Goal: Contribute content: Contribute content

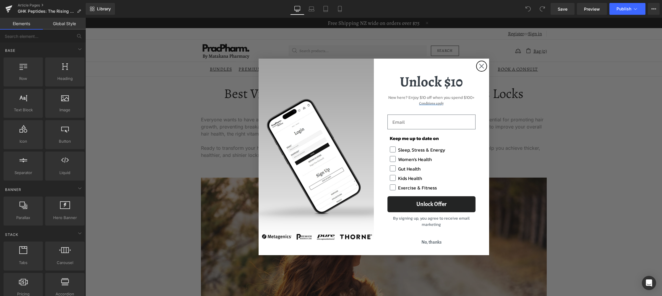
click at [481, 63] on circle "Close dialog" at bounding box center [482, 66] width 10 height 10
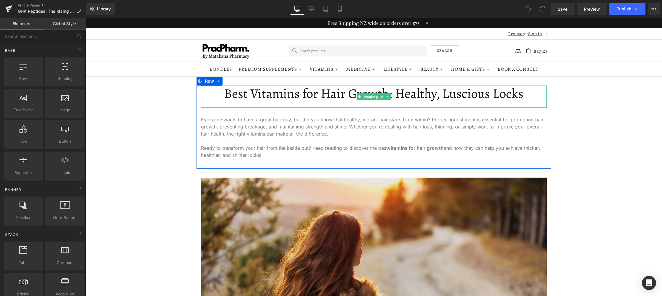
click at [292, 90] on h1 "Best Vitamins for Hair Growth: Healthy, Luscious Locks" at bounding box center [374, 93] width 346 height 16
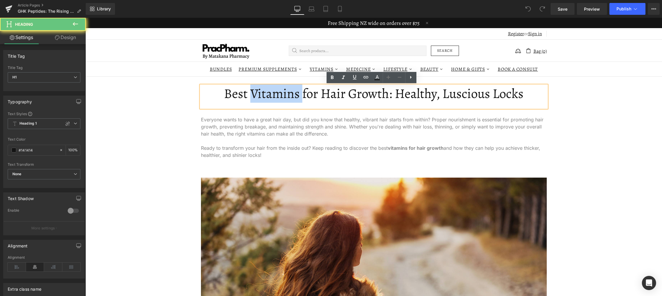
click at [292, 90] on h1 "Best Vitamins for Hair Growth: Healthy, Luscious Locks" at bounding box center [374, 93] width 346 height 16
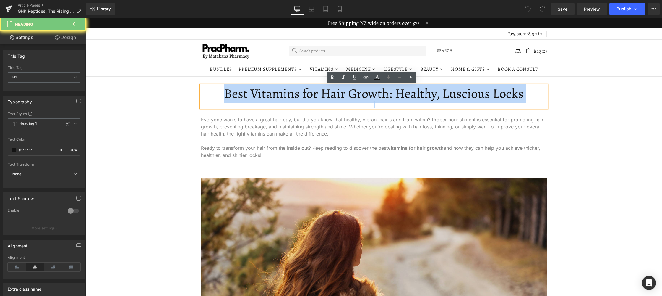
click at [292, 90] on h1 "Best Vitamins for Hair Growth: Healthy, Luscious Locks" at bounding box center [374, 93] width 346 height 16
paste div
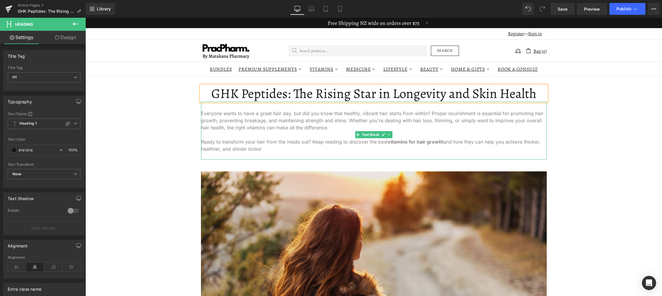
click at [305, 128] on div "Everyone wants to have a great hair day, but did you know that healthy, vibrant…" at bounding box center [374, 130] width 346 height 58
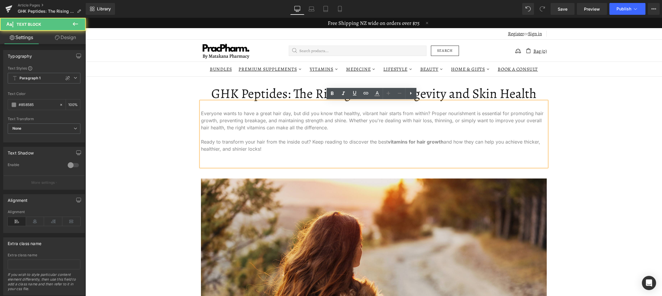
click at [303, 140] on div "Everyone wants to have a great hair day, but did you know that healthy, vibrant…" at bounding box center [374, 133] width 346 height 65
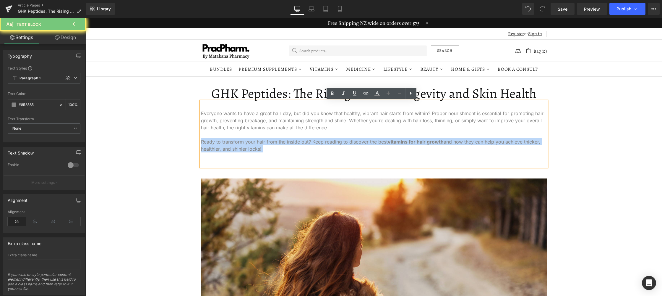
click at [303, 140] on div "Everyone wants to have a great hair day, but did you know that healthy, vibrant…" at bounding box center [374, 133] width 346 height 65
click at [303, 153] on div "Everyone wants to have a great hair day, but did you know that healthy, vibrant…" at bounding box center [374, 133] width 346 height 65
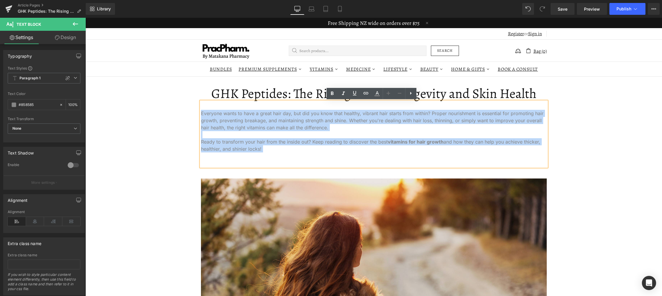
drag, startPoint x: 261, startPoint y: 136, endPoint x: 193, endPoint y: 108, distance: 72.8
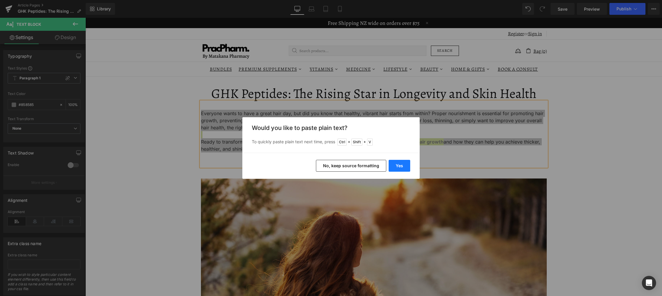
click at [398, 166] on button "Yes" at bounding box center [400, 166] width 22 height 12
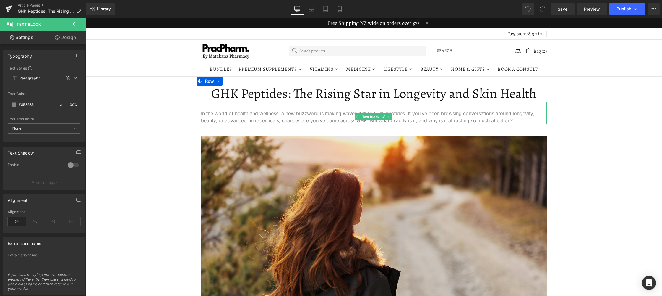
drag, startPoint x: 408, startPoint y: 119, endPoint x: 399, endPoint y: 118, distance: 8.9
click at [408, 119] on div "In the world of health and wellness, a new buzzword is making waves:&nbsp;GHK p…" at bounding box center [374, 112] width 346 height 22
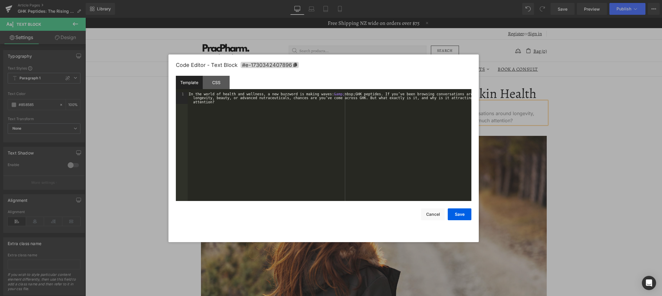
click at [379, 0] on div "You are previewing how the will restyle your page. You can not edit Elements in…" at bounding box center [331, 0] width 662 height 0
click at [313, 141] on div "In the world of health and wellness, a new buzzword is making waves: &amp; nbsp…" at bounding box center [330, 158] width 284 height 133
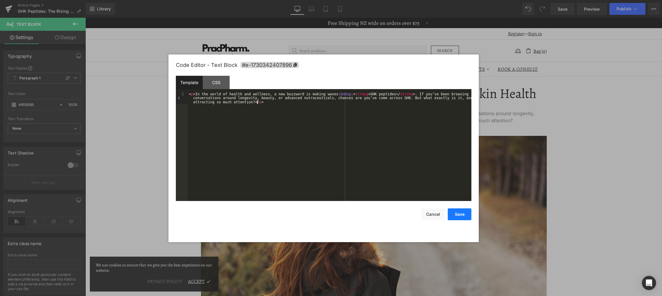
click at [464, 214] on button "Save" at bounding box center [460, 214] width 24 height 12
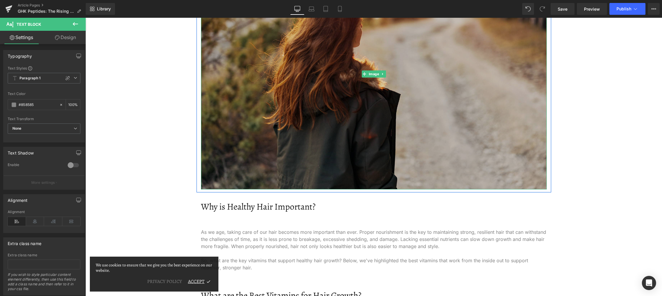
scroll to position [177, 0]
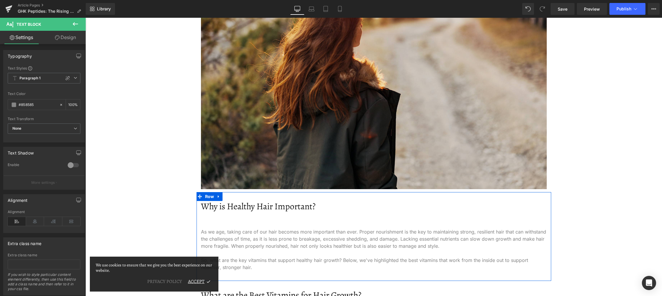
click at [260, 205] on h2 "Why is Healthy Hair Important?" at bounding box center [374, 206] width 346 height 11
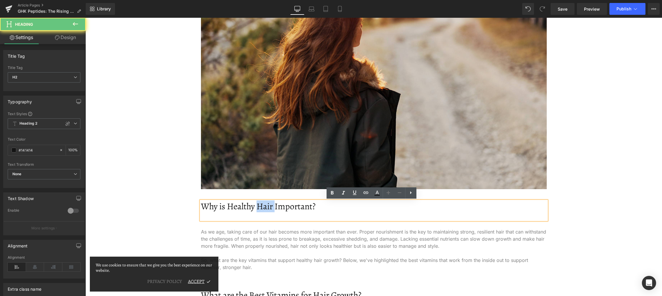
click at [260, 205] on h2 "Why is Healthy Hair Important?" at bounding box center [374, 206] width 346 height 11
paste div
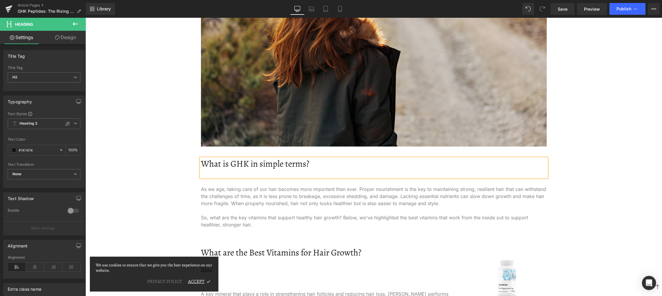
scroll to position [237, 0]
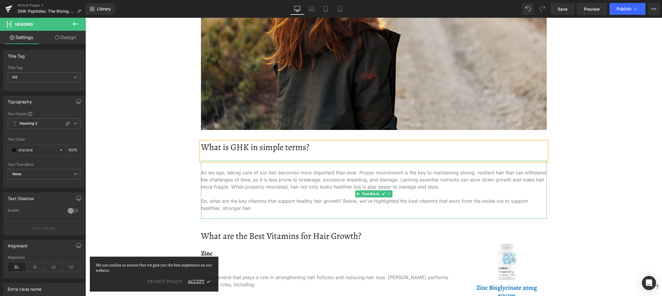
click at [328, 185] on div "As we age, taking care of our hair becomes more important than ever. Proper nou…" at bounding box center [374, 190] width 346 height 58
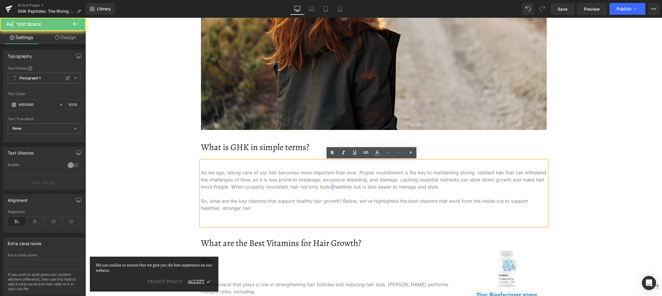
click at [328, 185] on div "As we age, taking care of our hair becomes more important than ever. Proper nou…" at bounding box center [374, 193] width 346 height 65
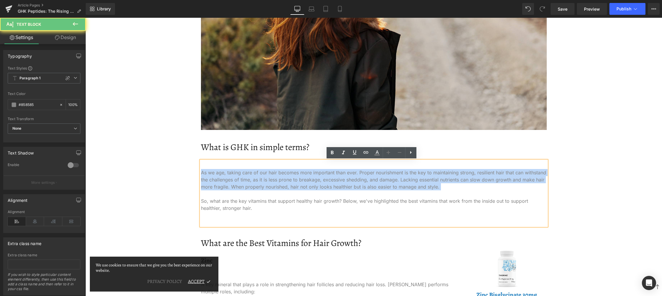
click at [328, 185] on div "As we age, taking care of our hair becomes more important than ever. Proper nou…" at bounding box center [374, 193] width 346 height 65
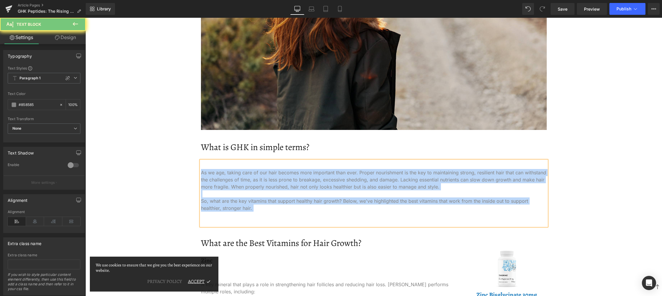
paste div
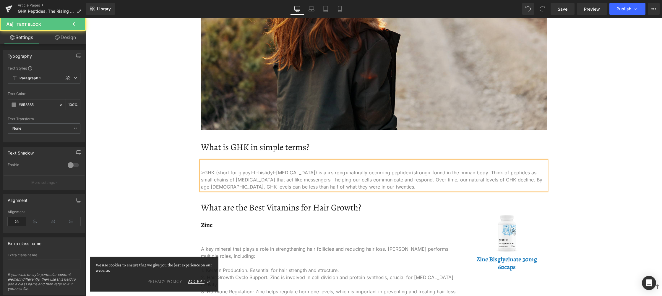
click at [201, 171] on div ">GHK (short for glycyl-L-histidyl-[MEDICAL_DATA]) is a <strong>naturally occurr…" at bounding box center [374, 176] width 346 height 30
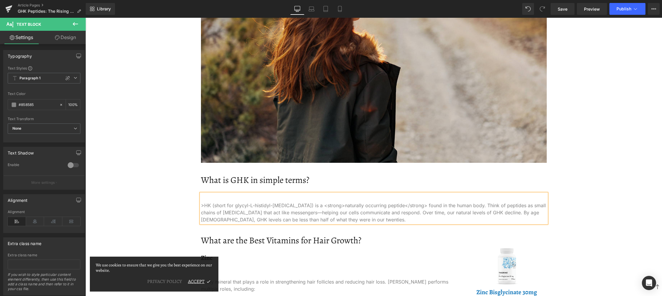
scroll to position [207, 0]
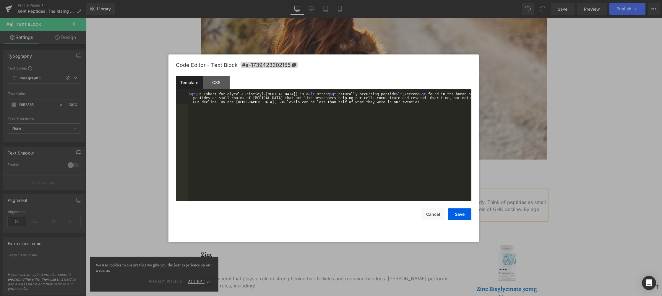
click at [354, 0] on div "You are previewing how the will restyle your page. You can not edit Elements in…" at bounding box center [331, 0] width 662 height 0
click at [232, 116] on div "&gt; HK (short for glycyl-L-histidyl-[MEDICAL_DATA]) is a &lt; strong &gt; natu…" at bounding box center [330, 158] width 284 height 133
click at [190, 93] on div ">GHK (short for glycyl-L-histidyl-[MEDICAL_DATA]) is a < strong > naturally occ…" at bounding box center [330, 158] width 284 height 133
click at [468, 212] on button "Save" at bounding box center [460, 214] width 24 height 12
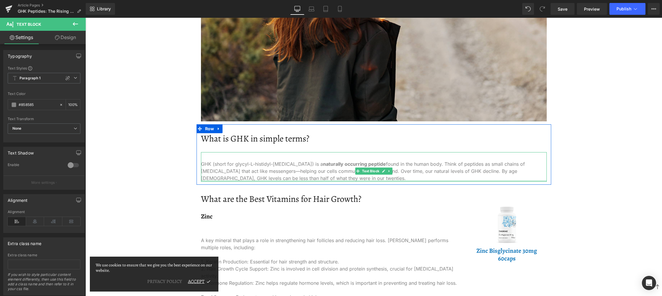
scroll to position [296, 0]
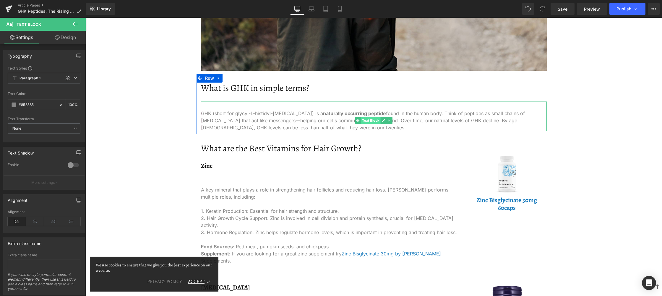
click at [363, 120] on span "Text Block" at bounding box center [371, 120] width 20 height 7
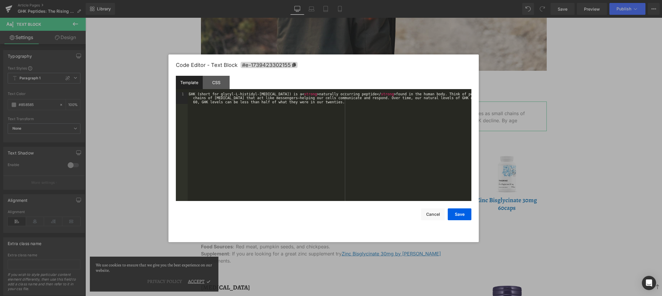
click at [349, 0] on div "Text Block You are previewing how the will restyle your page. You can not edit …" at bounding box center [331, 0] width 662 height 0
click at [330, 131] on div "GHK (short for glycyl-L-histidyl-[MEDICAL_DATA]) is a < strong > naturally occu…" at bounding box center [330, 158] width 284 height 133
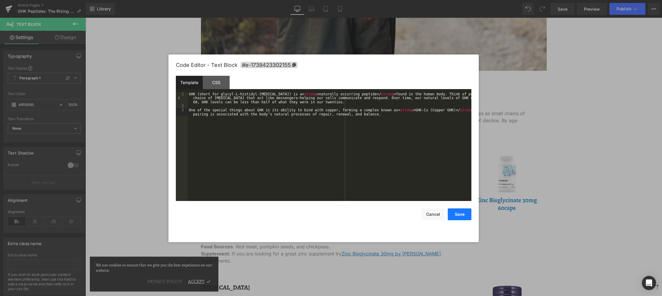
click at [464, 212] on button "Save" at bounding box center [460, 214] width 24 height 12
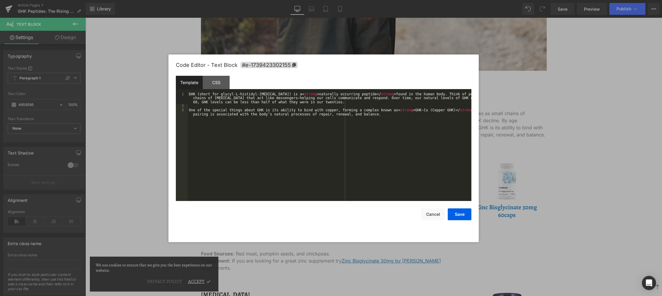
click at [422, 0] on div "Text Block You are previewing how the will restyle your page. You can not edit …" at bounding box center [331, 0] width 662 height 0
click at [348, 106] on div "GHK (short for glycyl-L-histidyl-[MEDICAL_DATA]) is a < strong > naturally occu…" at bounding box center [330, 156] width 284 height 129
click at [466, 214] on button "Save" at bounding box center [460, 214] width 24 height 12
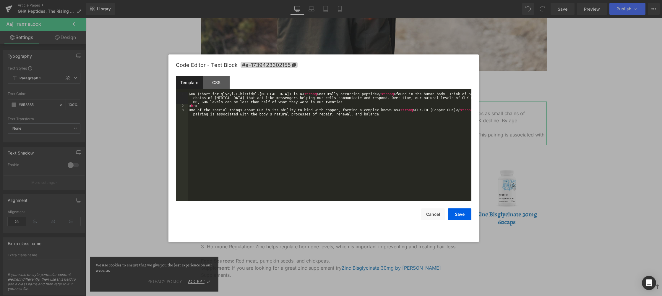
click at [340, 0] on div "Text Block You are previewing how the will restyle your page. You can not edit …" at bounding box center [331, 0] width 662 height 0
click at [288, 108] on div "GHK (short for glycyl-L-histidyl-[MEDICAL_DATA]) is a < strong > naturally occu…" at bounding box center [330, 156] width 284 height 129
click at [461, 214] on button "Save" at bounding box center [460, 214] width 24 height 12
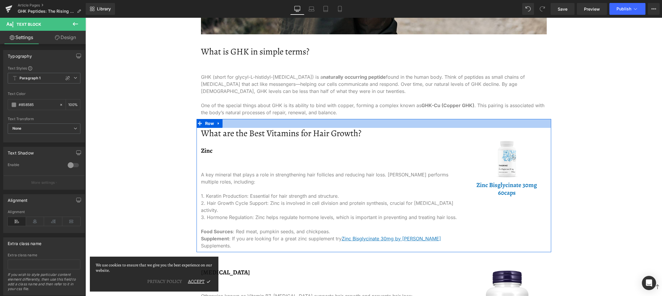
scroll to position [355, 0]
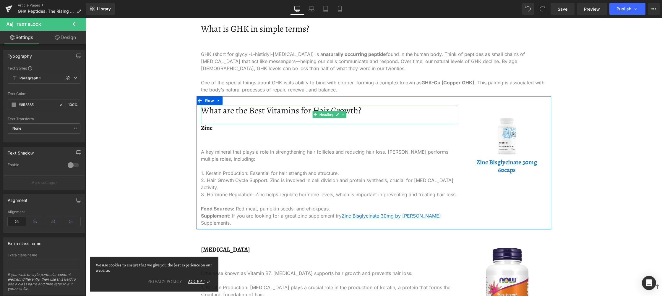
click at [233, 113] on h2 "What are the Best Vitamins for Hair Growth?" at bounding box center [329, 110] width 257 height 11
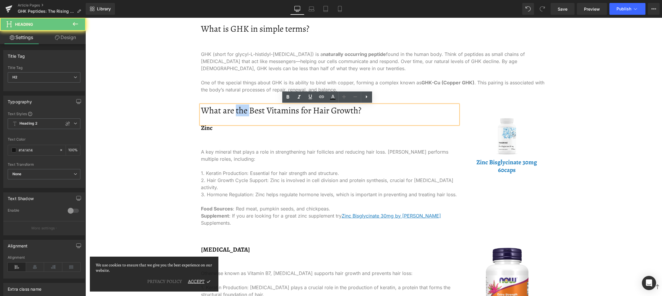
click at [233, 113] on h2 "What are the Best Vitamins for Hair Growth?" at bounding box center [329, 110] width 257 height 11
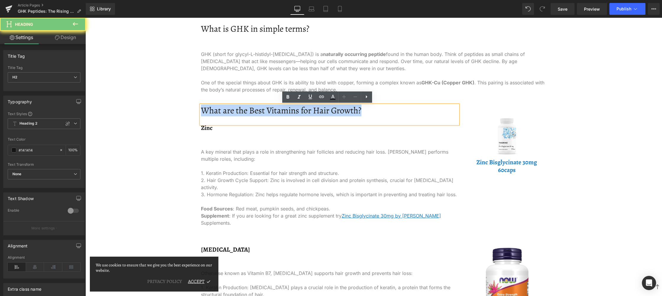
click at [233, 113] on h2 "What are the Best Vitamins for Hair Growth?" at bounding box center [329, 110] width 257 height 11
click at [321, 112] on h2 "What are the Best Vitamins for Hair Growth?" at bounding box center [329, 110] width 257 height 11
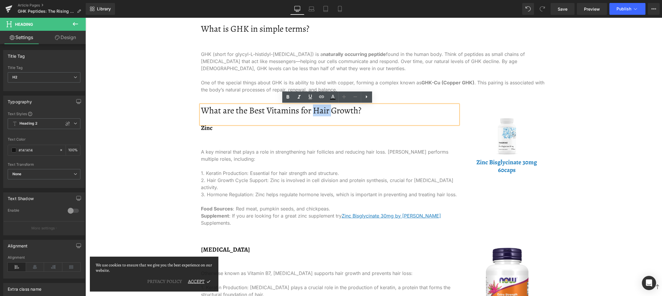
click at [321, 112] on h2 "What are the Best Vitamins for Hair Growth?" at bounding box center [329, 110] width 257 height 11
click at [320, 111] on h2 "What are the Best Vitamins for Hair Growth?" at bounding box center [329, 110] width 257 height 11
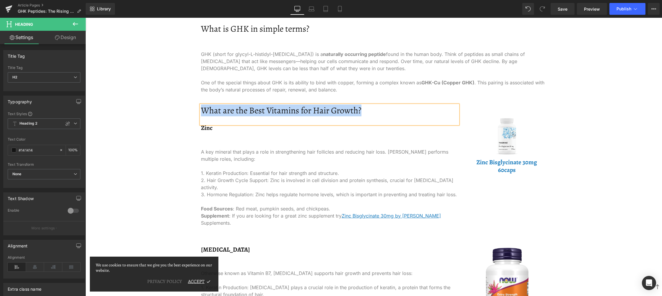
paste div
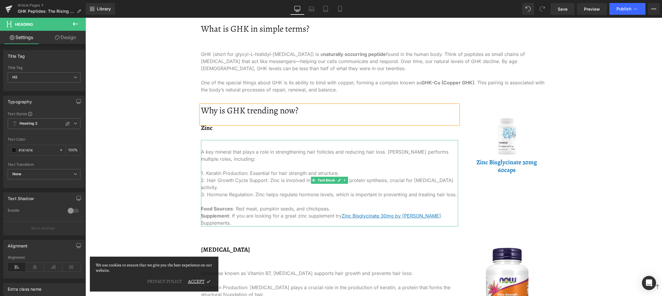
click at [256, 161] on div "A key mineral that plays a role in strengthening hair follicles and reducing ha…" at bounding box center [329, 183] width 257 height 86
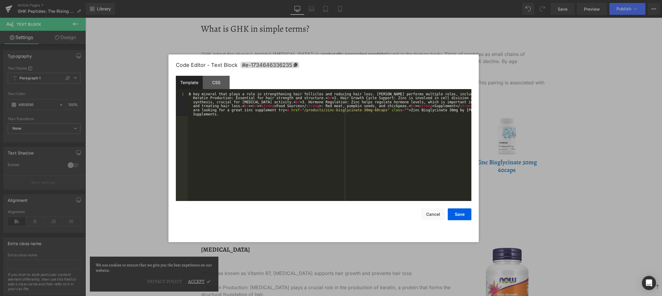
click at [258, 0] on div "Text Block You are previewing how the will restyle your page. You can not edit …" at bounding box center [331, 0] width 662 height 0
click at [279, 160] on div "A key mineral that plays a role in strengthening hair follicles and reducing ha…" at bounding box center [330, 170] width 284 height 157
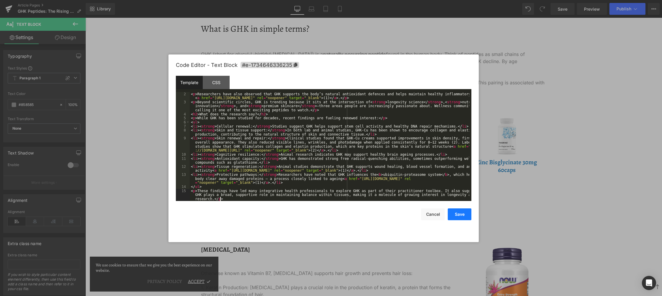
click at [464, 211] on button "Save" at bounding box center [460, 214] width 24 height 12
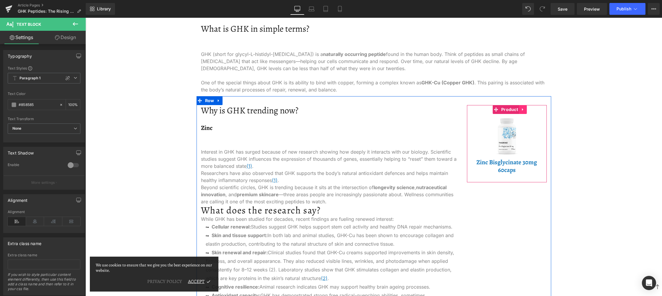
click at [522, 109] on icon at bounding box center [522, 109] width 1 height 3
click at [525, 109] on icon at bounding box center [527, 109] width 4 height 4
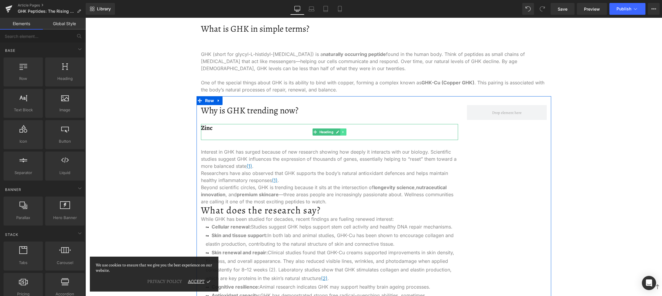
click at [342, 132] on icon at bounding box center [343, 132] width 3 height 4
click at [345, 134] on link at bounding box center [347, 131] width 6 height 7
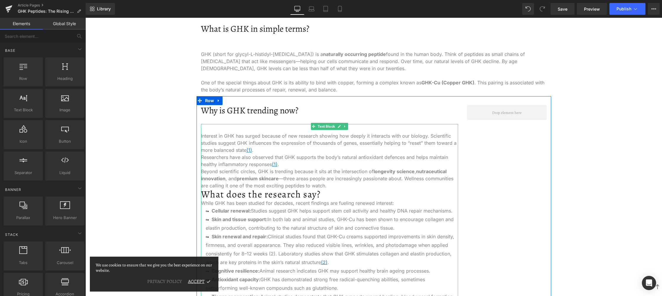
click at [342, 185] on p "Beyond scientific circles, GHK is trending because it sits at the intersection …" at bounding box center [329, 178] width 257 height 21
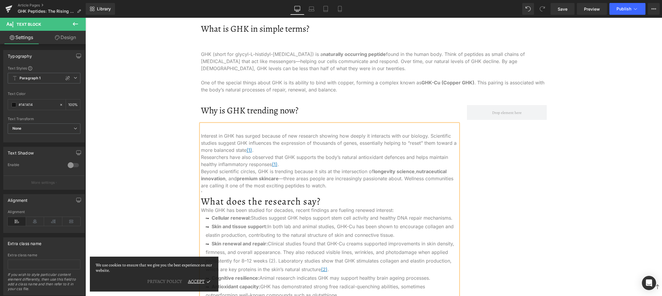
click at [301, 161] on p "Researchers have also observed that GHK supports the body’s natural antioxidant…" at bounding box center [329, 160] width 257 height 14
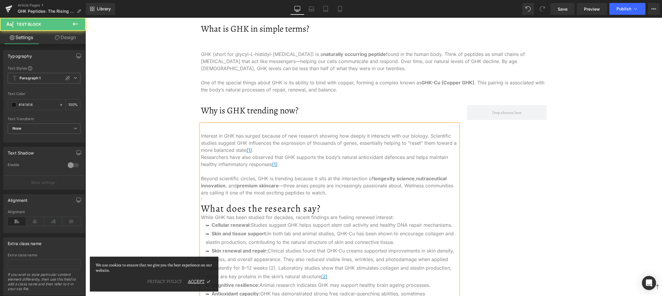
click at [290, 148] on p "Interest in GHK has surged because of new research showing how deeply it intera…" at bounding box center [329, 142] width 257 height 21
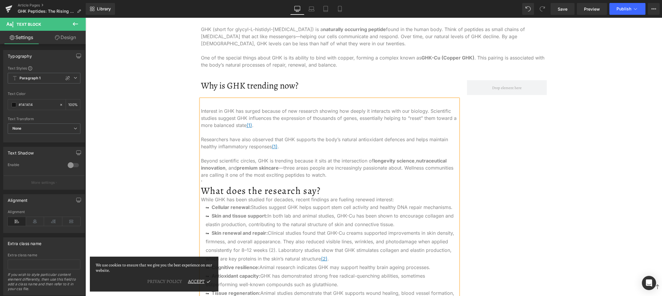
scroll to position [384, 0]
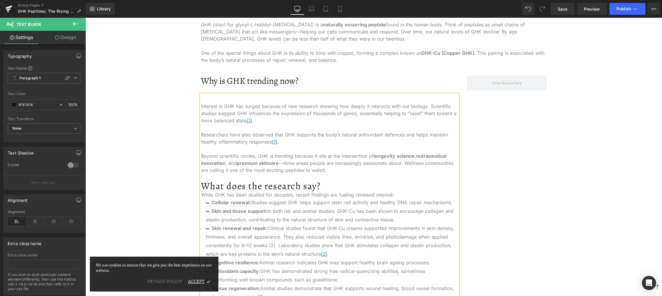
click at [316, 173] on p "Beyond scientific circles, GHK is trending because it sits at the intersection …" at bounding box center [329, 162] width 257 height 21
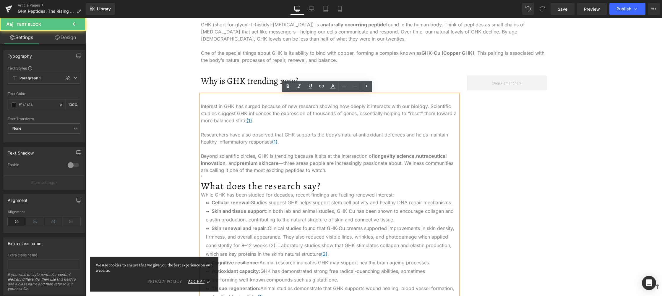
click at [315, 177] on p "'" at bounding box center [329, 177] width 257 height 7
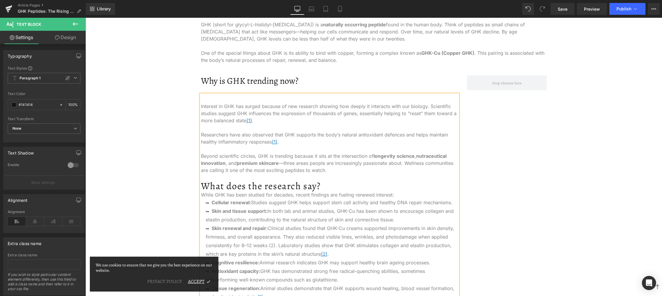
click at [335, 188] on h2 "What does the research say?" at bounding box center [329, 186] width 257 height 10
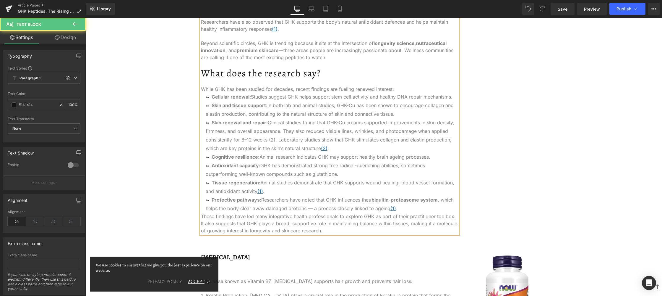
scroll to position [503, 0]
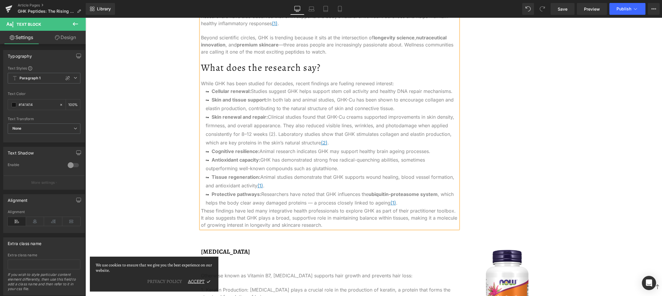
click at [243, 189] on li "Tissue regeneration: Animal studies demonstrate that GHK supports wound healing…" at bounding box center [329, 181] width 257 height 17
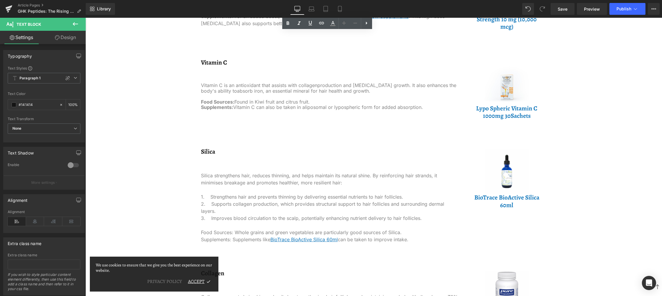
scroll to position [887, 0]
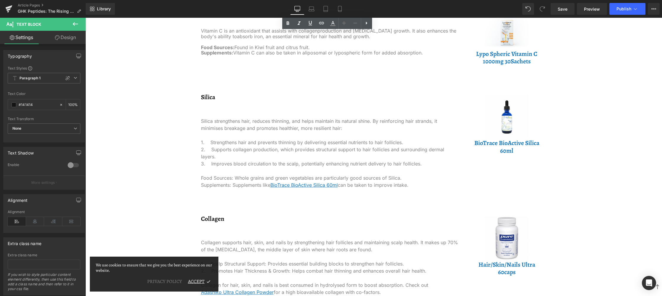
click at [251, 156] on div "Silica strengthens hair, reduces thinning, and helps maintain its natural shine…" at bounding box center [329, 152] width 257 height 86
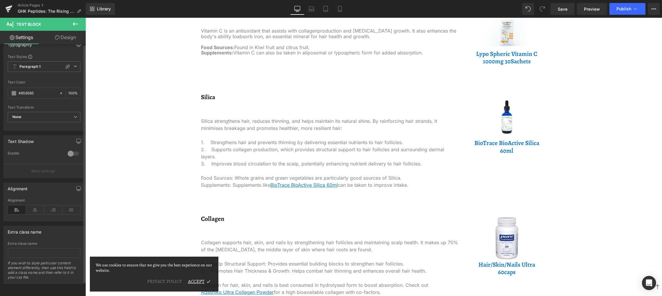
scroll to position [15, 0]
click at [305, 150] on div "Silica strengthens hair, reduces thinning, and helps maintain its natural shine…" at bounding box center [329, 152] width 257 height 86
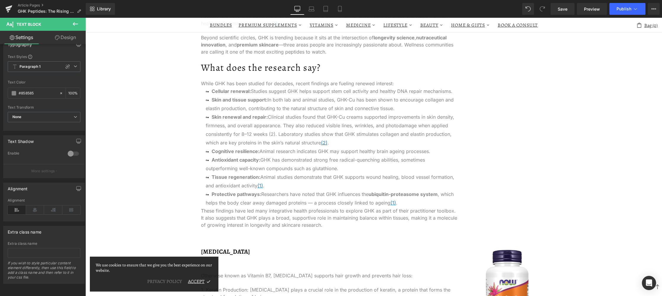
click at [250, 174] on li "Tissue regeneration: Animal studies demonstrate that GHK supports wound healing…" at bounding box center [329, 181] width 257 height 17
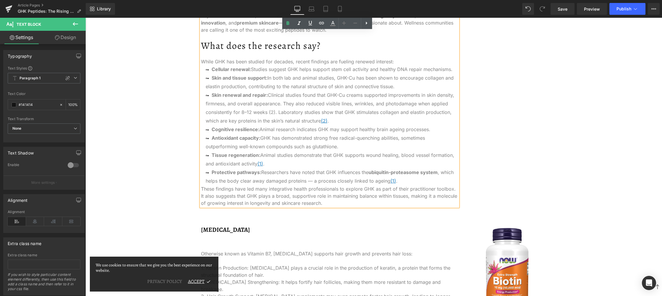
scroll to position [503, 0]
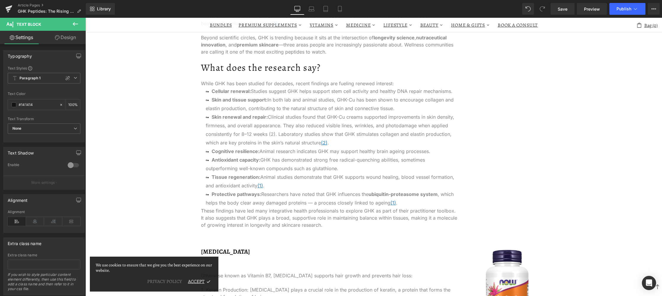
click at [61, 38] on link "Design" at bounding box center [65, 37] width 43 height 13
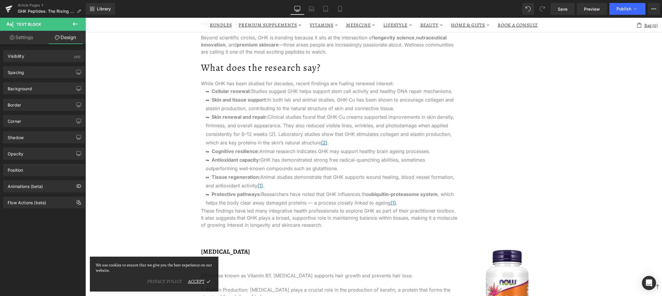
click at [20, 38] on link "Settings" at bounding box center [21, 37] width 43 height 13
type input "100"
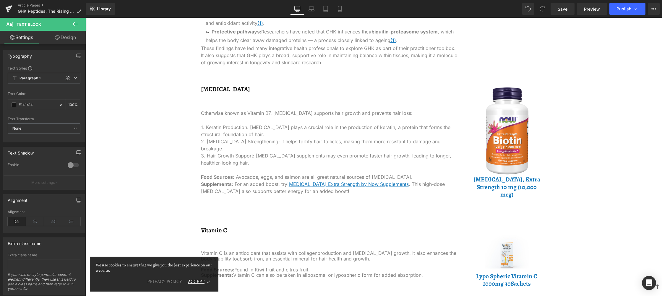
scroll to position [710, 0]
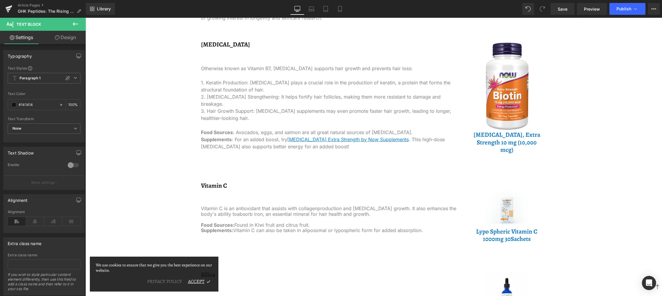
click at [252, 119] on div "Otherwise known as Vitamin B7, [MEDICAL_DATA] supports hair growth and prevents…" at bounding box center [329, 102] width 257 height 93
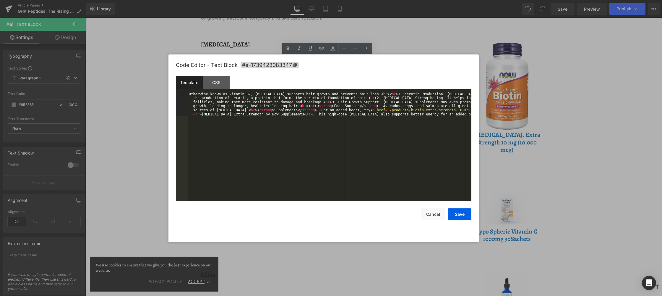
click at [247, 0] on div "Text Block You are previewing how the will restyle your page. You can not edit …" at bounding box center [331, 0] width 662 height 0
click at [210, 86] on div "CSS" at bounding box center [216, 82] width 27 height 13
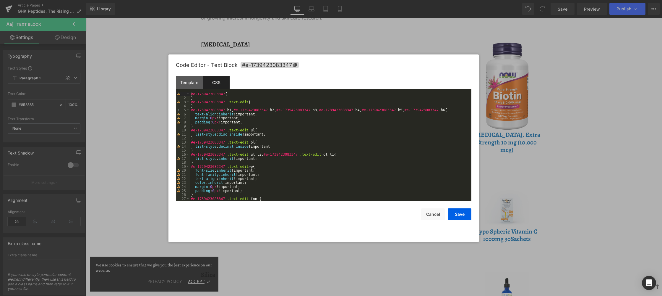
scroll to position [35, 0]
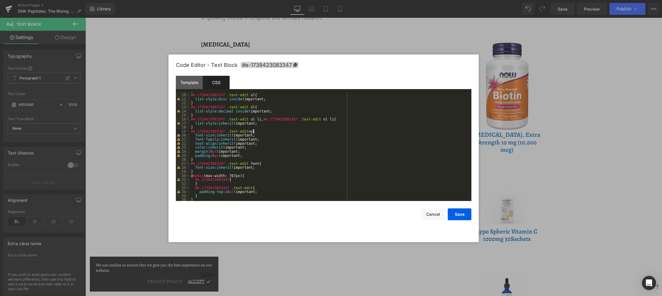
click at [280, 132] on div "} #e-1739423083347 .text-edit ul { list-style : disc inside !important; } #e-17…" at bounding box center [330, 147] width 280 height 117
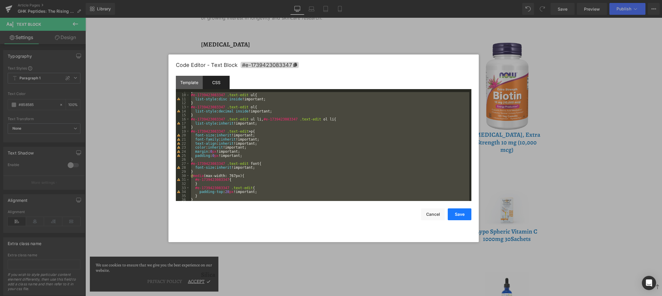
click at [465, 215] on button "Save" at bounding box center [460, 214] width 24 height 12
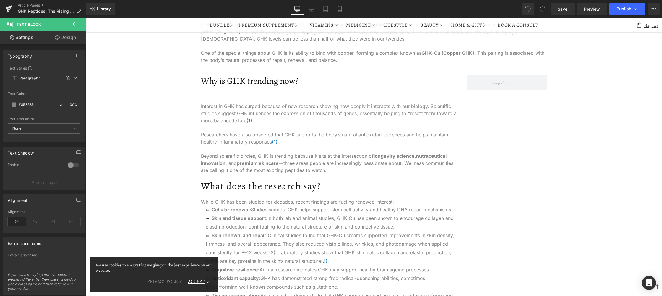
click at [272, 214] on li "Skin and tissue support: In both lab and animal studies, GHK-Cu has been shown …" at bounding box center [329, 222] width 257 height 17
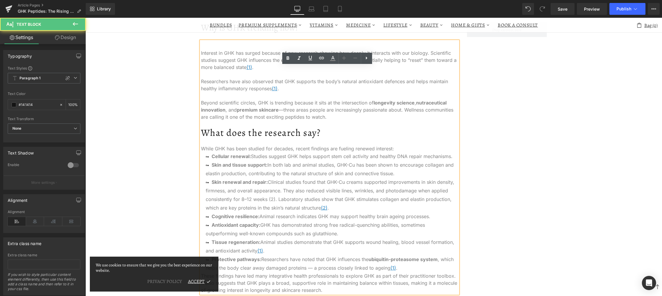
scroll to position [503, 0]
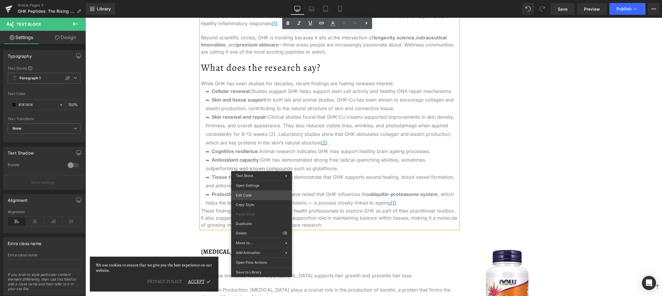
click at [263, 0] on div "Text Block You are previewing how the will restyle your page. You can not edit …" at bounding box center [331, 0] width 662 height 0
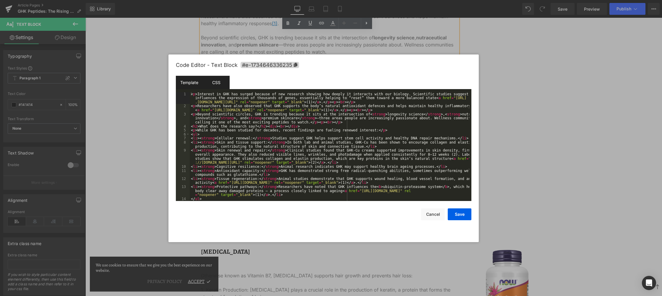
click at [212, 79] on div "CSS" at bounding box center [216, 82] width 27 height 13
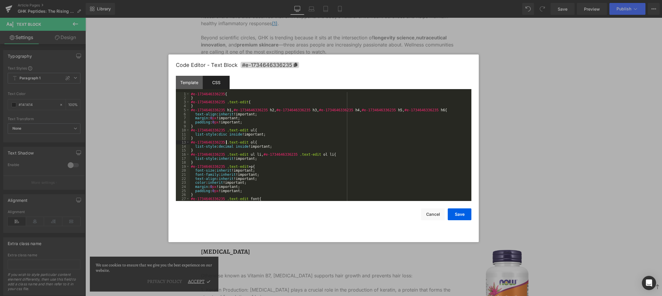
click at [226, 143] on div "#e-1734646336235 { } #e-1734646336235 .text-edit { } #e-1734646336235 h1 , #e-1…" at bounding box center [330, 150] width 280 height 117
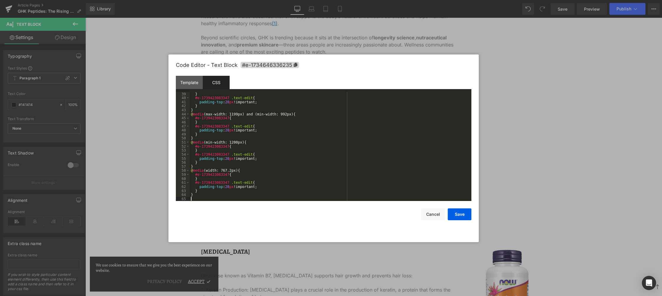
scroll to position [153, 0]
click at [454, 216] on button "Save" at bounding box center [460, 214] width 24 height 12
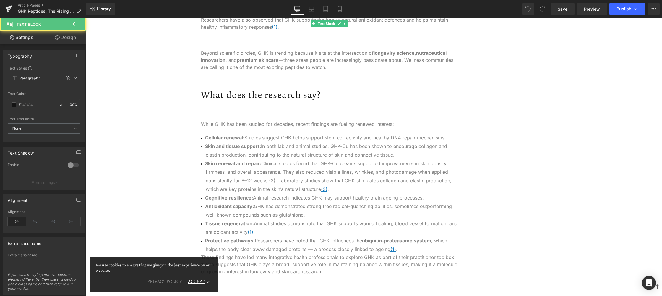
click at [266, 178] on li "Skin renewal and repair: Clinical studies found that GHK-Cu creams supported im…" at bounding box center [329, 176] width 257 height 34
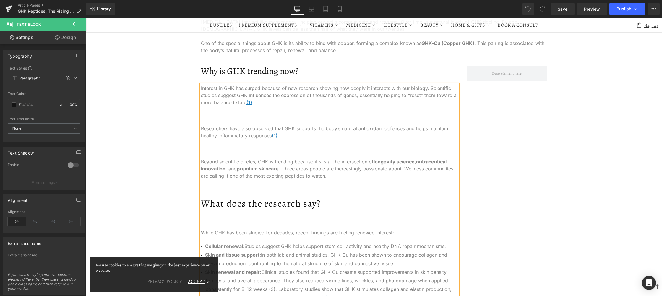
scroll to position [384, 0]
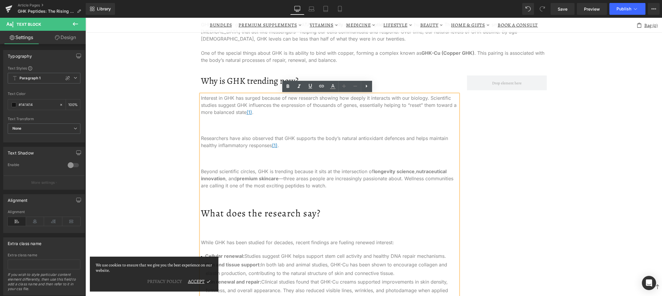
click at [301, 227] on div "Interest in GHK has surged because of new research showing how deeply it intera…" at bounding box center [329, 243] width 257 height 299
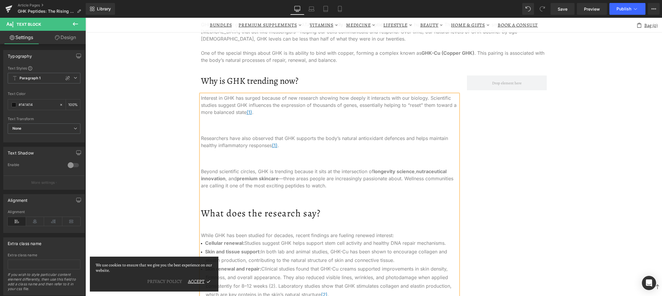
click at [242, 192] on div "Interest in GHK has surged because of new research showing how deeply it intera…" at bounding box center [329, 237] width 257 height 286
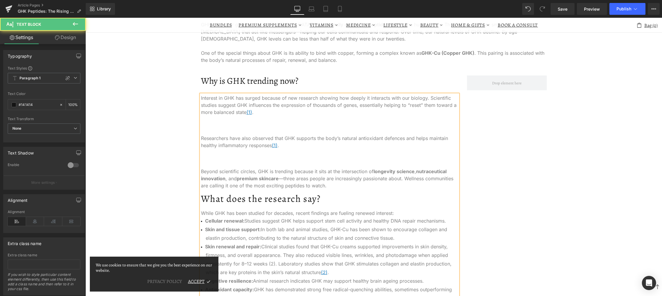
click at [235, 153] on div "Interest in GHK has surged because of new research showing how deeply it intera…" at bounding box center [329, 225] width 257 height 263
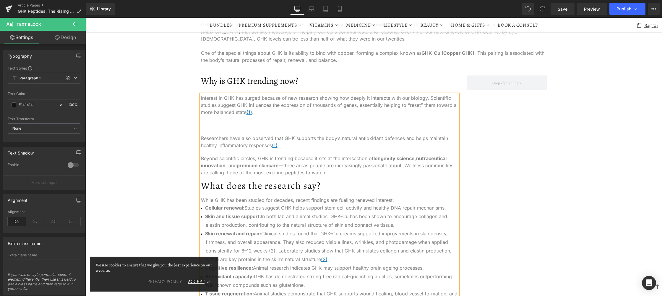
click at [229, 126] on p at bounding box center [329, 125] width 257 height 7
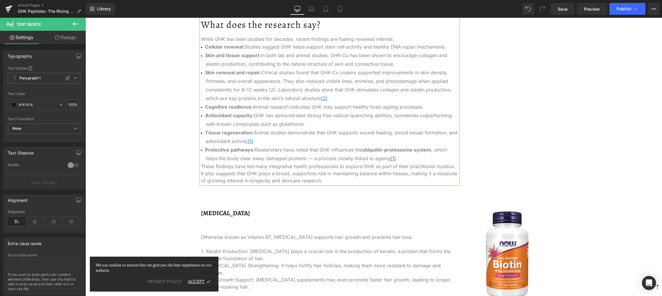
scroll to position [621, 0]
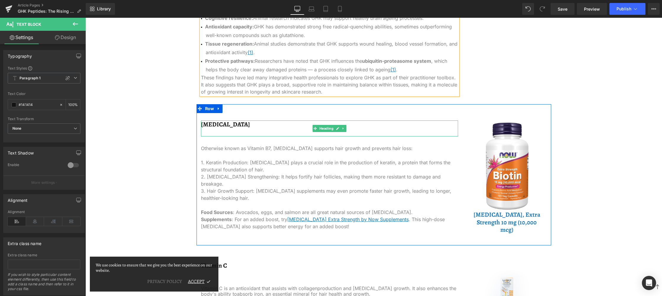
click at [211, 123] on h3 "[MEDICAL_DATA]" at bounding box center [329, 124] width 257 height 8
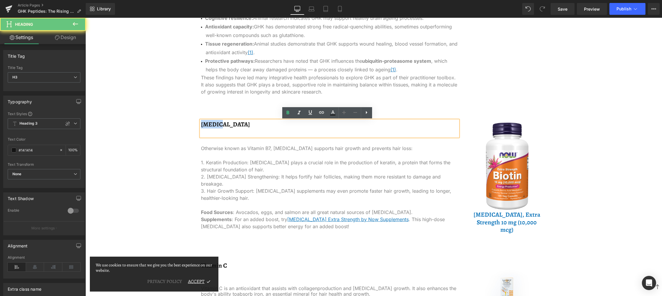
click at [211, 123] on h3 "[MEDICAL_DATA]" at bounding box center [329, 124] width 257 height 8
paste div
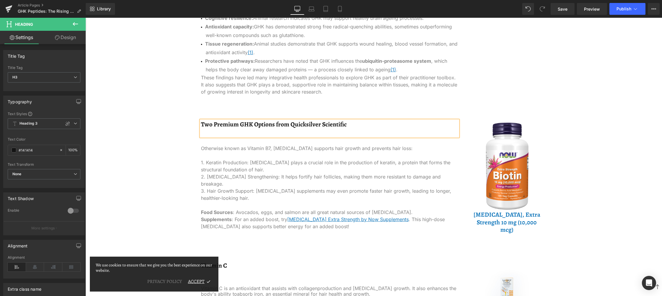
click at [257, 125] on h3 "Two Premium GHK Options from Quicksilver Scientific" at bounding box center [329, 124] width 257 height 8
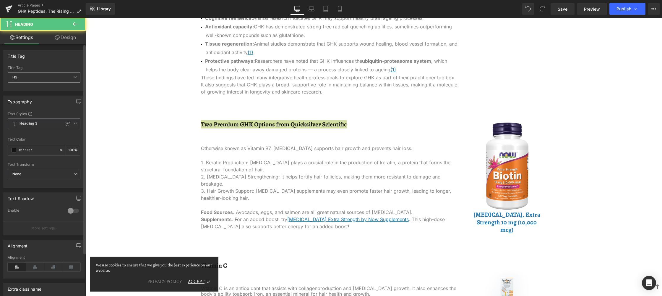
click at [48, 80] on span "H3" at bounding box center [44, 77] width 73 height 10
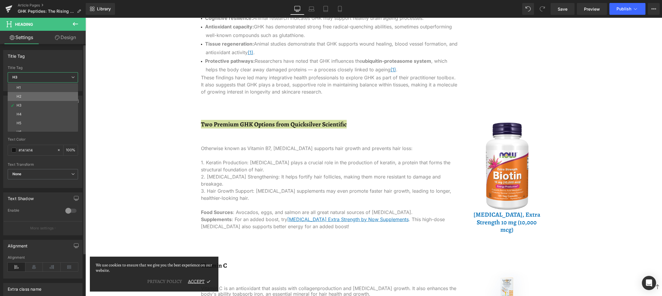
click at [40, 96] on li "H2" at bounding box center [44, 96] width 73 height 9
type input "100"
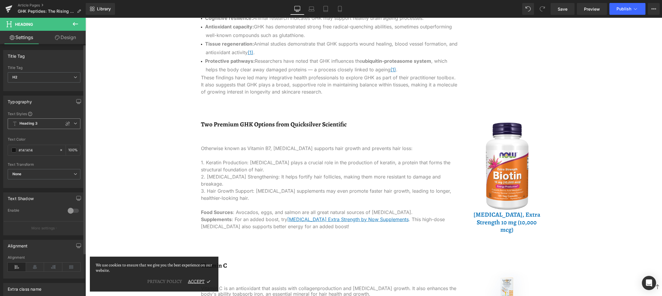
click at [49, 125] on span "Heading 3" at bounding box center [44, 123] width 73 height 11
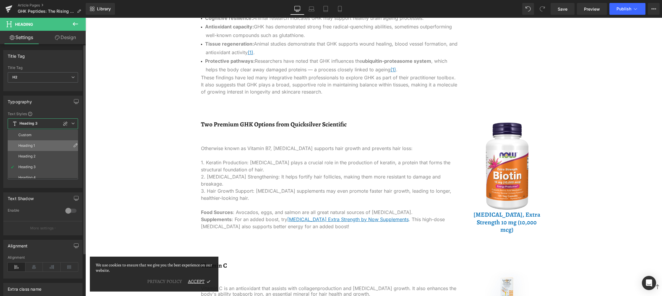
click at [41, 145] on li "Heading 1" at bounding box center [44, 145] width 73 height 11
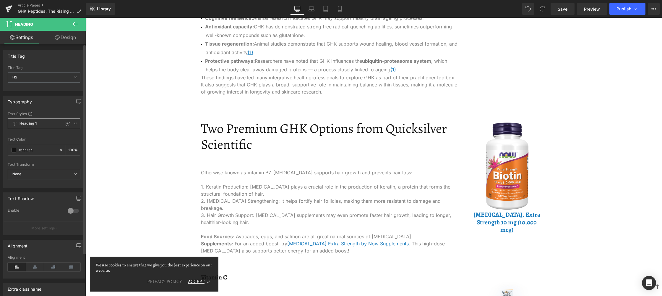
click at [41, 122] on span "Heading 1" at bounding box center [44, 123] width 73 height 11
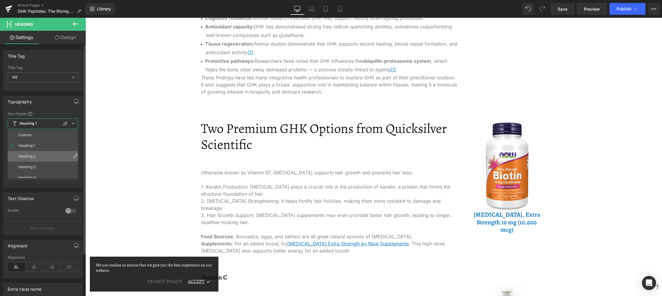
click at [39, 154] on li "Heading 2" at bounding box center [44, 156] width 73 height 11
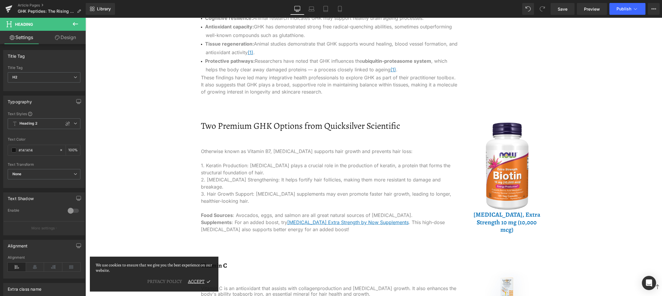
click at [316, 160] on div "Otherwise known as Vitamin B7, [MEDICAL_DATA] supports hair growth and prevents…" at bounding box center [329, 185] width 257 height 93
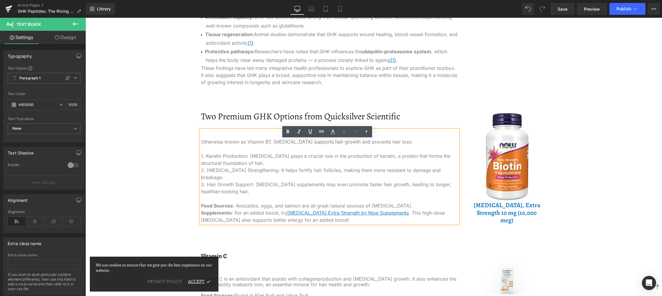
scroll to position [651, 0]
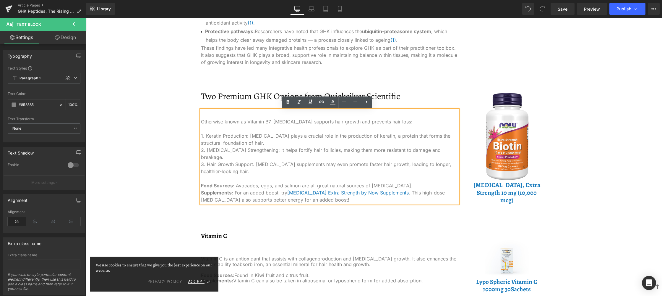
click at [257, 139] on div "Otherwise known as Vitamin B7, [MEDICAL_DATA] supports hair growth and prevents…" at bounding box center [329, 156] width 257 height 93
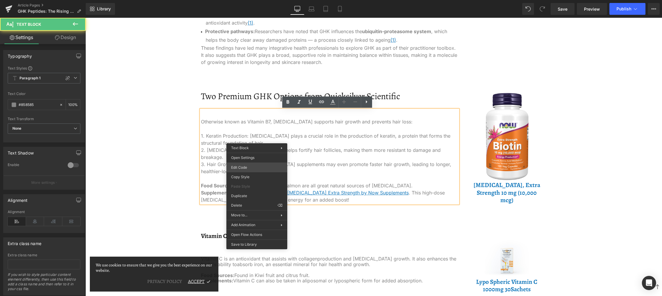
click at [260, 0] on div "Text Block You are previewing how the will restyle your page. You can not edit …" at bounding box center [331, 0] width 662 height 0
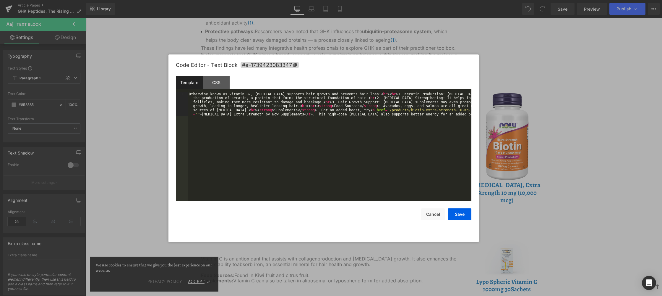
click at [255, 141] on div "Otherwise known as Vitamin B7, [MEDICAL_DATA] supports hair growth and prevents…" at bounding box center [330, 170] width 284 height 157
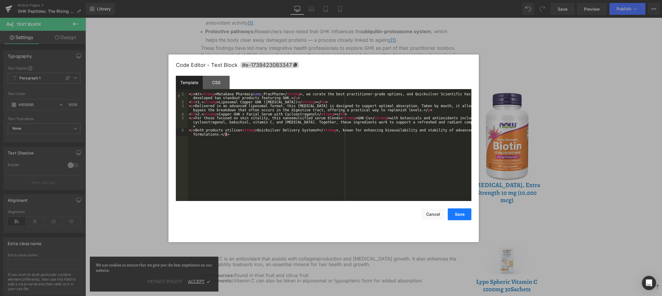
click at [462, 216] on button "Save" at bounding box center [460, 214] width 24 height 12
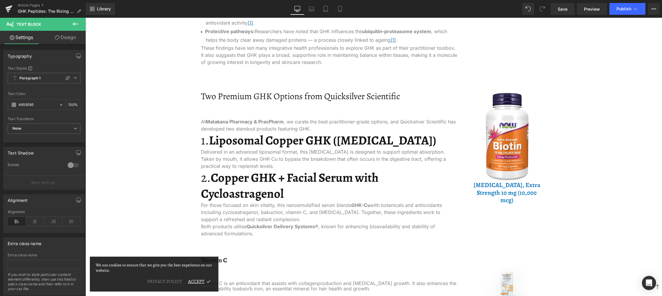
click at [256, 135] on strong "Liposomal Copper GHK ([MEDICAL_DATA])" at bounding box center [322, 140] width 227 height 17
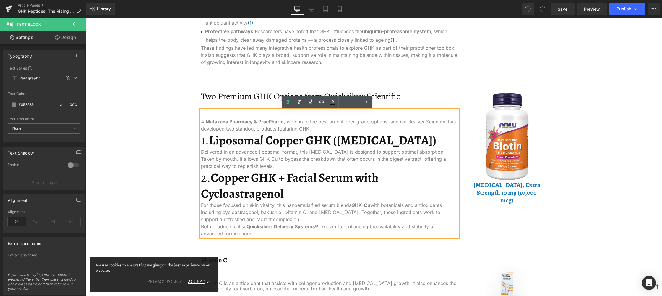
click at [255, 139] on strong "Liposomal Copper GHK ([MEDICAL_DATA])" at bounding box center [322, 140] width 227 height 17
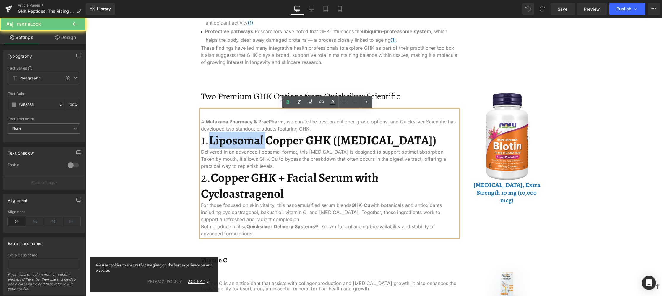
click at [255, 139] on strong "Liposomal Copper GHK ([MEDICAL_DATA])" at bounding box center [322, 140] width 227 height 17
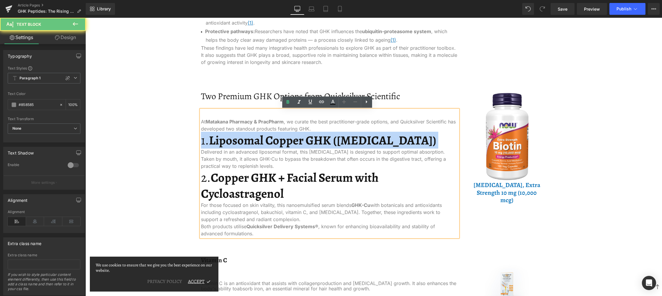
click at [255, 139] on strong "Liposomal Copper GHK ([MEDICAL_DATA])" at bounding box center [322, 140] width 227 height 17
click at [399, 144] on h3 "1. Liposomal Copper GHK ([MEDICAL_DATA])" at bounding box center [329, 140] width 257 height 16
drag, startPoint x: 399, startPoint y: 144, endPoint x: 209, endPoint y: 141, distance: 190.2
click at [209, 141] on h3 "1. Liposomal Copper GHK ([MEDICAL_DATA])" at bounding box center [329, 140] width 257 height 16
click at [224, 143] on strong "Liposomal Copper GHK ([MEDICAL_DATA])" at bounding box center [322, 140] width 227 height 17
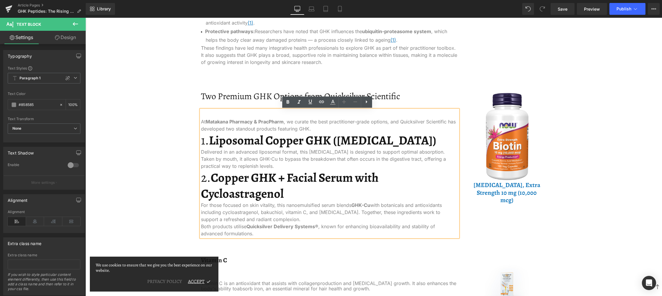
click at [224, 143] on strong "Liposomal Copper GHK ([MEDICAL_DATA])" at bounding box center [322, 140] width 227 height 17
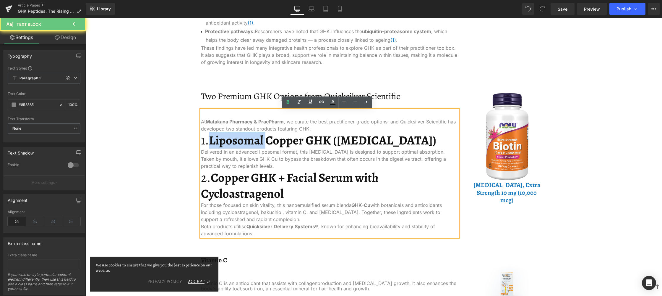
click at [224, 143] on strong "Liposomal Copper GHK ([MEDICAL_DATA])" at bounding box center [322, 140] width 227 height 17
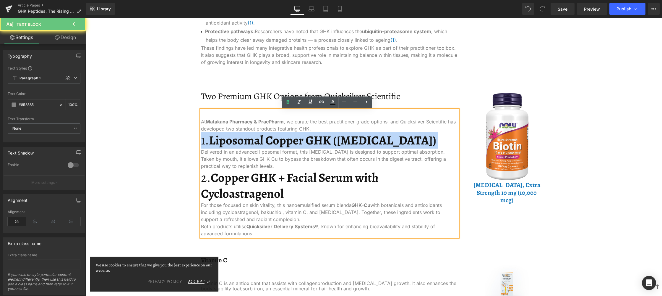
click at [224, 143] on strong "Liposomal Copper GHK ([MEDICAL_DATA])" at bounding box center [322, 140] width 227 height 17
click at [413, 138] on h3 "1. Liposomal Copper GHK ([MEDICAL_DATA])" at bounding box center [329, 140] width 257 height 16
drag, startPoint x: 379, startPoint y: 139, endPoint x: 184, endPoint y: 143, distance: 195.2
click at [184, 143] on div "GHK Peptides: The Rising Star in Longevity and Skin Health Heading In the world…" at bounding box center [373, 103] width 577 height 1354
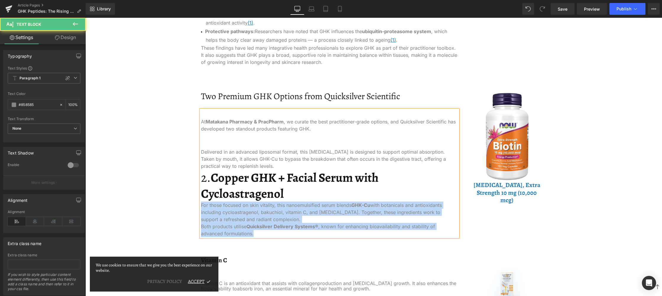
drag, startPoint x: 287, startPoint y: 196, endPoint x: 197, endPoint y: 184, distance: 91.0
click at [201, 184] on div "At Matakana Pharmacy & PracPharm , we curate the best practitioner-grade option…" at bounding box center [329, 173] width 257 height 127
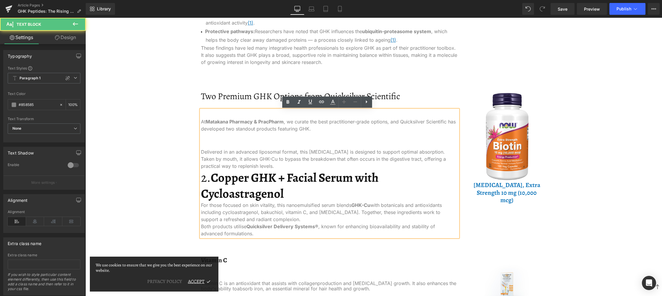
click at [206, 183] on h3 "2. Copper GHK + Facial Serum with Cycloastragenol" at bounding box center [329, 185] width 257 height 32
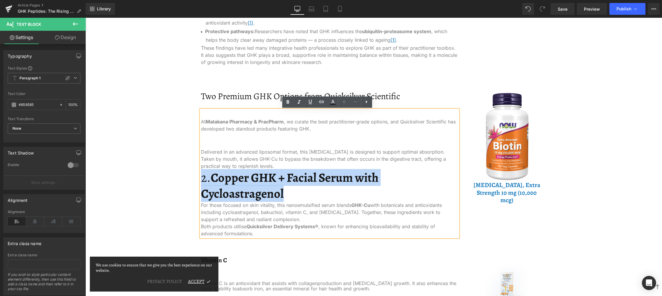
drag, startPoint x: 283, startPoint y: 193, endPoint x: 200, endPoint y: 177, distance: 84.1
click at [201, 177] on h3 "2. Copper GHK + Facial Serum with Cycloastragenol" at bounding box center [329, 185] width 257 height 32
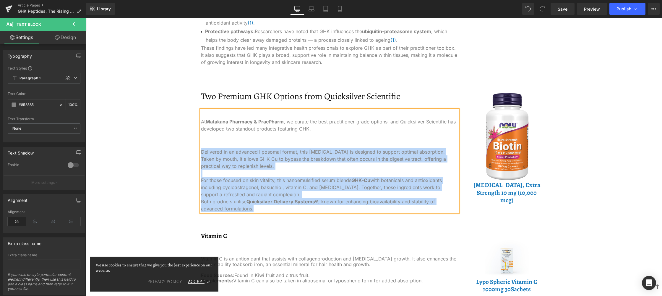
drag, startPoint x: 239, startPoint y: 210, endPoint x: 187, endPoint y: 148, distance: 80.2
click at [187, 148] on div "GHK Peptides: The Rising Star in Longevity and Skin Health Heading In the world…" at bounding box center [373, 91] width 577 height 1330
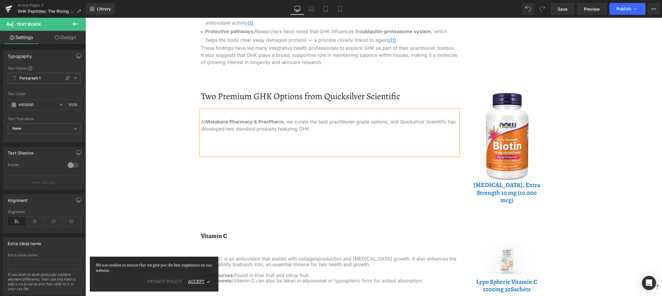
click at [234, 143] on h3 at bounding box center [329, 140] width 257 height 16
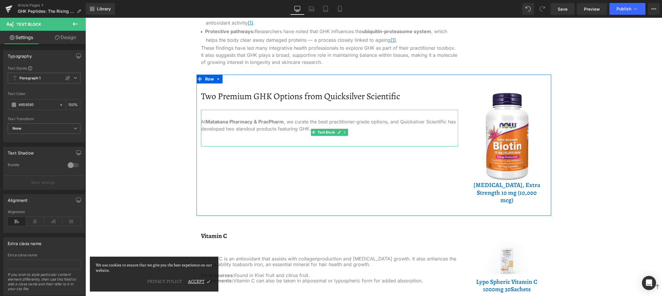
click at [283, 139] on p at bounding box center [329, 142] width 257 height 7
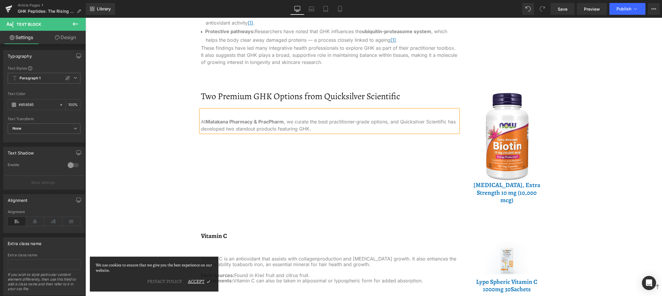
click at [283, 155] on div "Two Premium GHK Options from Quicksilver Scientific Heading At Matakana Pharmac…" at bounding box center [374, 145] width 355 height 141
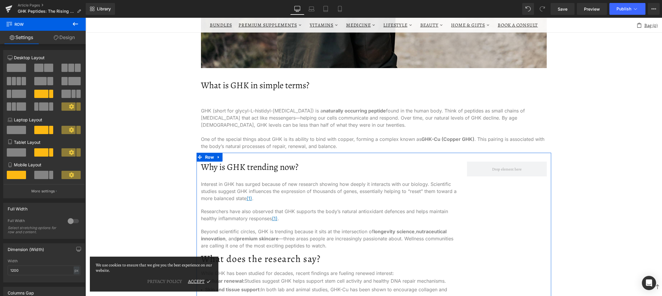
scroll to position [325, 0]
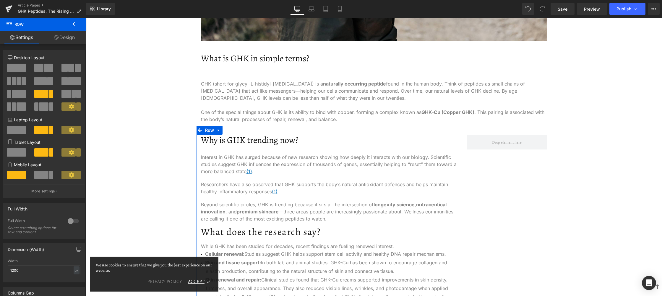
click at [253, 140] on h2 "Why is GHK trending now?" at bounding box center [329, 140] width 257 height 11
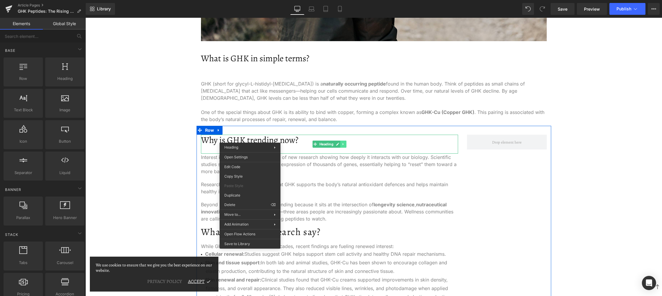
click at [342, 145] on div "Why is GHK trending now? Heading" at bounding box center [329, 144] width 257 height 19
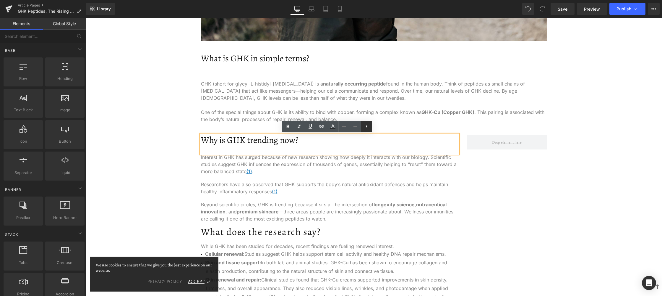
click at [372, 128] on link at bounding box center [366, 126] width 11 height 11
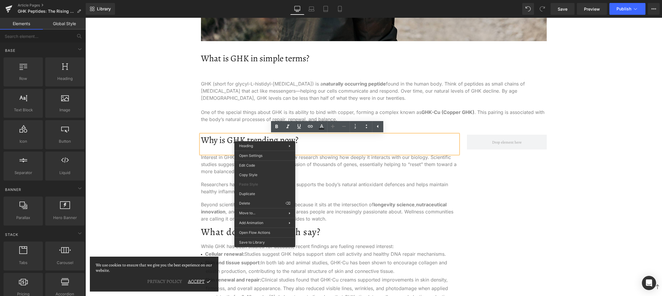
drag, startPoint x: 351, startPoint y: 213, endPoint x: 266, endPoint y: 195, distance: 87.3
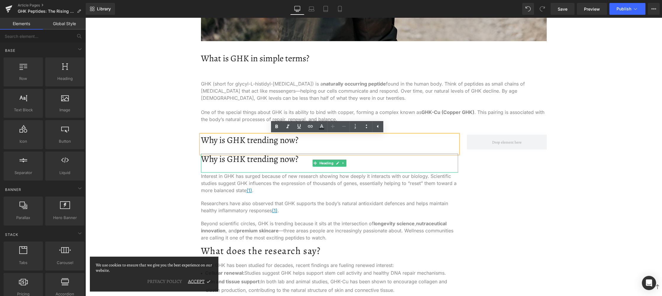
click at [204, 160] on h2 "Why is GHK trending now?" at bounding box center [329, 158] width 257 height 11
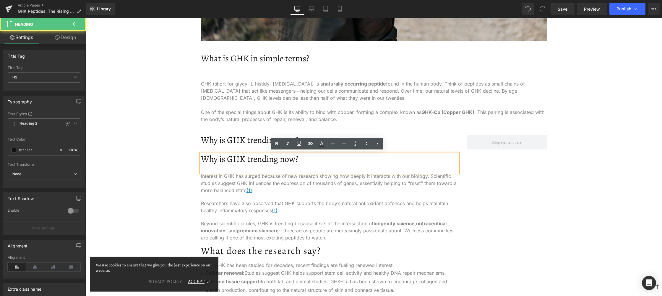
drag, startPoint x: 197, startPoint y: 161, endPoint x: 193, endPoint y: 171, distance: 10.3
drag, startPoint x: 269, startPoint y: 157, endPoint x: 228, endPoint y: 197, distance: 57.5
click at [229, 202] on div "Why is GHK trending now? Heading Why is GHK trending now? Heading Interest in G…" at bounding box center [330, 275] width 266 height 281
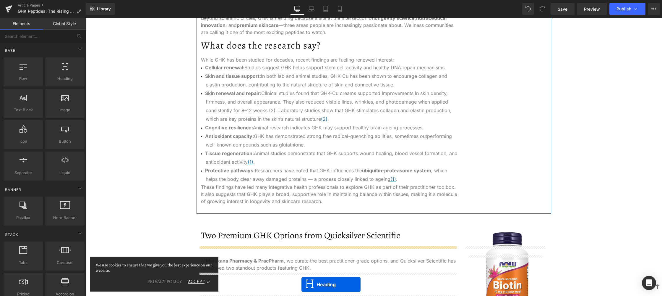
scroll to position [562, 0]
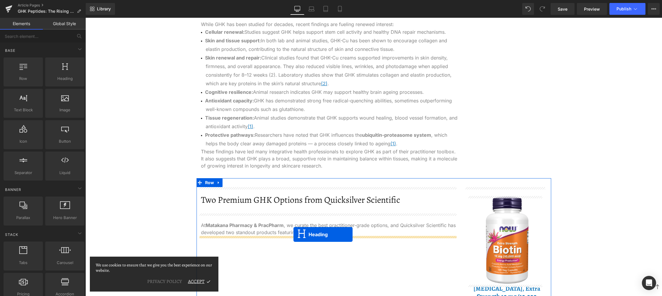
drag, startPoint x: 312, startPoint y: 162, endPoint x: 294, endPoint y: 234, distance: 74.4
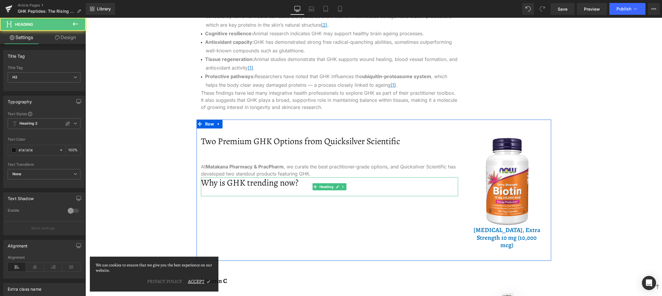
scroll to position [606, 0]
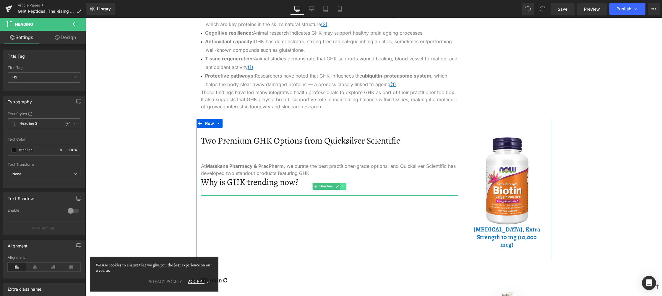
click at [342, 187] on icon at bounding box center [343, 186] width 3 height 4
click at [341, 187] on link at bounding box center [340, 185] width 6 height 7
click at [267, 185] on h2 "Why is GHK trending now?" at bounding box center [329, 182] width 257 height 11
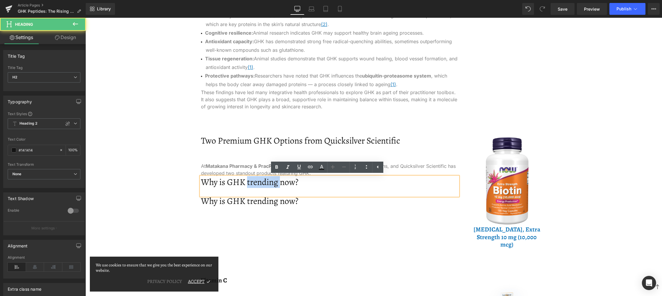
click at [267, 185] on h2 "Why is GHK trending now?" at bounding box center [329, 182] width 257 height 11
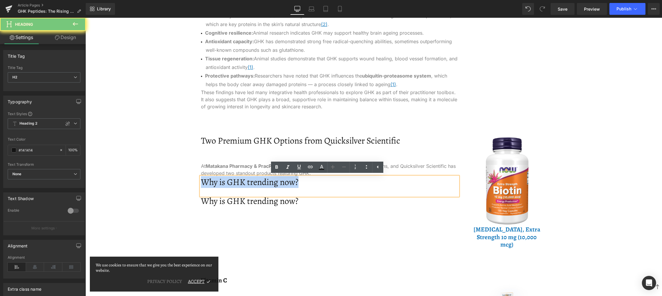
paste div
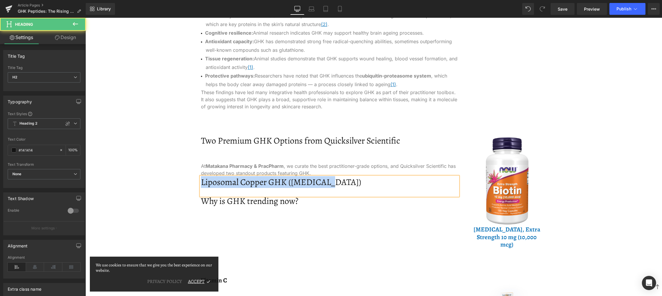
drag, startPoint x: 330, startPoint y: 182, endPoint x: 178, endPoint y: 180, distance: 152.3
click at [178, 180] on div "GHK Peptides: The Rising Star in Longevity and Skin Health Heading In the world…" at bounding box center [373, 135] width 577 height 1330
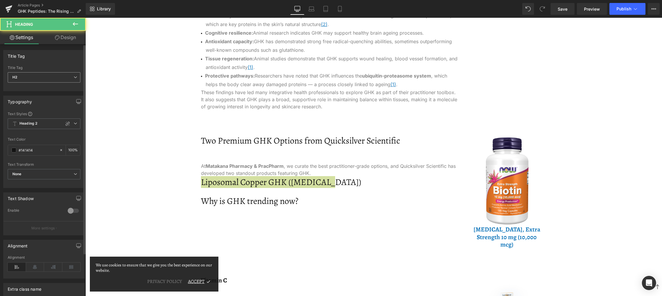
click at [54, 77] on span "H2" at bounding box center [44, 77] width 73 height 10
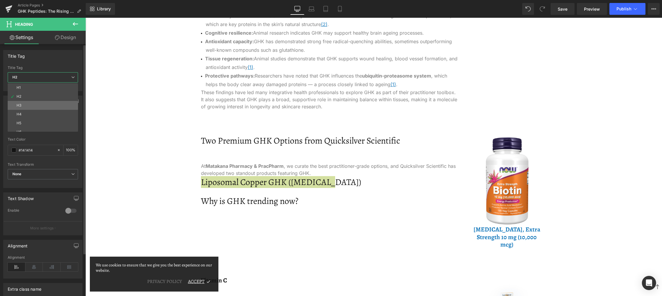
click at [42, 105] on li "H3" at bounding box center [44, 105] width 73 height 9
type input "100"
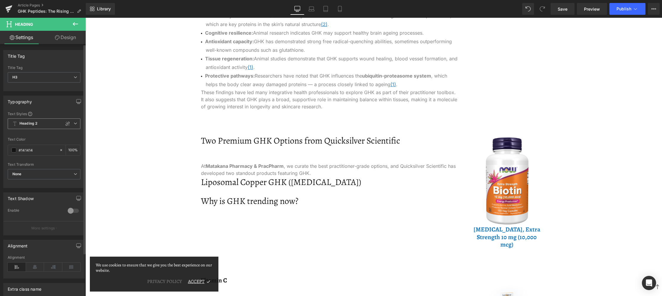
click at [34, 124] on b "Heading 2" at bounding box center [29, 123] width 18 height 5
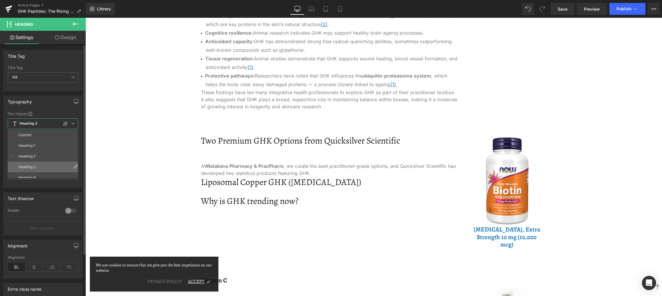
click at [34, 166] on div "Heading 3" at bounding box center [26, 167] width 17 height 4
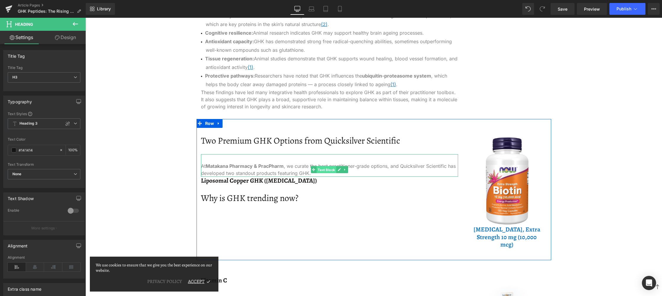
click at [323, 171] on span "Text Block" at bounding box center [327, 169] width 20 height 7
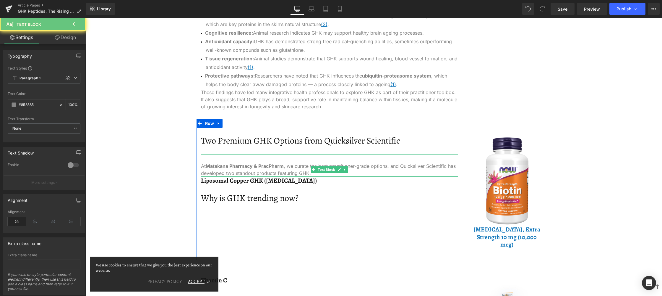
click at [303, 172] on p "At Matakana Pharmacy & PracPharm , we curate the best practitioner-grade option…" at bounding box center [329, 169] width 257 height 14
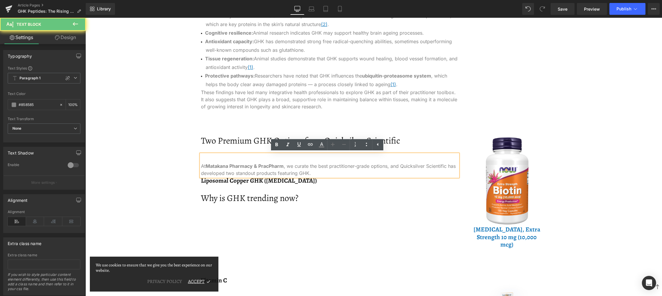
click at [310, 172] on p "At Matakana Pharmacy & PracPharm , we curate the best practitioner-grade option…" at bounding box center [329, 169] width 257 height 14
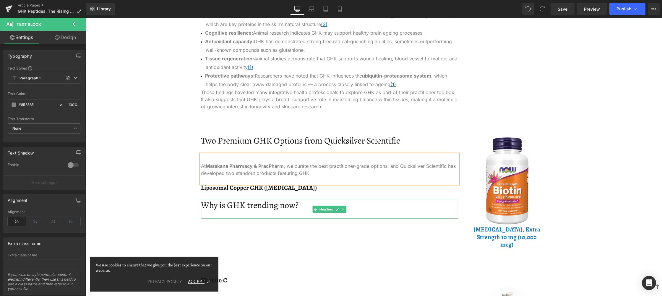
click at [283, 208] on h2 "Why is GHK trending now?" at bounding box center [329, 205] width 257 height 11
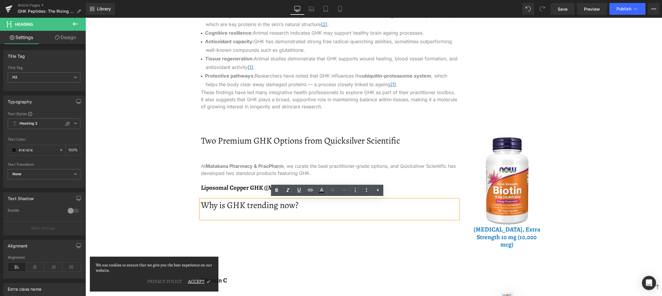
click at [242, 226] on div "Two Premium GHK Options from Quicksilver Scientific Heading At Matakana Pharmac…" at bounding box center [374, 189] width 355 height 141
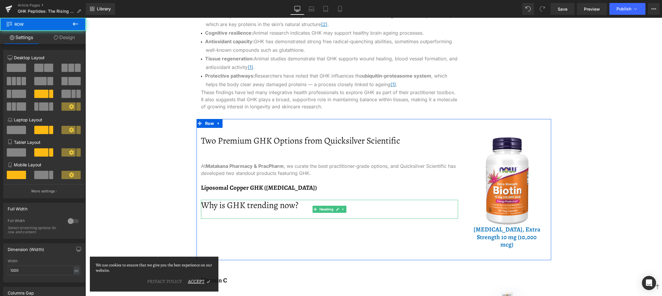
click at [253, 204] on h2 "Why is GHK trending now?" at bounding box center [329, 205] width 257 height 11
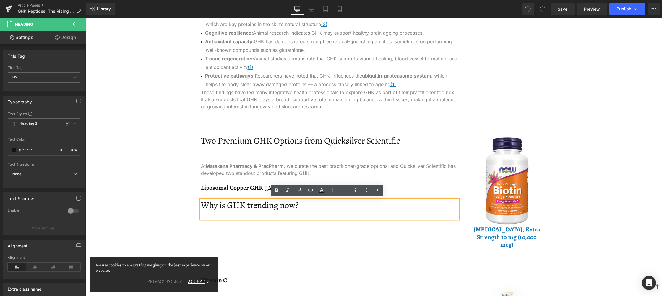
click at [236, 230] on div "Two Premium GHK Options from Quicksilver Scientific Heading At Matakana Pharmac…" at bounding box center [374, 189] width 355 height 141
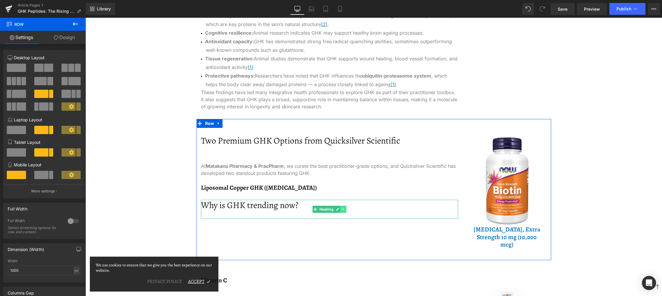
click at [342, 211] on icon at bounding box center [343, 209] width 3 height 4
click at [344, 209] on link at bounding box center [347, 209] width 6 height 7
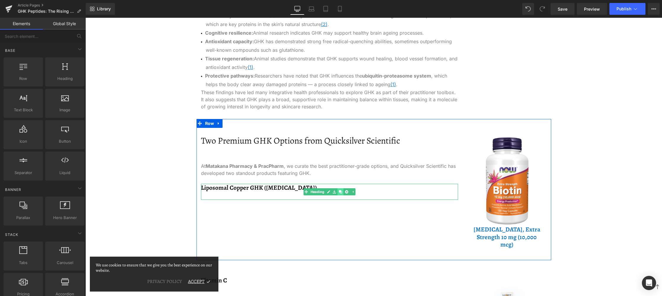
click at [339, 192] on icon at bounding box center [340, 191] width 3 height 3
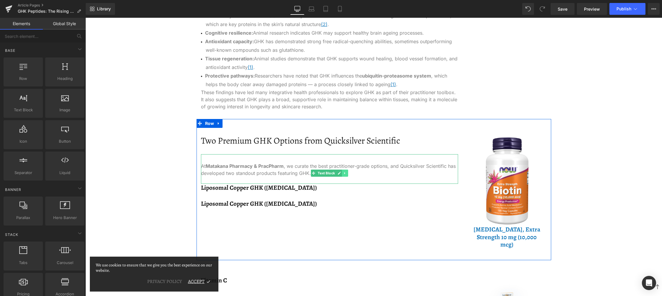
click at [344, 174] on icon at bounding box center [344, 173] width 1 height 2
click at [342, 174] on link at bounding box center [342, 172] width 6 height 7
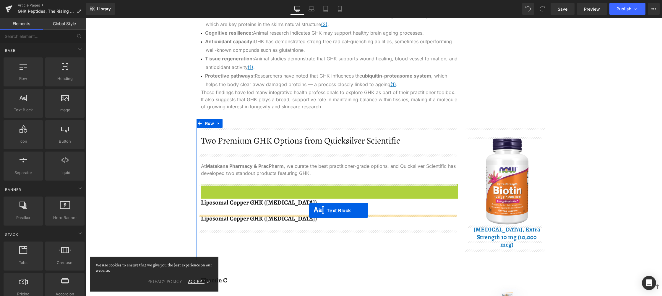
drag, startPoint x: 312, startPoint y: 200, endPoint x: 309, endPoint y: 210, distance: 10.3
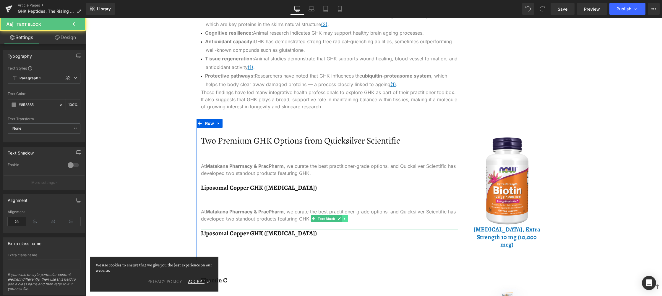
click at [346, 219] on link at bounding box center [345, 218] width 6 height 7
click at [345, 219] on link at bounding box center [348, 218] width 6 height 7
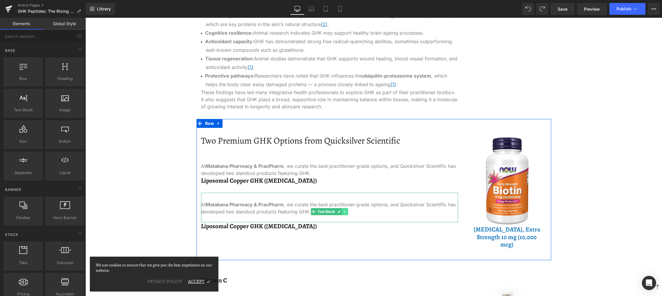
click at [344, 211] on icon at bounding box center [344, 212] width 3 height 4
click at [341, 212] on icon at bounding box center [342, 211] width 3 height 3
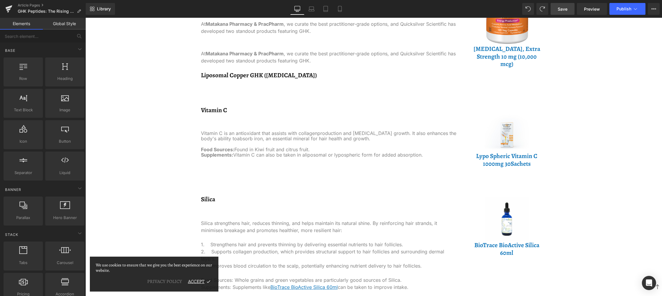
click at [562, 9] on span "Save" at bounding box center [563, 9] width 10 height 6
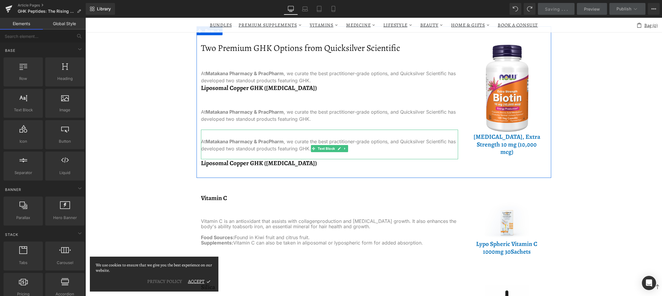
scroll to position [698, 0]
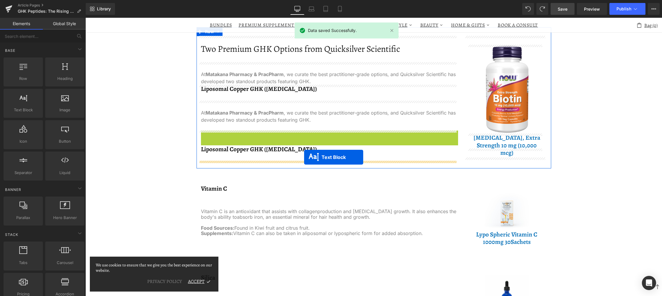
drag, startPoint x: 310, startPoint y: 150, endPoint x: 304, endPoint y: 157, distance: 8.6
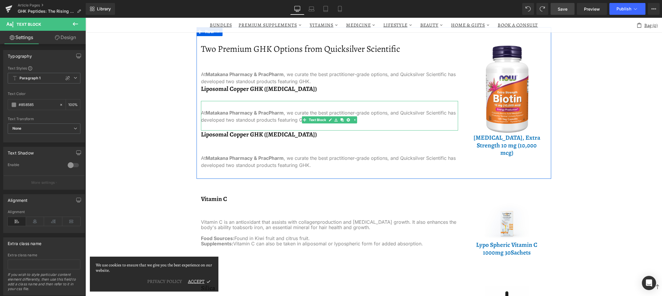
click at [233, 116] on p "At Matakana Pharmacy & PracPharm , we curate the best practitioner-grade option…" at bounding box center [329, 116] width 257 height 14
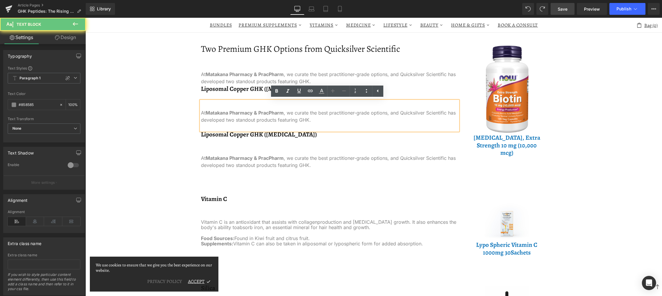
click at [233, 116] on p "At Matakana Pharmacy & PracPharm , we curate the best practitioner-grade option…" at bounding box center [329, 116] width 257 height 14
click at [232, 116] on p "At Matakana Pharmacy & PracPharm , we curate the best practitioner-grade option…" at bounding box center [329, 116] width 257 height 14
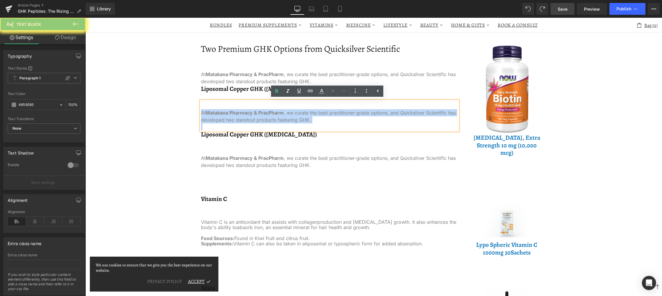
click at [232, 116] on p "At Matakana Pharmacy & PracPharm , we curate the best practitioner-grade option…" at bounding box center [329, 116] width 257 height 14
paste div
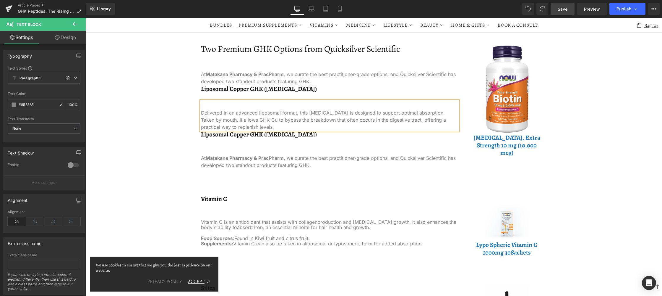
click at [313, 81] on link "Text Block" at bounding box center [315, 81] width 26 height 7
click at [290, 82] on p "At Matakana Pharmacy & PracPharm , we curate the best practitioner-grade option…" at bounding box center [329, 78] width 257 height 14
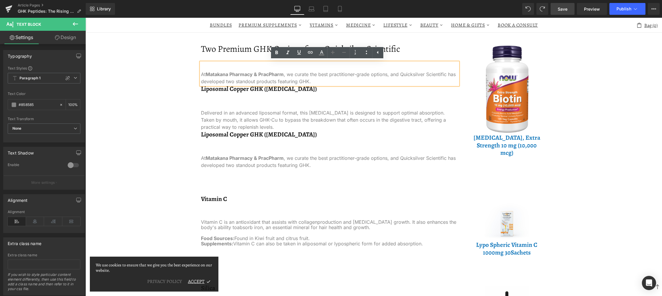
click at [314, 81] on p "At Matakana Pharmacy & PracPharm , we curate the best practitioner-grade option…" at bounding box center [329, 78] width 257 height 14
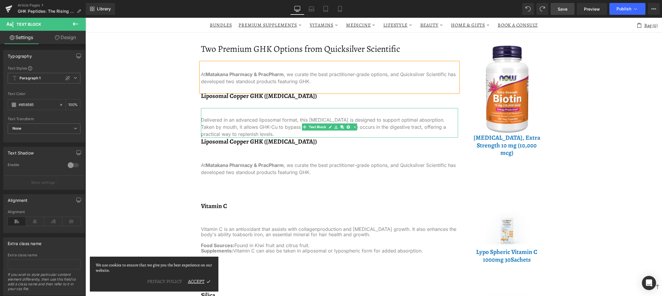
click at [266, 112] on div "Delivered in an advanced liposomal format, this [MEDICAL_DATA] is designed to s…" at bounding box center [329, 123] width 257 height 30
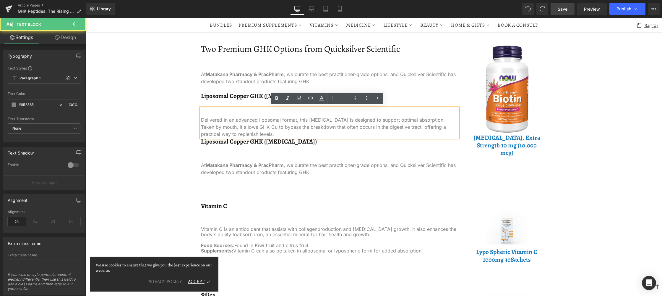
click at [266, 112] on div "Delivered in an advanced liposomal format, this [MEDICAL_DATA] is designed to s…" at bounding box center [329, 123] width 257 height 30
drag, startPoint x: 235, startPoint y: 112, endPoint x: 215, endPoint y: 113, distance: 20.1
click at [234, 112] on div "Delivered in an advanced liposomal format, this [MEDICAL_DATA] is designed to s…" at bounding box center [329, 123] width 257 height 30
click at [203, 115] on div "Delivered in an advanced liposomal format, this [MEDICAL_DATA] is designed to s…" at bounding box center [329, 123] width 257 height 30
click at [201, 115] on div "Delivered in an advanced liposomal format, this [MEDICAL_DATA] is designed to s…" at bounding box center [329, 123] width 257 height 30
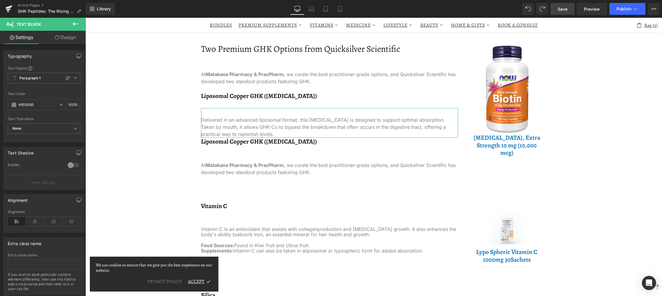
drag, startPoint x: 68, startPoint y: 37, endPoint x: 43, endPoint y: 82, distance: 51.5
click at [68, 36] on link "Design" at bounding box center [65, 37] width 43 height 13
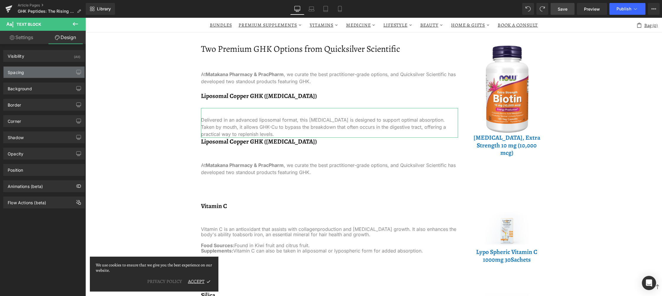
click at [41, 75] on div "Spacing" at bounding box center [44, 72] width 81 height 11
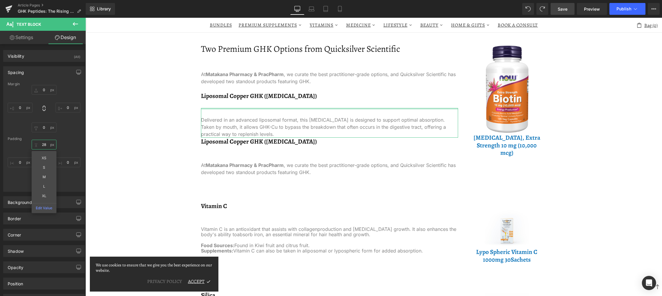
click at [43, 143] on input "28" at bounding box center [44, 145] width 25 height 10
click at [46, 144] on input "28" at bounding box center [44, 145] width 25 height 10
click at [42, 145] on input "28" at bounding box center [44, 145] width 25 height 10
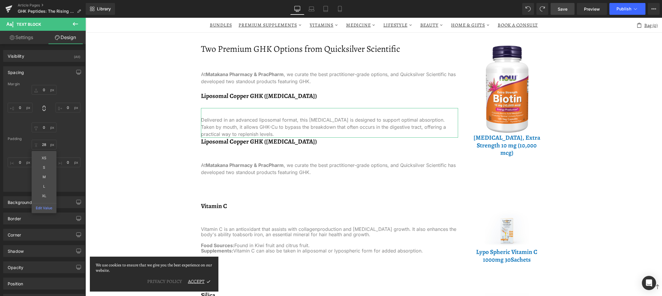
click at [65, 143] on div "28px 28 XS S M L XL Edit Value 0px 0 0px 0 0px 0" at bounding box center [44, 163] width 73 height 47
click at [43, 142] on input "28" at bounding box center [44, 145] width 25 height 10
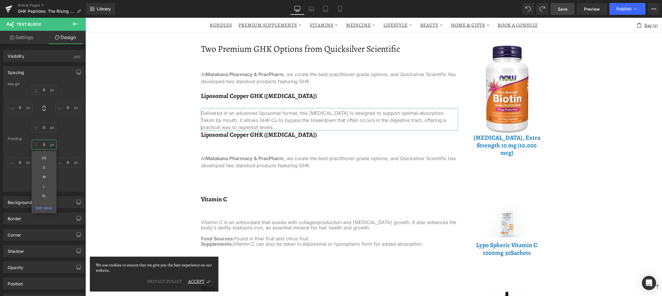
type input "5"
click at [61, 149] on div "5 5 0px 0 0px 0 0px 0" at bounding box center [44, 163] width 73 height 47
click at [47, 181] on input "0" at bounding box center [44, 182] width 25 height 10
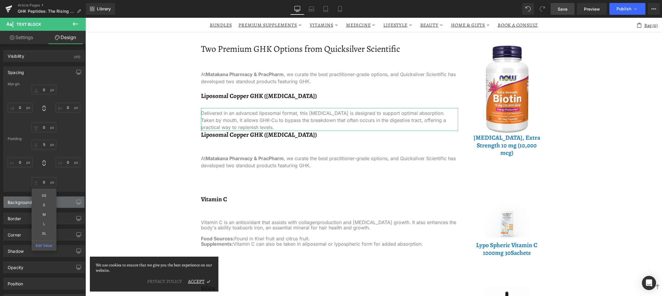
type input "S"
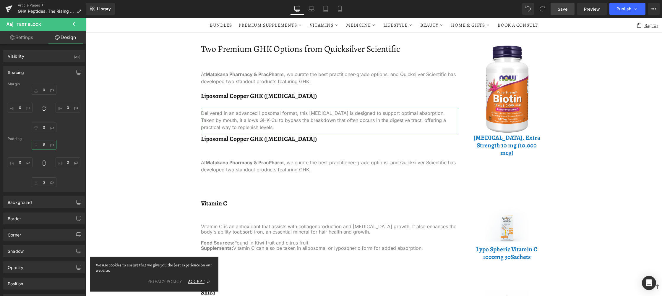
click at [44, 145] on input "5" at bounding box center [44, 145] width 25 height 10
type input "S"
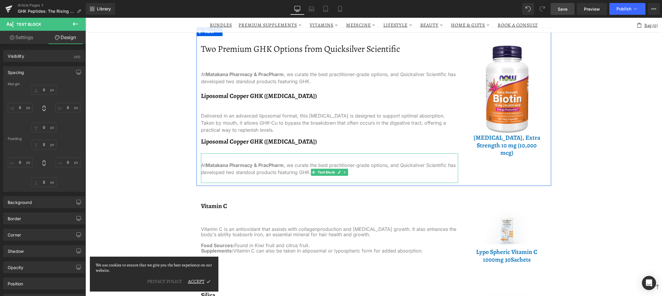
click at [233, 164] on strong "Matakana Pharmacy & PracPharm" at bounding box center [245, 165] width 78 height 6
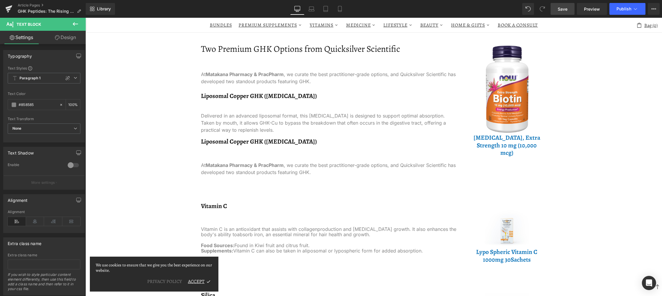
click at [69, 39] on link "Design" at bounding box center [65, 37] width 43 height 13
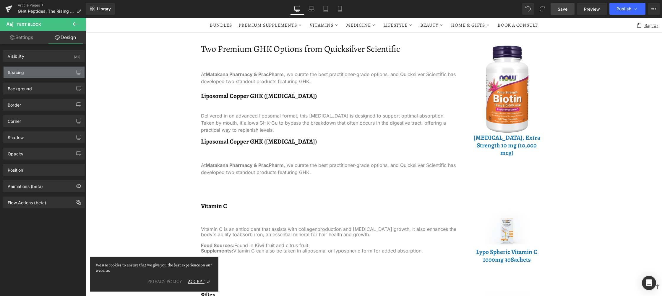
click at [43, 75] on div "Spacing" at bounding box center [44, 72] width 81 height 11
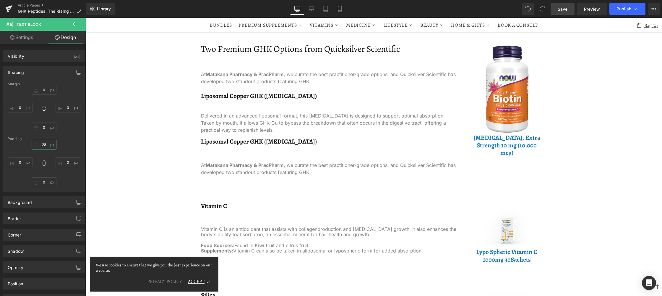
click at [46, 142] on input "28" at bounding box center [44, 145] width 25 height 10
type input "S"
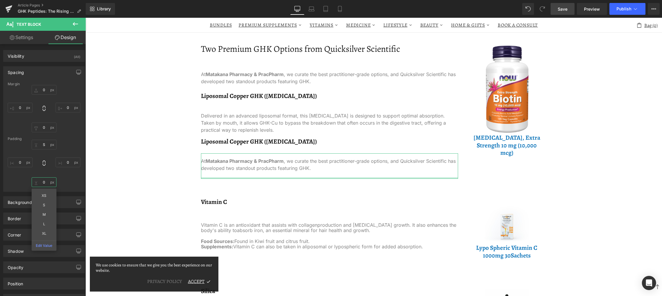
click at [43, 181] on input "0" at bounding box center [44, 182] width 25 height 10
type input "S"
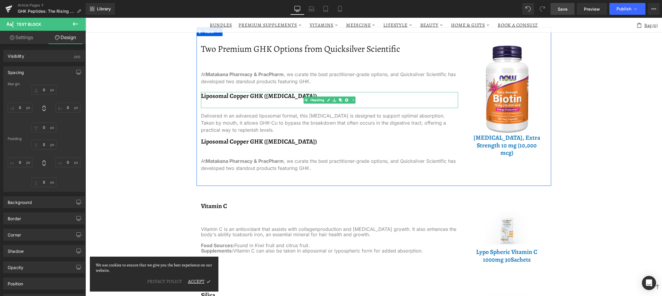
click at [239, 101] on div "Liposomal Copper GHK ([MEDICAL_DATA])" at bounding box center [329, 100] width 257 height 16
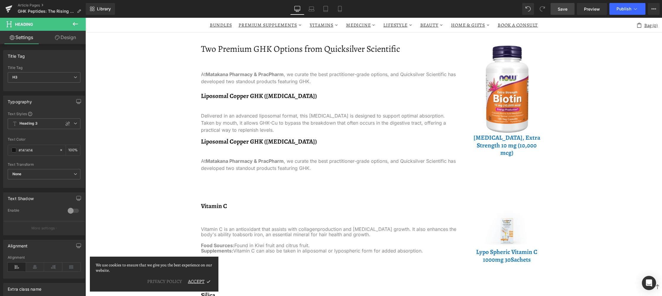
click at [56, 37] on icon at bounding box center [57, 37] width 5 height 5
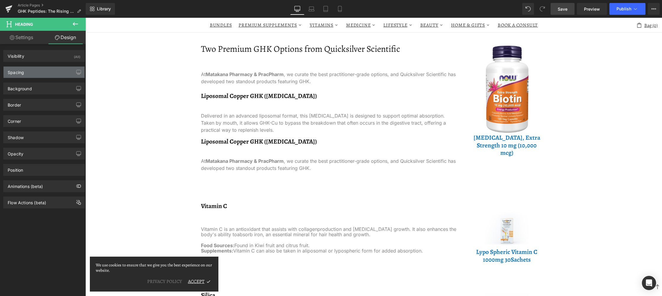
click at [42, 71] on div "Spacing" at bounding box center [44, 72] width 81 height 11
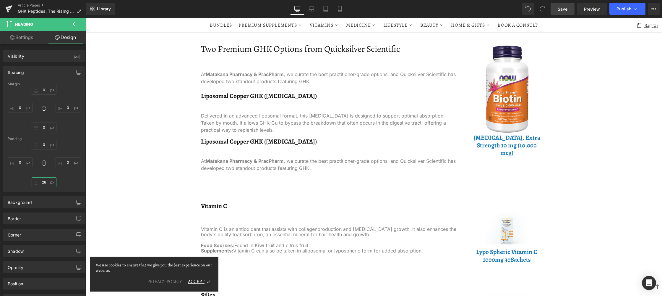
click at [45, 181] on input "28" at bounding box center [44, 182] width 25 height 10
type input "S"
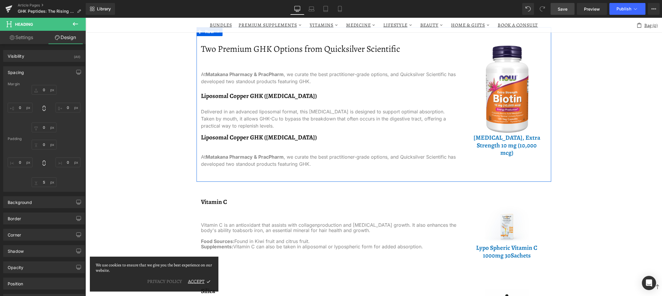
click at [265, 140] on h3 "Liposomal Copper GHK ([MEDICAL_DATA])" at bounding box center [329, 137] width 257 height 8
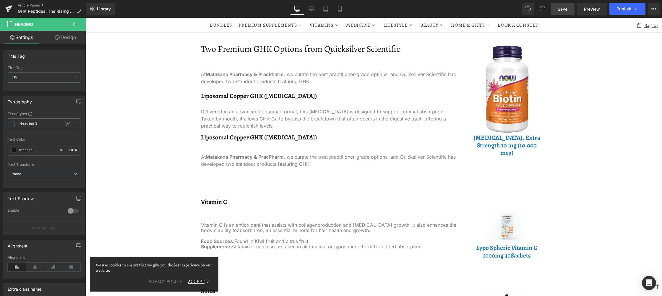
click at [61, 37] on link "Design" at bounding box center [65, 37] width 43 height 13
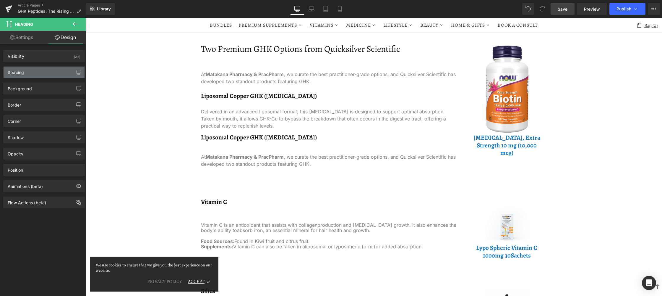
click at [42, 72] on div "Spacing" at bounding box center [44, 72] width 81 height 11
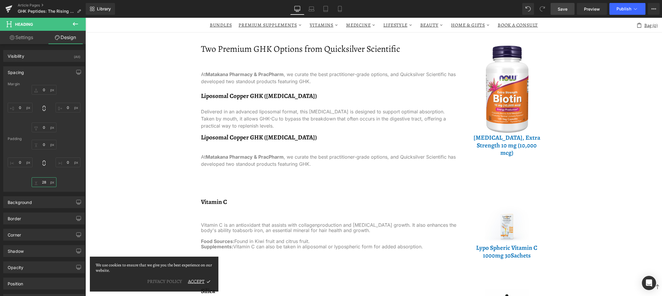
click at [41, 180] on input "28" at bounding box center [44, 182] width 25 height 10
type input "S"
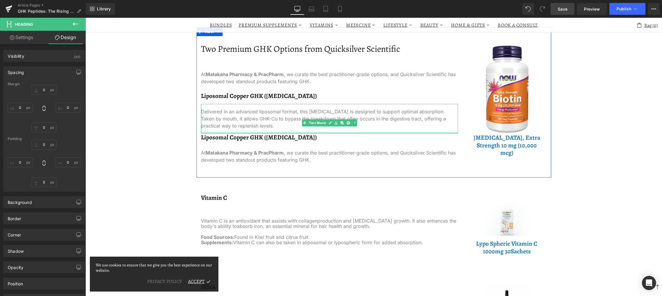
click at [230, 135] on h3 "Liposomal Copper GHK ([MEDICAL_DATA])" at bounding box center [329, 137] width 257 height 8
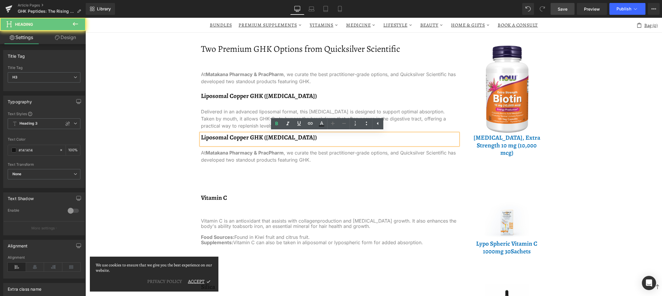
click at [230, 135] on h3 "Liposomal Copper GHK ([MEDICAL_DATA])" at bounding box center [329, 137] width 257 height 8
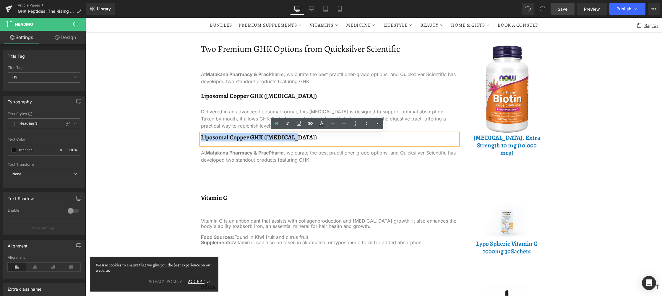
paste div
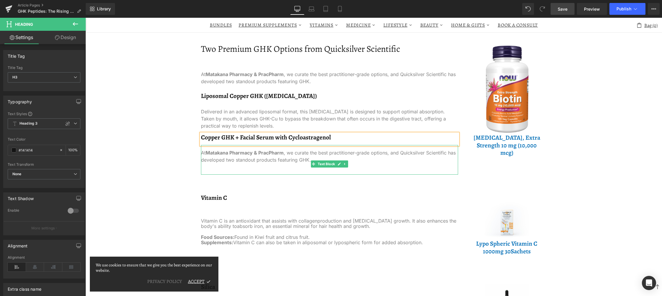
click at [238, 157] on p "At Matakana Pharmacy & PracPharm , we curate the best practitioner-grade option…" at bounding box center [329, 156] width 257 height 14
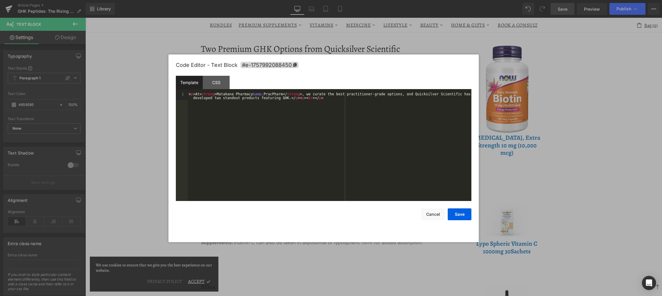
click at [243, 0] on div "Text Block You are previewing how the will restyle your page. You can not edit …" at bounding box center [331, 0] width 662 height 0
click at [261, 122] on div "< p > At < strong > Matakana Pharmacy &amp; PracPharm </ strong > , we curate t…" at bounding box center [330, 154] width 284 height 125
click at [470, 216] on button "Save" at bounding box center [460, 214] width 24 height 12
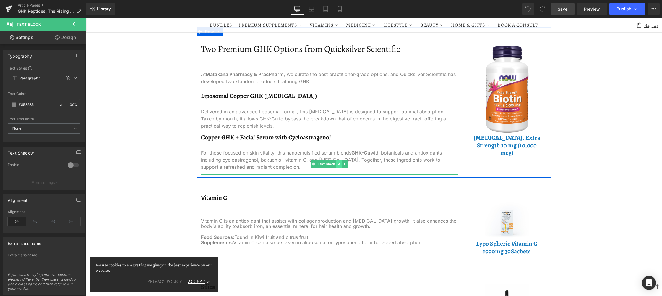
click at [339, 165] on link at bounding box center [339, 163] width 6 height 7
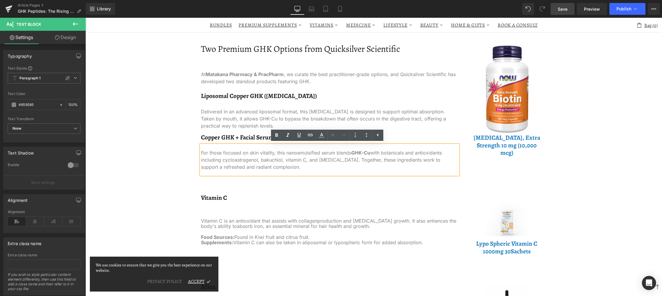
click at [319, 199] on span "Heading" at bounding box center [326, 201] width 16 height 7
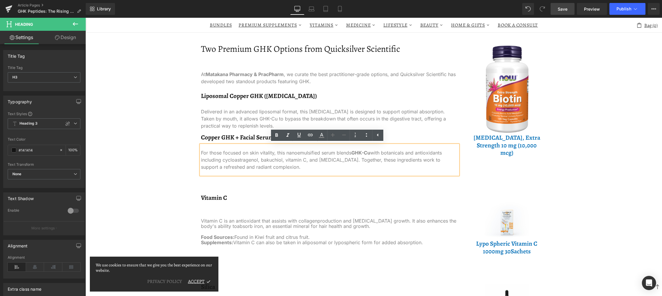
click at [166, 163] on div "GHK Peptides: The Rising Star in Longevity and Skin Health Heading In the world…" at bounding box center [373, 48] width 577 height 1339
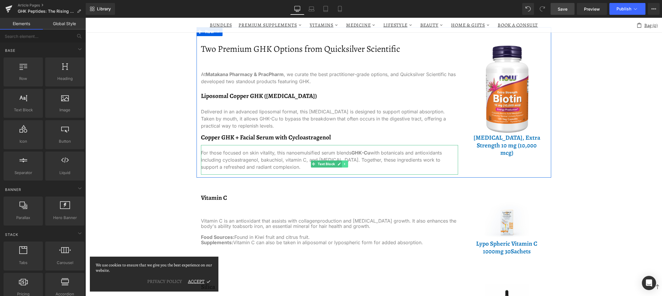
click at [343, 164] on icon at bounding box center [344, 164] width 3 height 4
click at [341, 164] on icon at bounding box center [342, 164] width 3 height 4
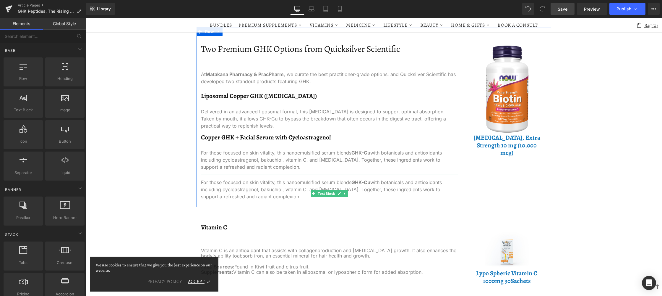
click at [283, 188] on p "For those focused on skin vitality, this nanoemulsified serum blends GHK-Cu wit…" at bounding box center [329, 189] width 257 height 21
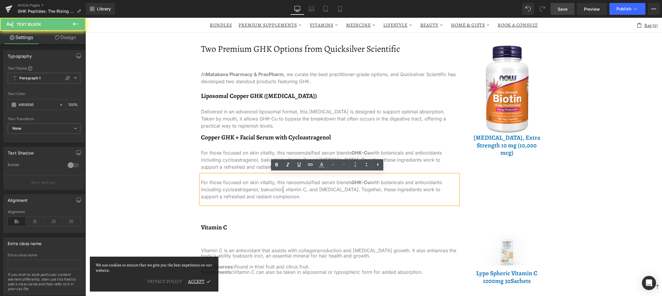
click at [279, 187] on p "For those focused on skin vitality, this nanoemulsified serum blends GHK-Cu wit…" at bounding box center [329, 189] width 257 height 21
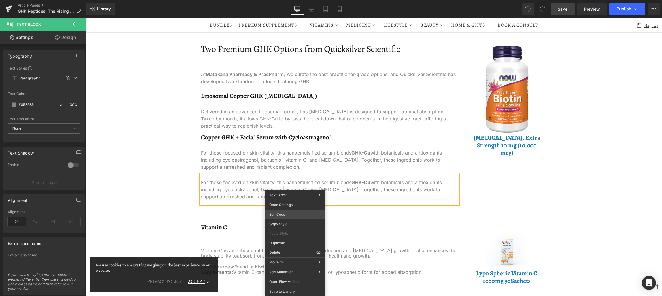
click at [298, 0] on div "Heading You are previewing how the will restyle your page. You can not edit Ele…" at bounding box center [331, 0] width 662 height 0
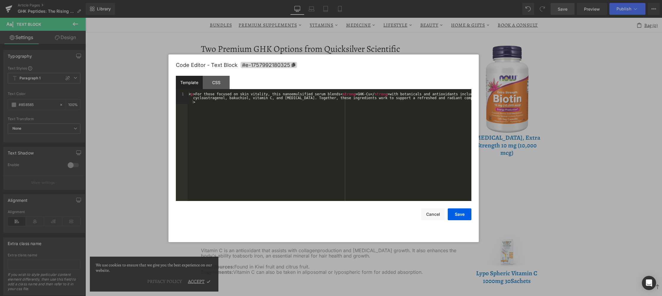
click at [300, 153] on div "< p > For those focused on skin vitality, this nanoemulsified serum blends < st…" at bounding box center [330, 158] width 284 height 133
click at [465, 214] on button "Save" at bounding box center [460, 214] width 24 height 12
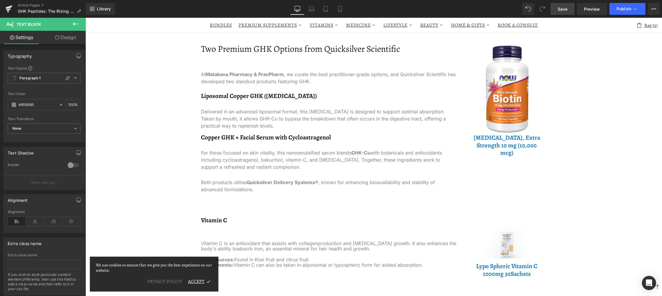
click at [299, 192] on p "Both products utilise Quicksilver Delivery Systems® , known for enhancing bioav…" at bounding box center [329, 186] width 257 height 14
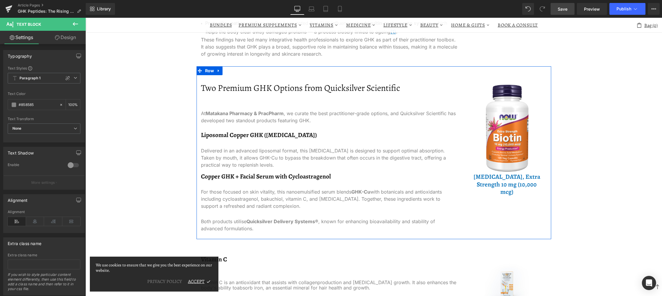
scroll to position [639, 0]
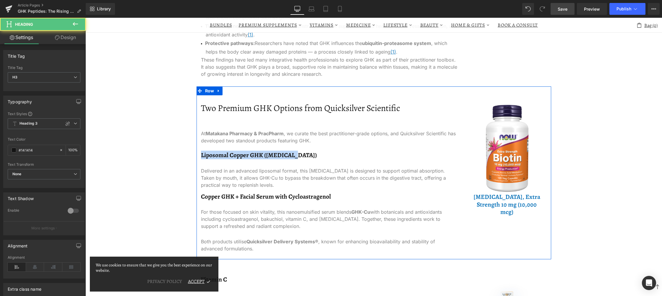
drag, startPoint x: 203, startPoint y: 157, endPoint x: 196, endPoint y: 157, distance: 7.1
click at [197, 157] on div "Two Premium GHK Options from Quicksilver Scientific Heading At Matakana Pharmac…" at bounding box center [330, 175] width 266 height 161
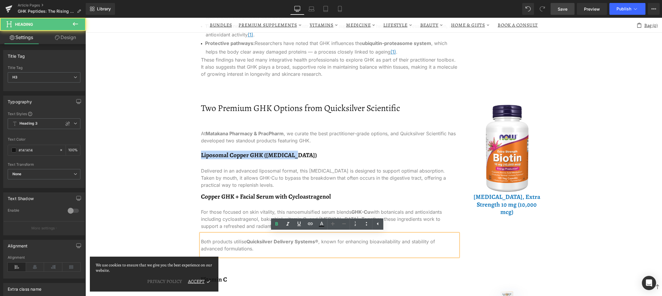
click at [211, 158] on h3 "Liposomal Copper GHK ([MEDICAL_DATA])" at bounding box center [329, 155] width 257 height 8
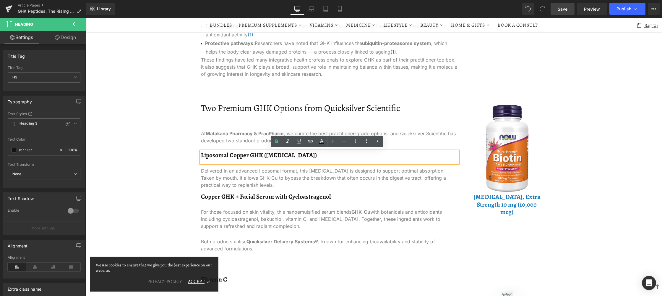
click at [286, 154] on h3 "Liposomal Copper GHK ([MEDICAL_DATA])" at bounding box center [329, 155] width 257 height 8
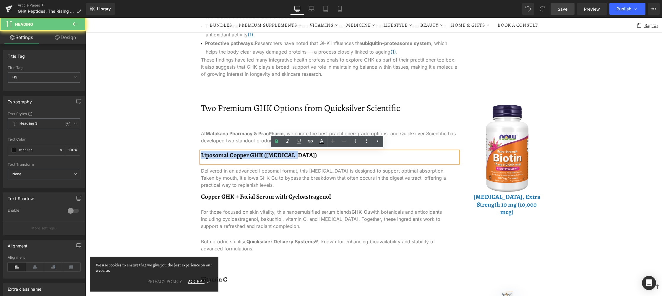
click at [286, 154] on h3 "Liposomal Copper GHK ([MEDICAL_DATA])" at bounding box center [329, 155] width 257 height 8
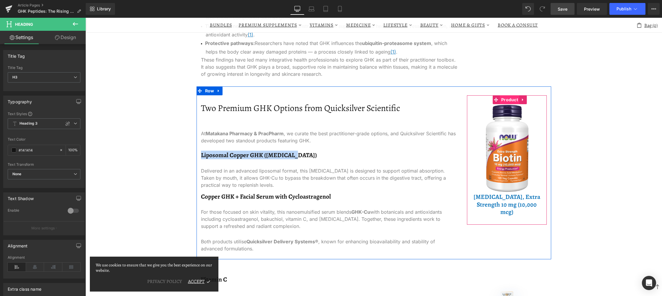
click at [502, 102] on span "Product" at bounding box center [510, 99] width 20 height 9
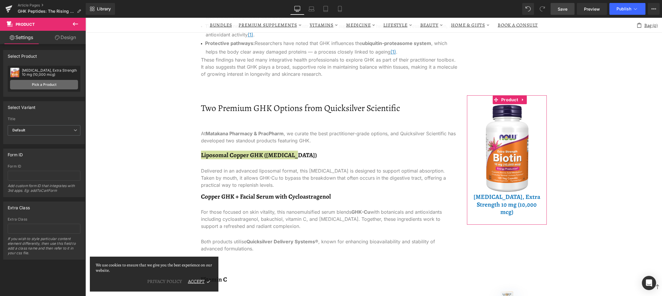
click at [38, 87] on link "Pick a Product" at bounding box center [44, 84] width 68 height 9
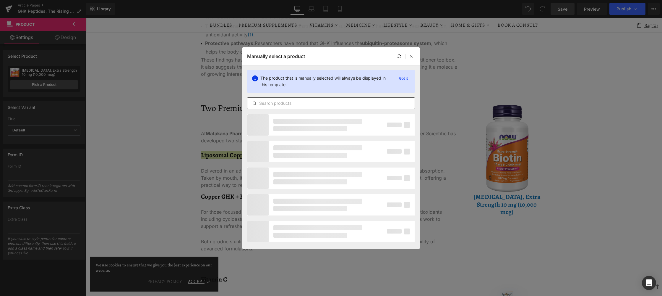
click at [276, 100] on input "text" at bounding box center [331, 103] width 167 height 7
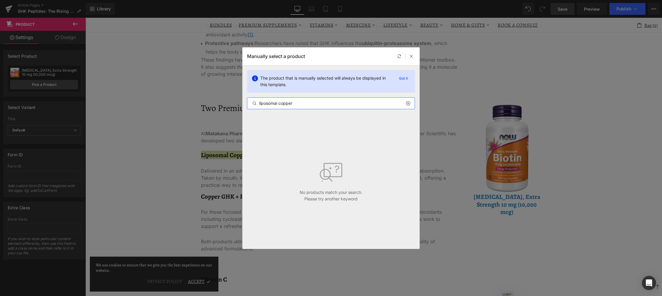
type input "liposomal copper"
click at [314, 106] on input "liposomal copper" at bounding box center [331, 103] width 167 height 7
click at [411, 57] on icon at bounding box center [412, 56] width 4 height 4
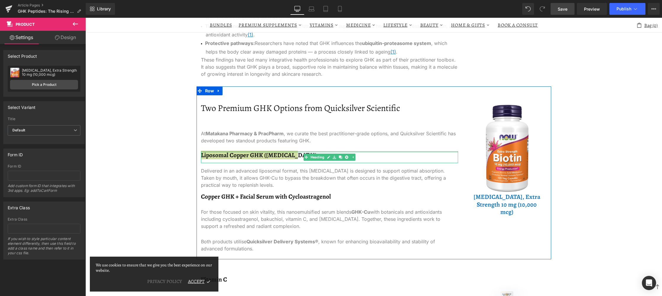
click at [313, 151] on div at bounding box center [329, 151] width 257 height 1
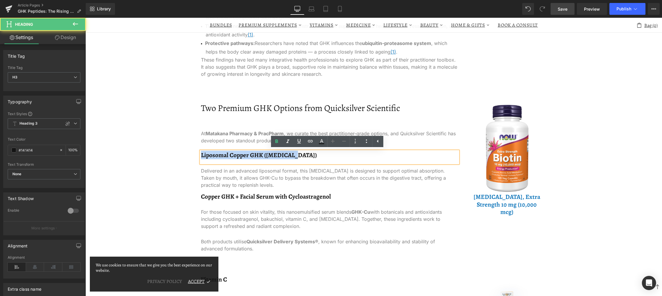
click at [262, 160] on div "Liposomal Copper GHK ([MEDICAL_DATA])" at bounding box center [329, 157] width 257 height 12
drag, startPoint x: 291, startPoint y: 153, endPoint x: 187, endPoint y: 160, distance: 104.6
click at [187, 160] on div "GHK Peptides: The Rising Star in Longevity and Skin Health Heading In the world…" at bounding box center [373, 118] width 577 height 1361
copy h3 "Liposomal Copper GHK ([MEDICAL_DATA])"
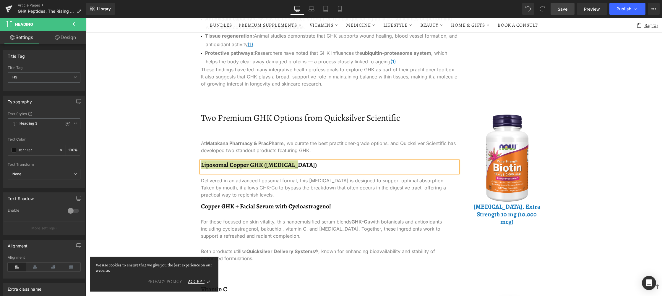
scroll to position [668, 0]
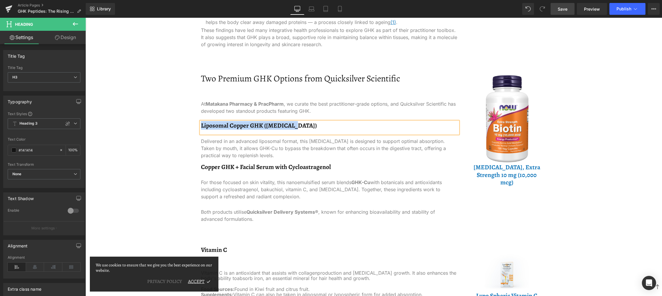
click at [257, 127] on h3 "Liposomal Copper GHK ([MEDICAL_DATA])" at bounding box center [329, 126] width 257 height 8
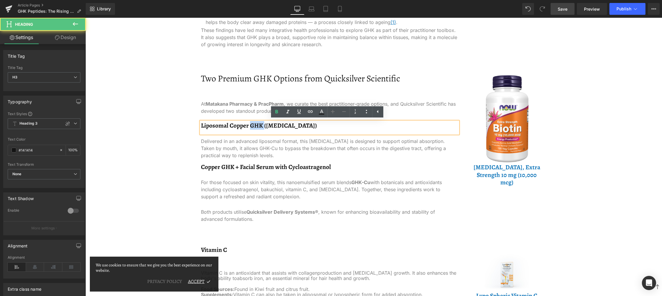
click at [257, 127] on h3 "Liposomal Copper GHK ([MEDICAL_DATA])" at bounding box center [329, 126] width 257 height 8
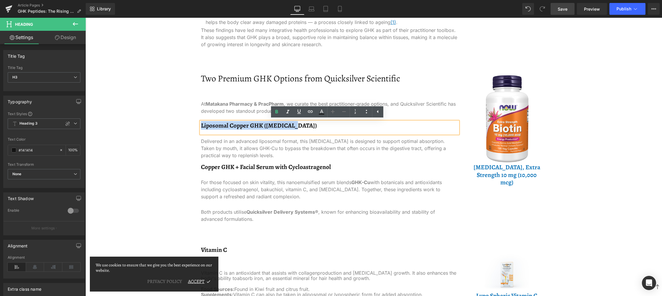
copy h3 "Liposomal Copper GHK ([MEDICAL_DATA])"
click at [443, 129] on div "Liposomal Copper GHK ([MEDICAL_DATA])" at bounding box center [329, 128] width 257 height 12
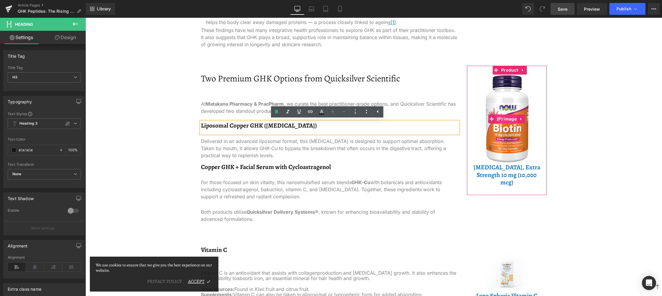
click at [504, 118] on span "(P) Image" at bounding box center [507, 118] width 23 height 9
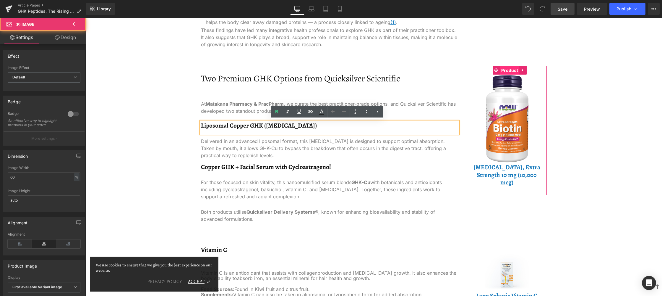
click at [509, 71] on span "Product" at bounding box center [510, 70] width 20 height 9
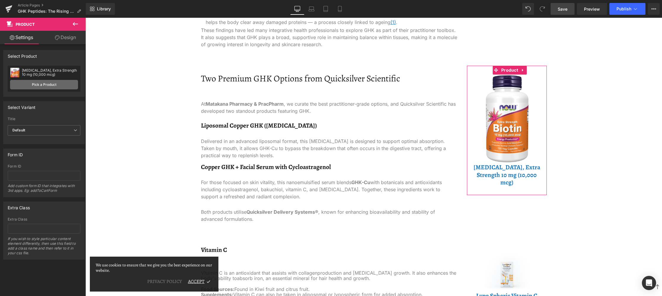
click at [55, 83] on link "Pick a Product" at bounding box center [44, 84] width 68 height 9
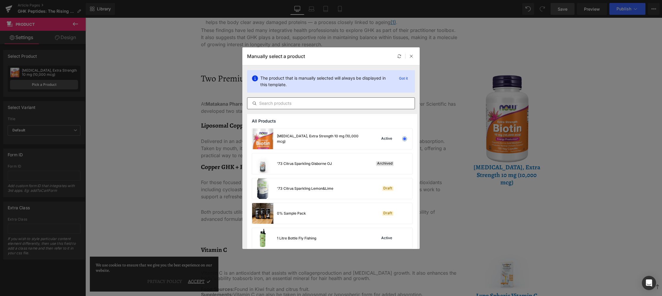
click at [288, 103] on input "text" at bounding box center [331, 103] width 167 height 7
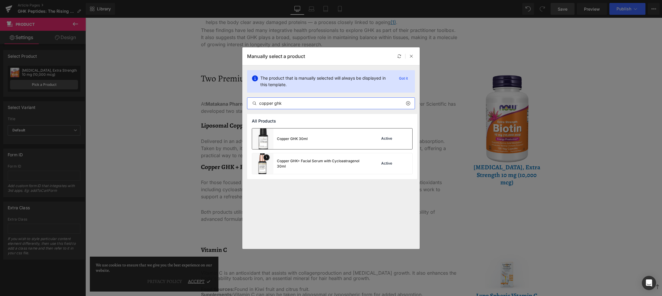
type input "copper ghk"
click at [313, 141] on div "Copper GHK 30ml Active" at bounding box center [332, 138] width 160 height 21
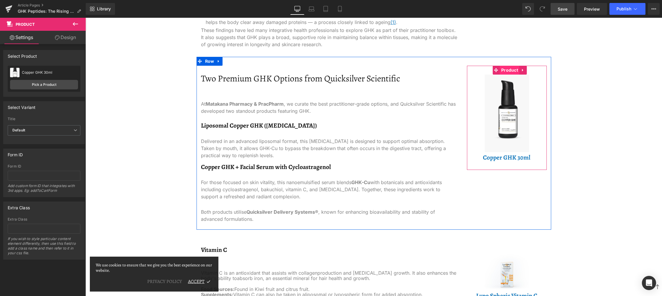
click at [506, 69] on span "Product" at bounding box center [510, 70] width 20 height 9
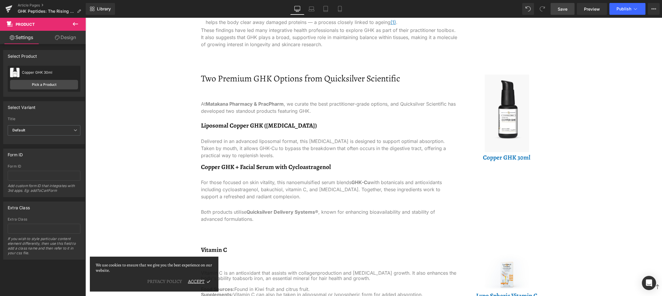
click at [73, 24] on icon at bounding box center [75, 24] width 5 height 4
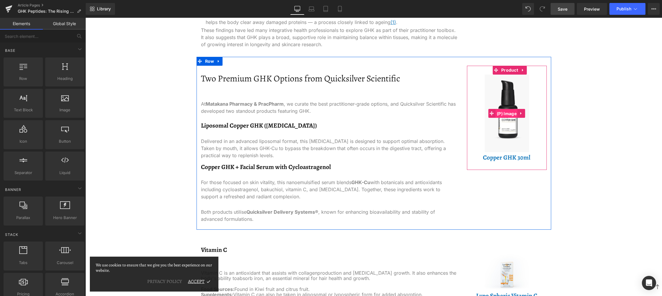
click at [502, 110] on span "(P) Image" at bounding box center [507, 113] width 23 height 9
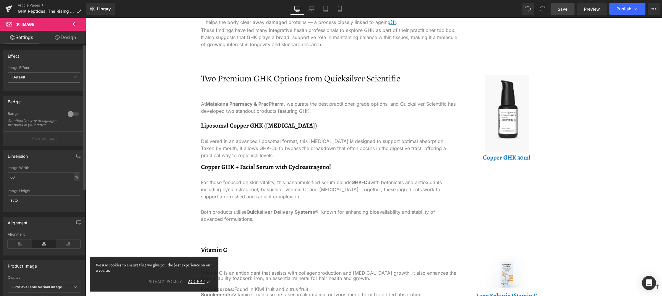
click at [68, 111] on div at bounding box center [73, 113] width 14 height 9
click at [46, 141] on p "More settings" at bounding box center [43, 138] width 24 height 5
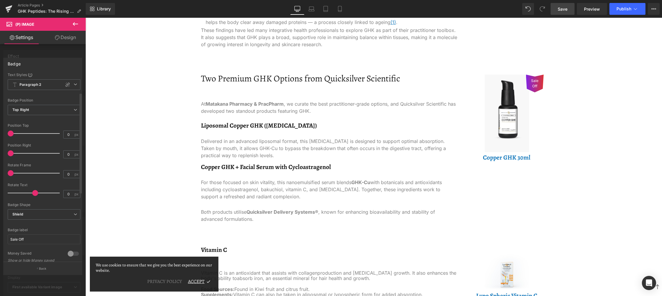
scroll to position [0, 0]
click at [23, 54] on div at bounding box center [43, 158] width 86 height 281
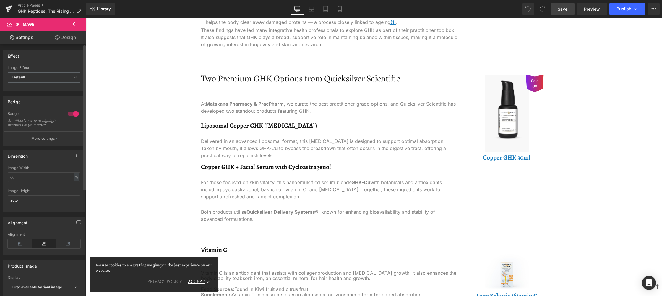
click at [68, 115] on div at bounding box center [73, 113] width 14 height 9
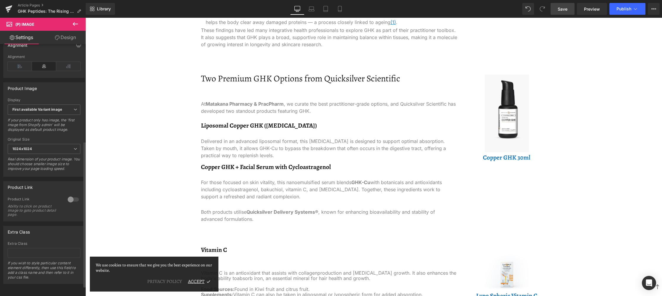
scroll to position [185, 0]
click at [70, 195] on div at bounding box center [73, 199] width 14 height 9
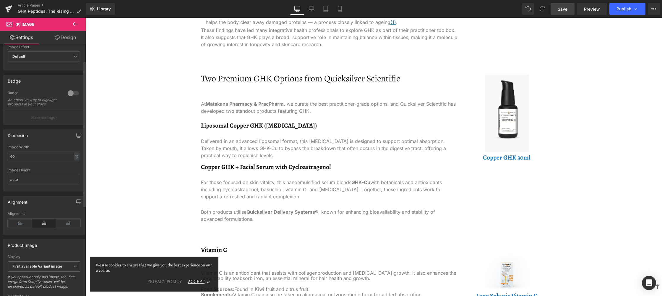
scroll to position [0, 0]
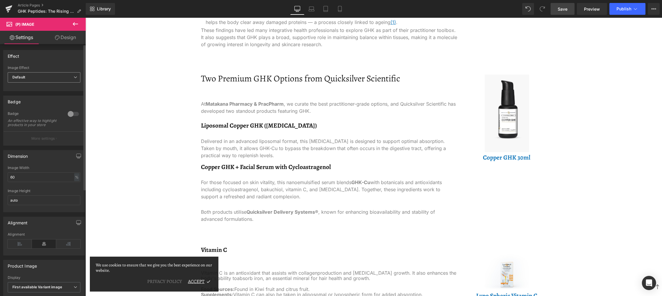
click at [42, 81] on span "Default" at bounding box center [44, 77] width 73 height 10
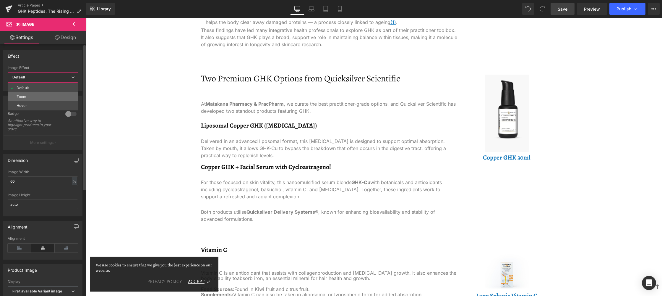
click at [43, 98] on li "Zoom" at bounding box center [43, 96] width 70 height 9
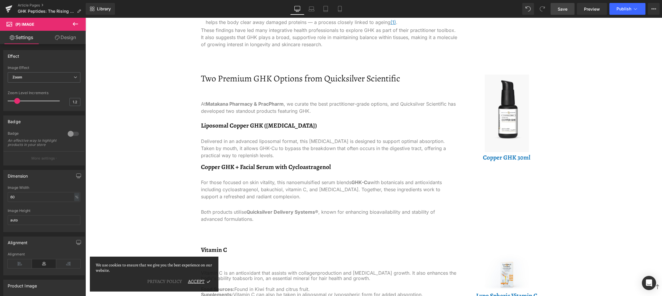
click at [77, 23] on icon at bounding box center [75, 23] width 7 height 7
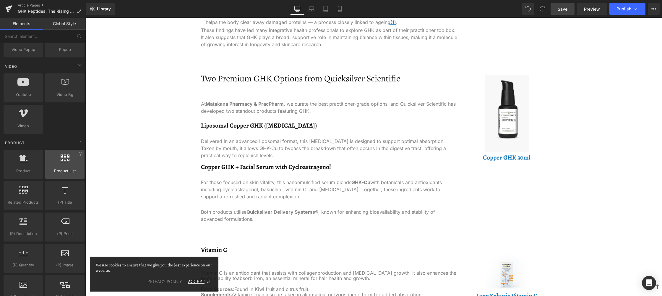
scroll to position [384, 0]
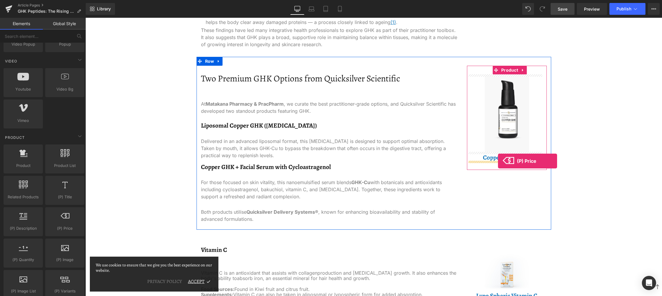
drag, startPoint x: 134, startPoint y: 211, endPoint x: 498, endPoint y: 161, distance: 367.4
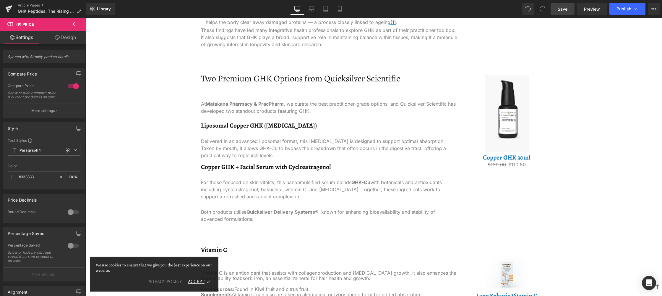
click at [77, 22] on icon at bounding box center [75, 23] width 7 height 7
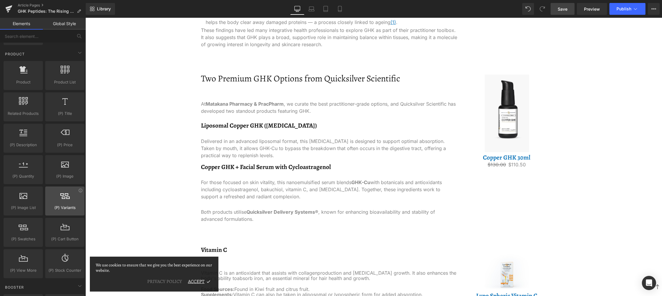
scroll to position [473, 0]
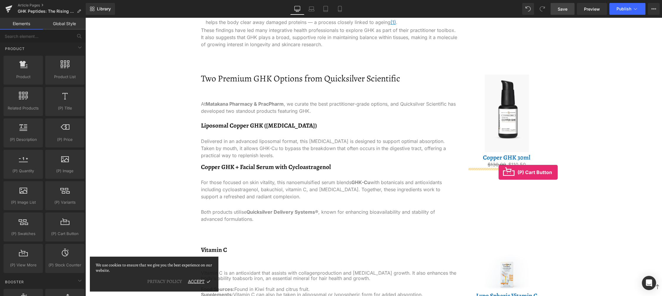
drag, startPoint x: 150, startPoint y: 245, endPoint x: 499, endPoint y: 172, distance: 356.4
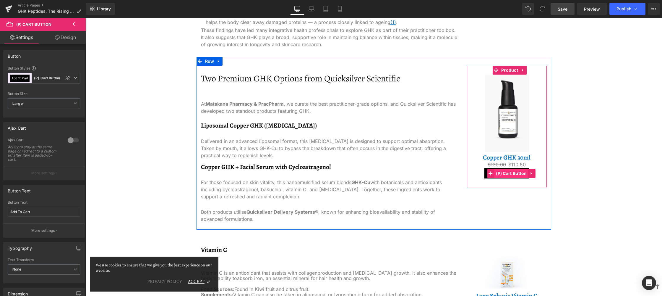
click at [511, 175] on span "(P) Cart Button" at bounding box center [512, 173] width 34 height 9
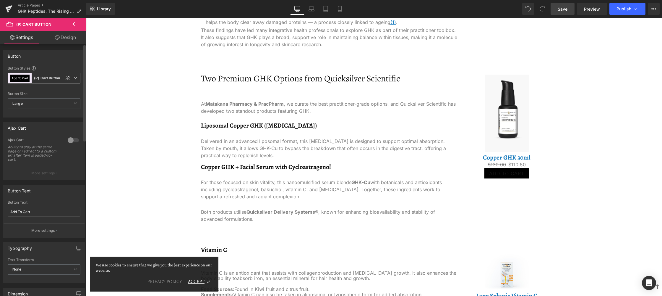
click at [44, 76] on b "(P) Cart Button" at bounding box center [47, 78] width 26 height 5
click at [44, 93] on li "Custom" at bounding box center [43, 92] width 70 height 11
type input "Brand Color"
type input "Color 1"
type input "Color 7"
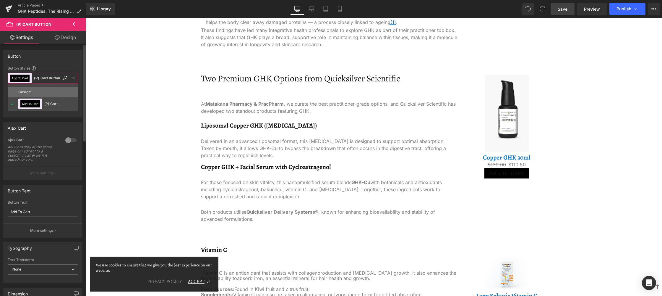
type input "Color 1"
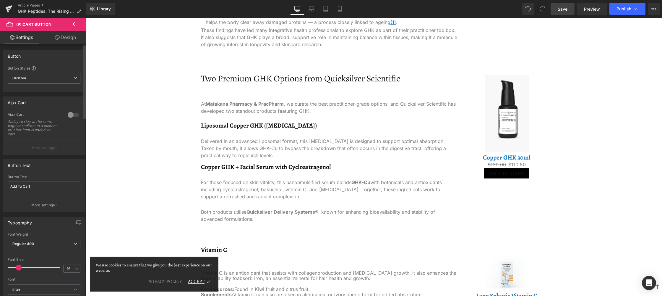
click at [35, 81] on span "Custom" at bounding box center [44, 78] width 73 height 11
click at [32, 103] on button "Add To Cart" at bounding box center [30, 103] width 20 height 7
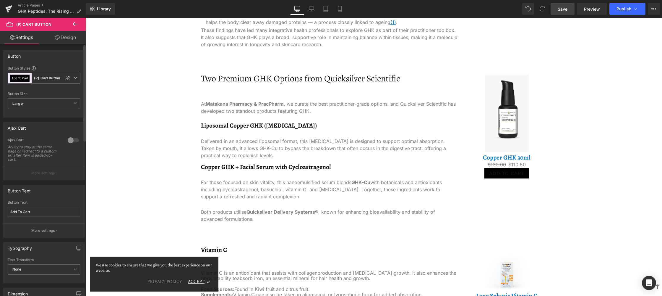
click at [55, 76] on b "(P) Cart Button" at bounding box center [47, 78] width 26 height 5
click at [73, 102] on icon at bounding box center [72, 103] width 5 height 5
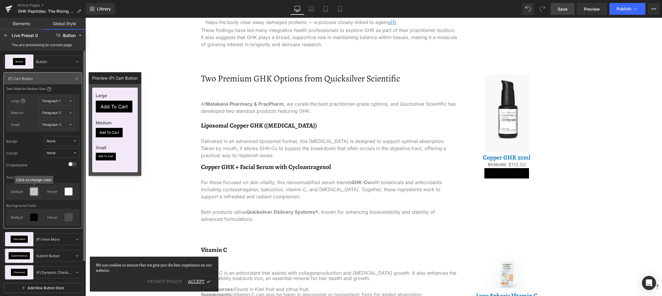
click at [33, 189] on icon at bounding box center [34, 191] width 5 height 5
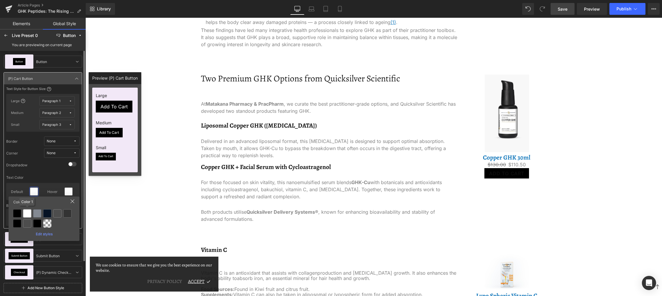
click at [27, 212] on div at bounding box center [27, 213] width 8 height 8
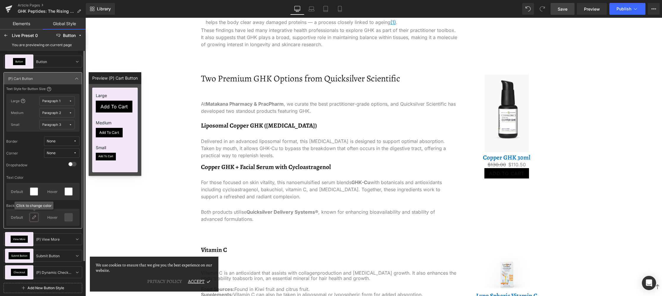
click at [34, 218] on icon at bounding box center [34, 217] width 5 height 5
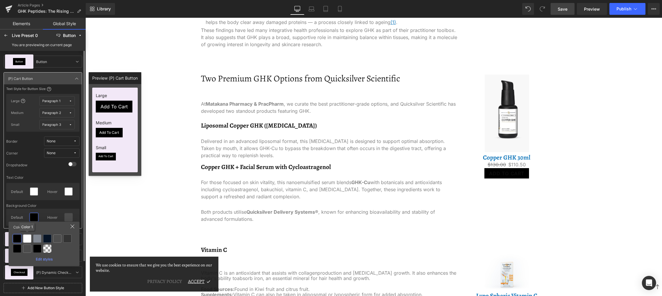
click at [28, 239] on div at bounding box center [27, 238] width 8 height 8
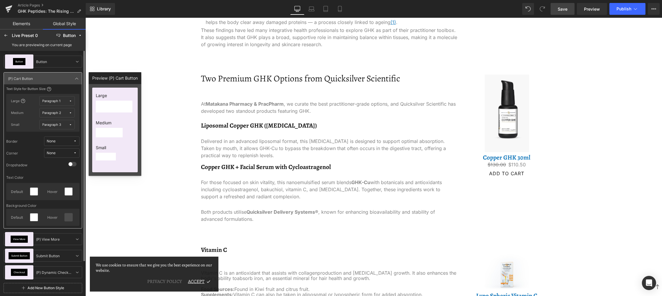
click at [68, 141] on span "None" at bounding box center [60, 141] width 27 height 4
click at [67, 159] on div "Border Solid" at bounding box center [55, 162] width 43 height 9
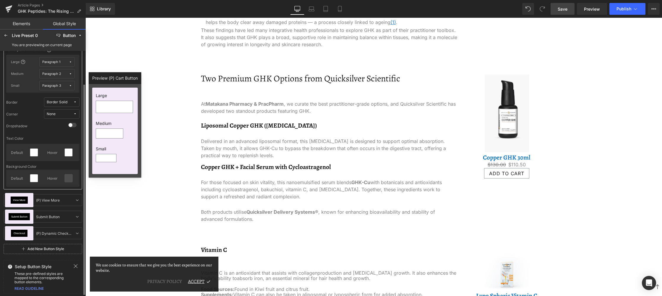
scroll to position [0, 0]
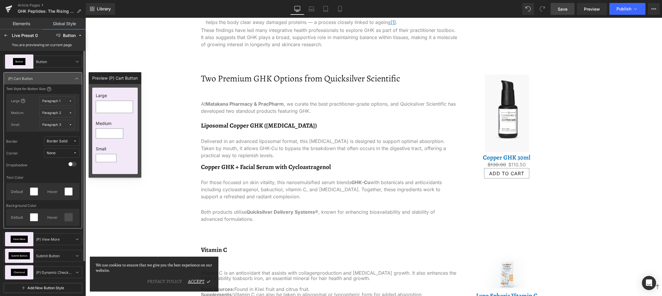
click at [64, 102] on span "Paragraph 1" at bounding box center [55, 101] width 27 height 4
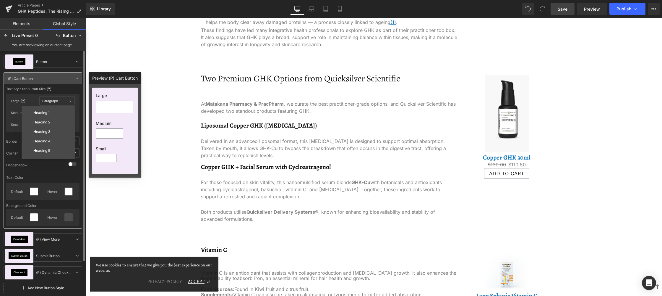
click at [64, 102] on span "Paragraph 1" at bounding box center [55, 101] width 27 height 4
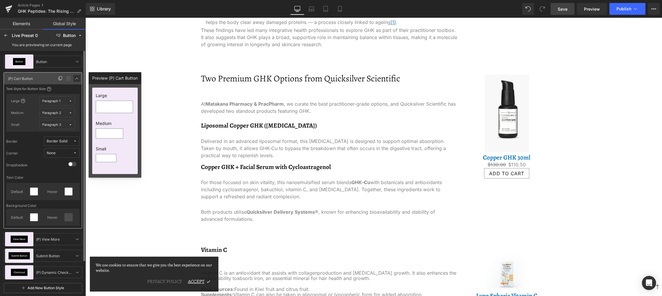
click at [75, 79] on icon at bounding box center [77, 78] width 5 height 5
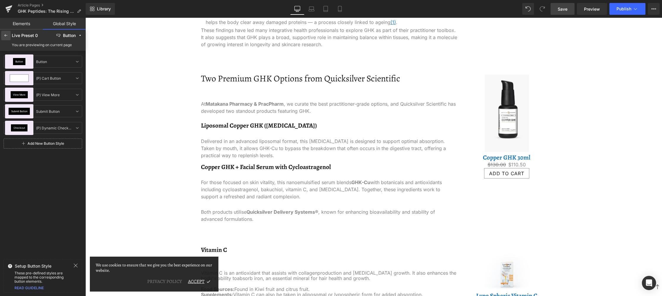
click at [6, 35] on icon at bounding box center [6, 35] width 5 height 5
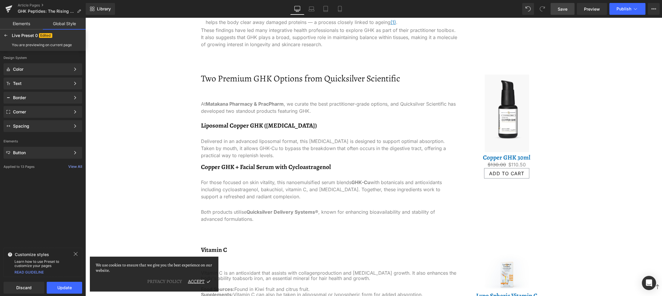
click at [15, 21] on link "Elements" at bounding box center [21, 24] width 43 height 12
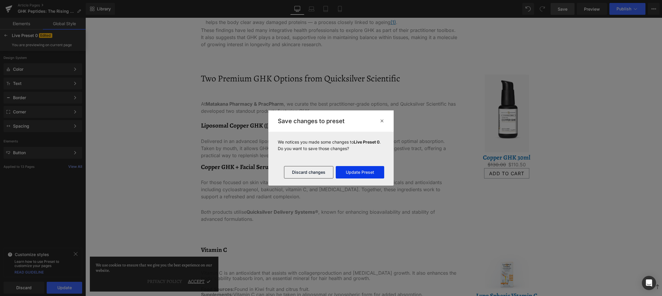
click at [344, 172] on button "Update Preset" at bounding box center [360, 172] width 48 height 12
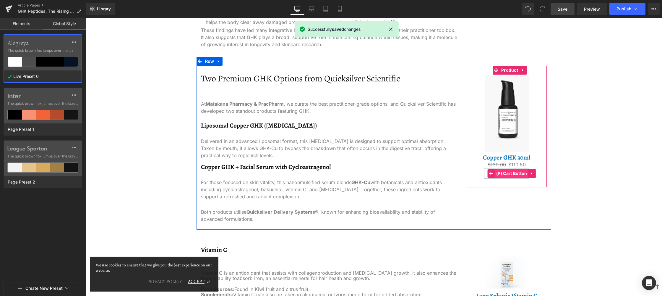
click at [499, 174] on span "(P) Cart Button" at bounding box center [512, 173] width 34 height 9
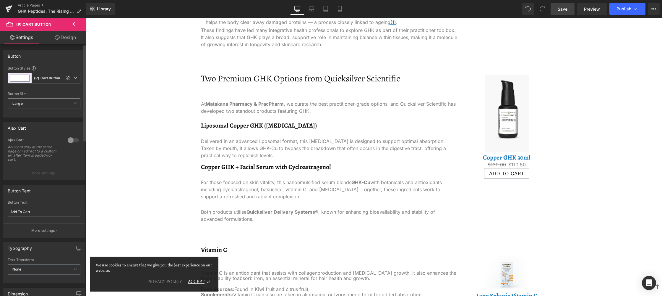
click at [49, 103] on span "Large" at bounding box center [44, 103] width 73 height 11
click at [44, 121] on li "Medium" at bounding box center [43, 123] width 70 height 9
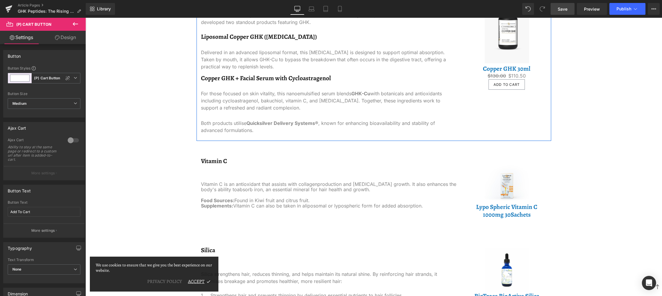
scroll to position [757, 0]
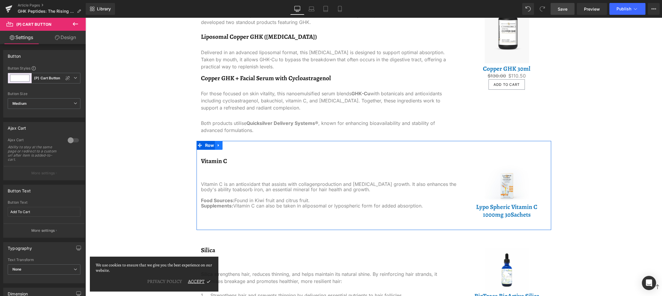
click at [218, 145] on icon at bounding box center [218, 145] width 1 height 3
click at [230, 147] on link at bounding box center [234, 145] width 8 height 9
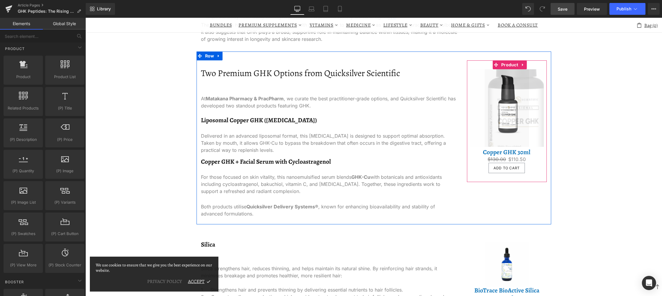
scroll to position [668, 0]
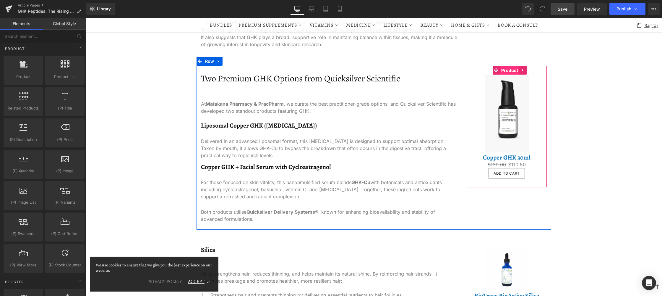
click at [507, 69] on span "Product" at bounding box center [510, 70] width 20 height 9
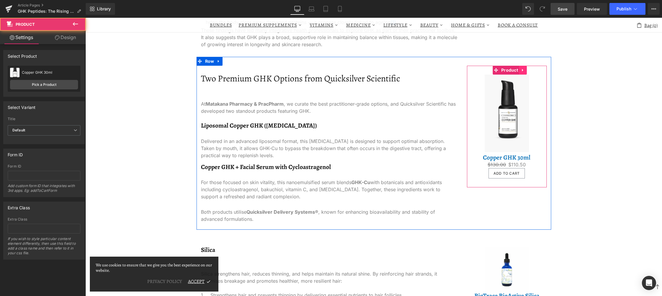
click at [519, 70] on link at bounding box center [523, 70] width 8 height 9
click at [517, 72] on icon at bounding box center [519, 70] width 4 height 4
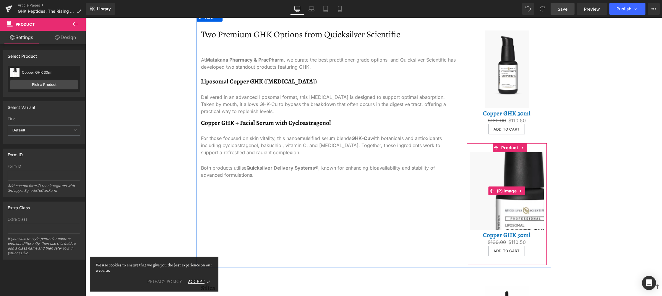
scroll to position [727, 0]
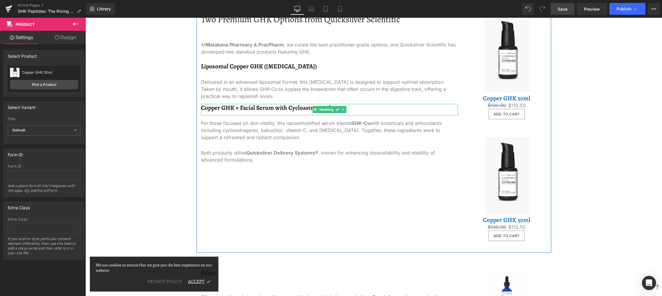
click at [248, 109] on h3 "Copper GHK + Facial Serum with Cycloastragenol" at bounding box center [329, 108] width 257 height 8
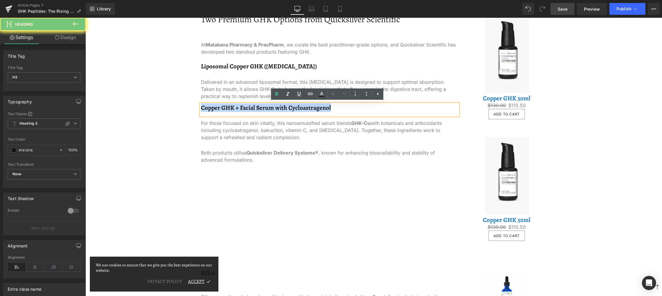
copy h3 "Copper GHK + Facial Serum with Cycloastragenol"
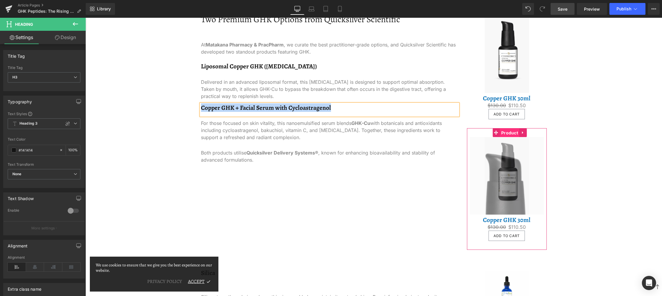
click at [510, 134] on span "Product" at bounding box center [510, 132] width 20 height 9
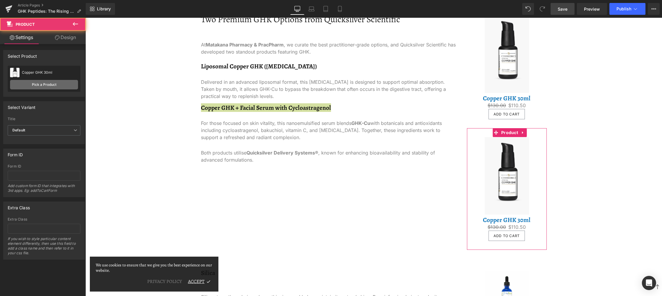
click at [27, 83] on link "Pick a Product" at bounding box center [44, 84] width 68 height 9
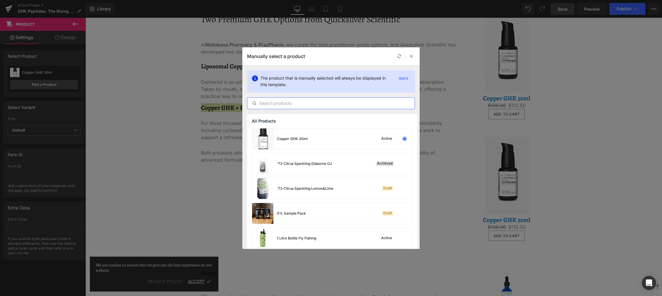
click at [301, 102] on input "text" at bounding box center [331, 103] width 167 height 7
paste input "Copper GHK + Facial Serum with Cycloastragenol"
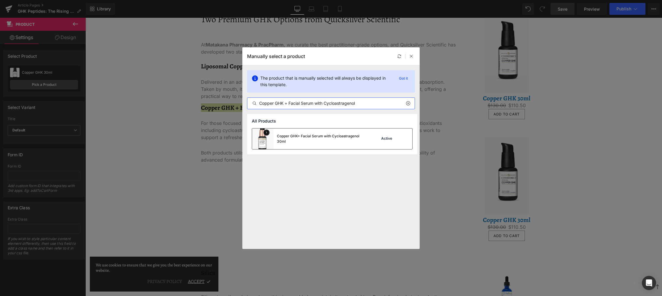
type input "Copper GHK + Facial Serum with Cycloastragenol"
click at [298, 134] on div "Copper GHK+ Facial Serum with Cycloastragenol 30ml" at bounding box center [321, 138] width 89 height 11
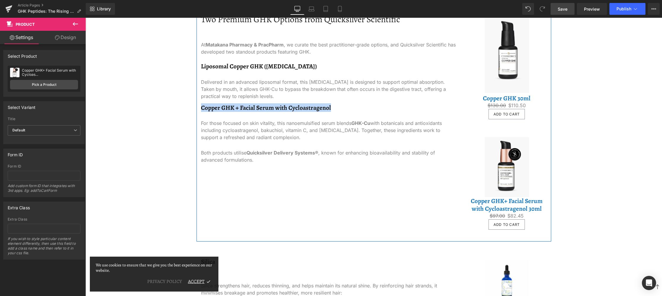
click at [287, 169] on div "Two Premium GHK Options from Quicksilver Scientific Heading At Matakana Pharmac…" at bounding box center [374, 120] width 355 height 244
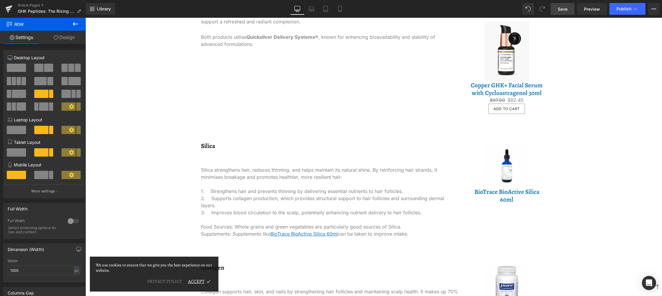
scroll to position [846, 0]
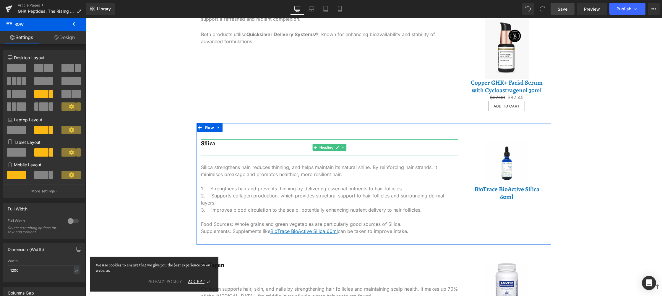
click at [249, 167] on div "Silica strengthens hair, reduces thinning, and helps maintain its natural shine…" at bounding box center [329, 171] width 257 height 14
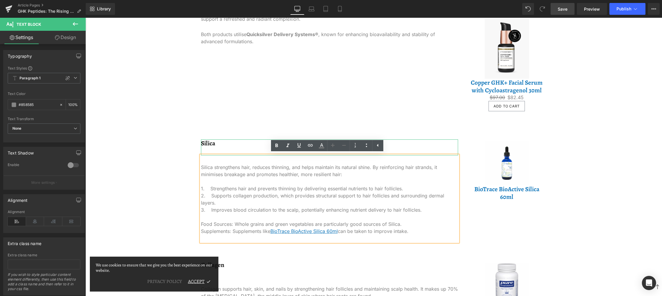
click at [214, 144] on h3 "Silica" at bounding box center [329, 143] width 257 height 8
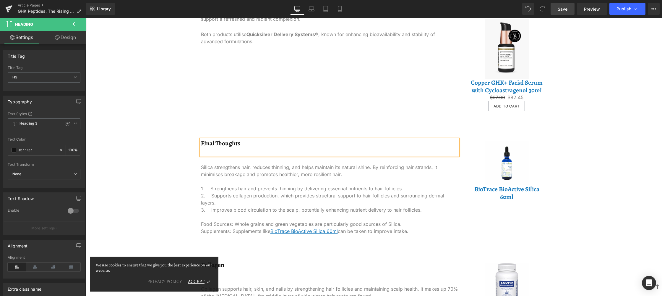
click at [266, 216] on div "Silica strengthens hair, reduces thinning, and helps maintain its natural shine…" at bounding box center [329, 198] width 257 height 86
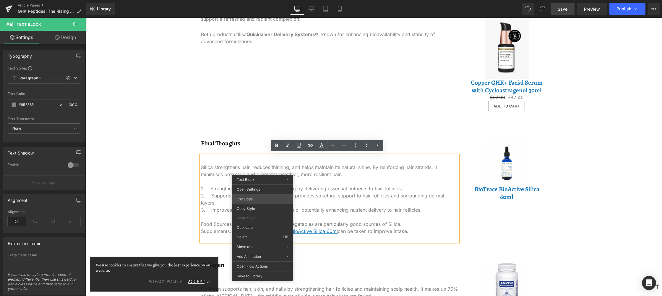
click at [260, 0] on div "Product You are previewing how the Live Preset 0 will restyle your page. You ca…" at bounding box center [331, 0] width 662 height 0
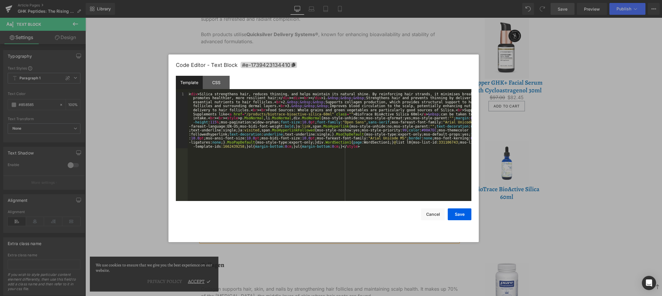
click at [277, 135] on div "< div > Silica strengthens hair, reduces thinning, and helps maintain its natur…" at bounding box center [330, 203] width 284 height 222
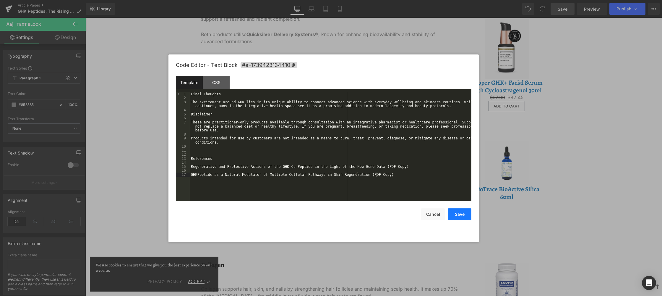
click at [467, 212] on button "Save" at bounding box center [460, 214] width 24 height 12
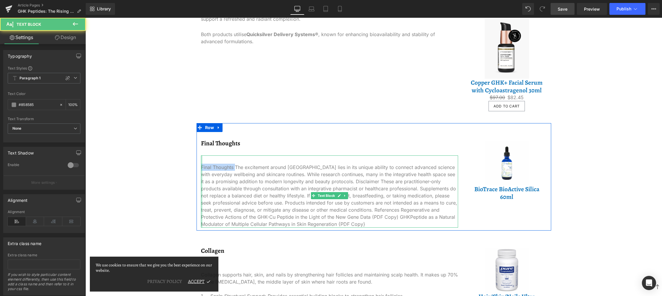
drag, startPoint x: 233, startPoint y: 166, endPoint x: 200, endPoint y: 166, distance: 33.4
click at [201, 166] on div "Final Thoughts The excitement around [GEOGRAPHIC_DATA] lies in its unique abili…" at bounding box center [329, 191] width 257 height 72
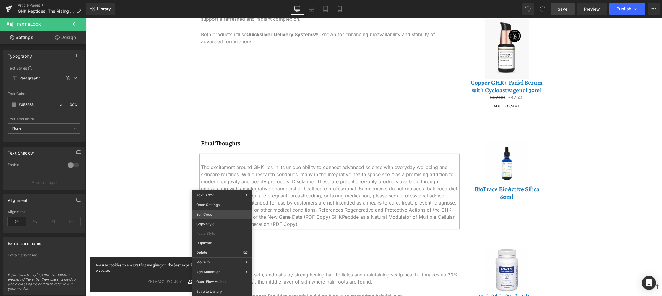
click at [227, 0] on div "Product You are previewing how the Live Preset 0 will restyle your page. You ca…" at bounding box center [331, 0] width 662 height 0
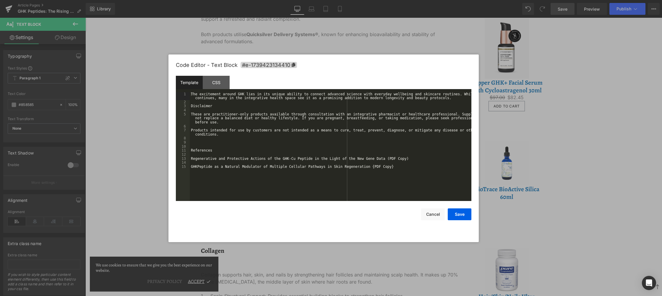
click at [249, 151] on div "The excitement around GHK lies in its unique ability to connect advanced scienc…" at bounding box center [331, 152] width 282 height 121
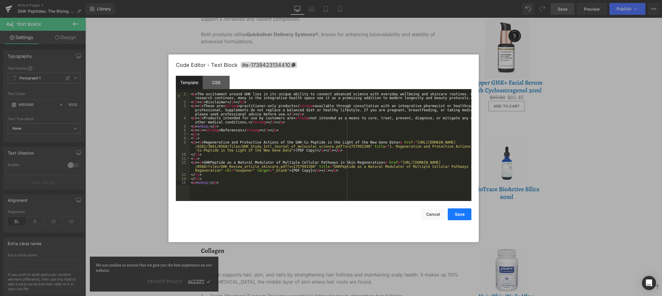
click at [464, 214] on button "Save" at bounding box center [460, 214] width 24 height 12
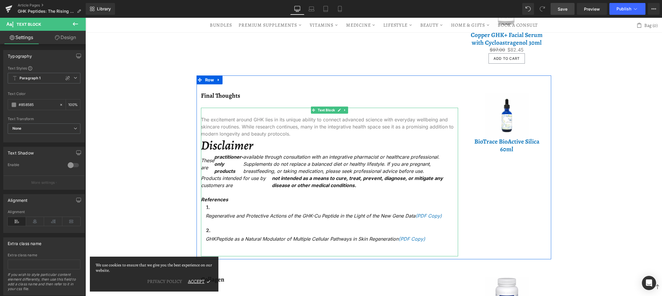
scroll to position [875, 0]
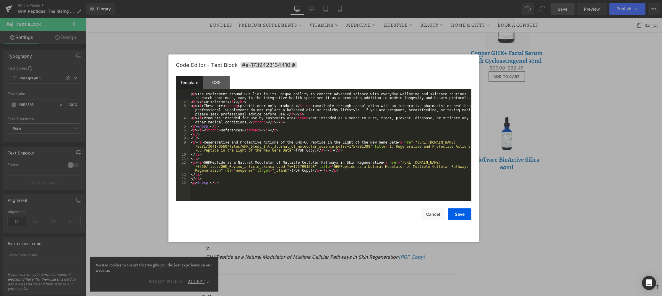
click at [300, 0] on div "Product You are previewing how the Live Preset 0 will restyle your page. You ca…" at bounding box center [331, 0] width 662 height 0
click at [296, 143] on div "< p > The excitement around GHK lies in its unique ability to connect advanced …" at bounding box center [331, 152] width 282 height 121
click at [311, 127] on div "< p > The excitement around GHK lies in its unique ability to connect advanced …" at bounding box center [331, 152] width 282 height 121
click at [199, 101] on div "< p > The excitement around GHK lies in its unique ability to connect advanced …" at bounding box center [331, 152] width 282 height 121
click at [286, 116] on div "< p > The excitement around GHK lies in its unique ability to connect advanced …" at bounding box center [331, 152] width 282 height 121
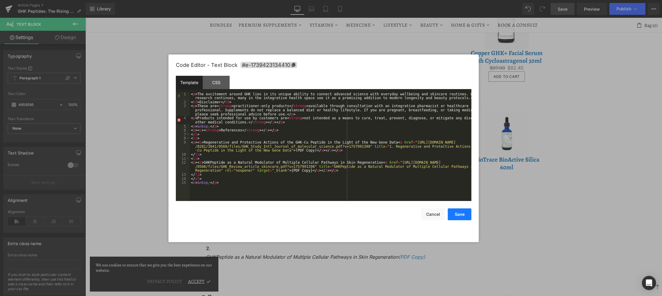
click at [460, 213] on button "Save" at bounding box center [460, 214] width 24 height 12
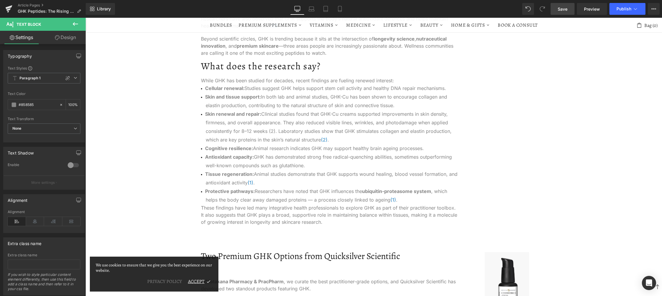
scroll to position [432, 0]
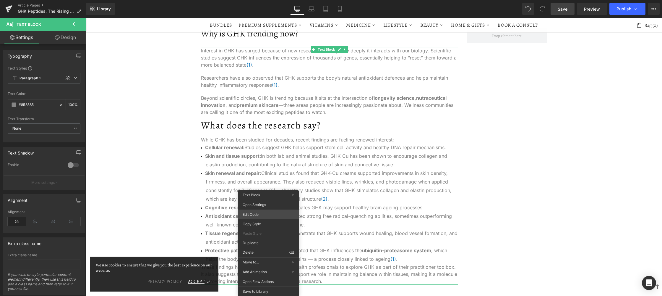
click at [276, 0] on div "Product You are previewing how the Live Preset 0 will restyle your page. You ca…" at bounding box center [331, 0] width 662 height 0
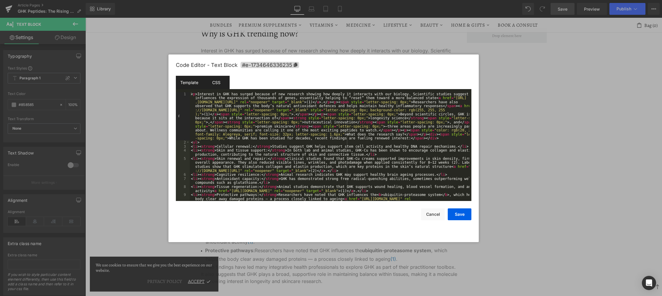
click at [221, 83] on div "CSS" at bounding box center [216, 82] width 27 height 13
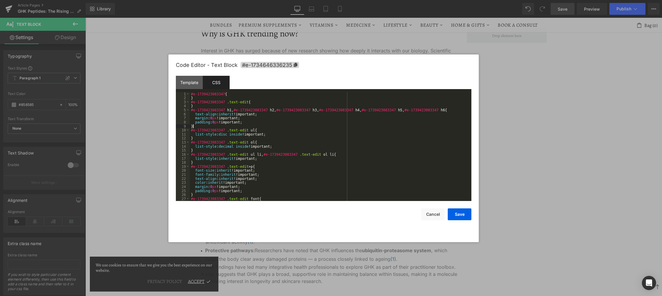
click at [240, 128] on div "#e-1739423083347 { } #e-1739423083347 .text-edit { } #e-1739423083347 h1 , #e-1…" at bounding box center [330, 150] width 280 height 117
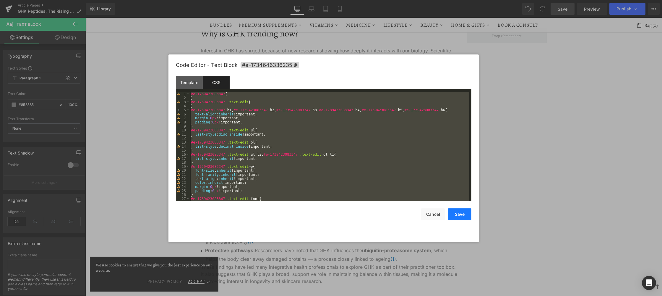
click at [466, 214] on button "Save" at bounding box center [460, 214] width 24 height 12
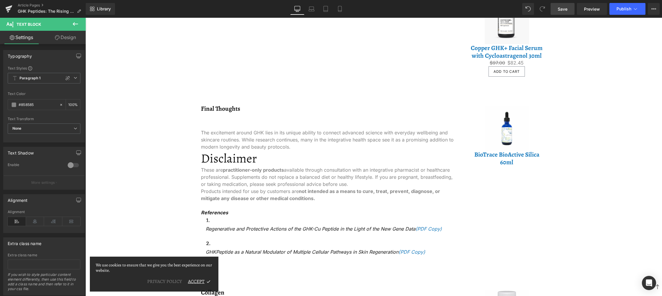
scroll to position [905, 0]
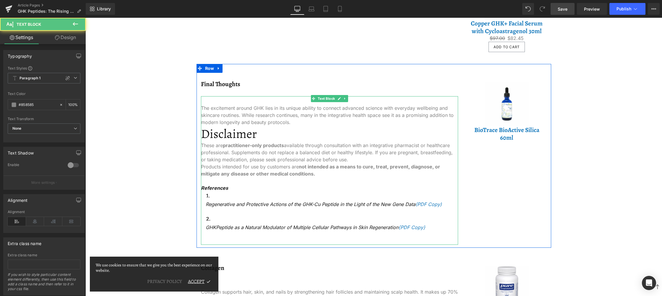
click at [248, 184] on p "References" at bounding box center [329, 187] width 257 height 7
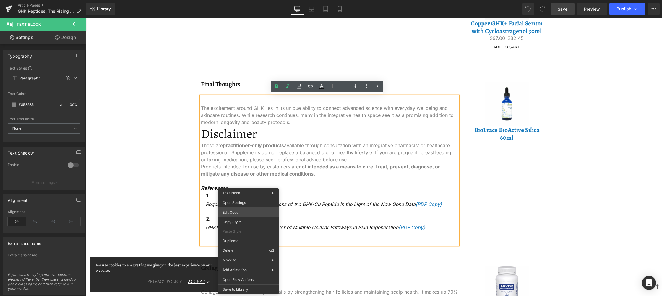
click at [250, 0] on div "Product You are previewing how the Live Preset 0 will restyle your page. You ca…" at bounding box center [331, 0] width 662 height 0
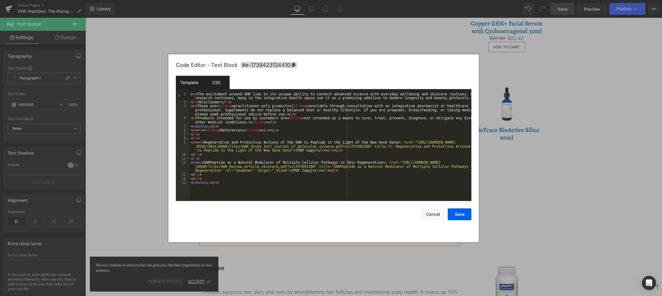
click at [224, 79] on div "CSS" at bounding box center [216, 82] width 27 height 13
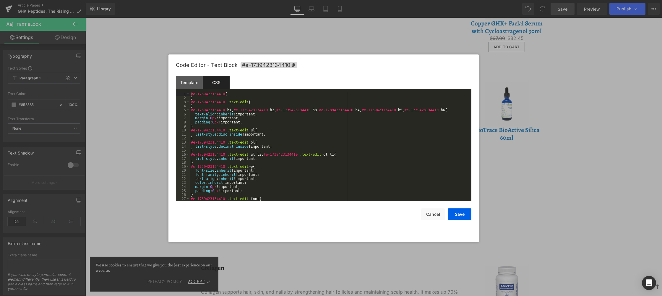
click at [232, 119] on div "#e-1739423134410 { } #e-1739423134410 .text-edit { } #e-1739423134410 h1 , #e-1…" at bounding box center [330, 150] width 280 height 117
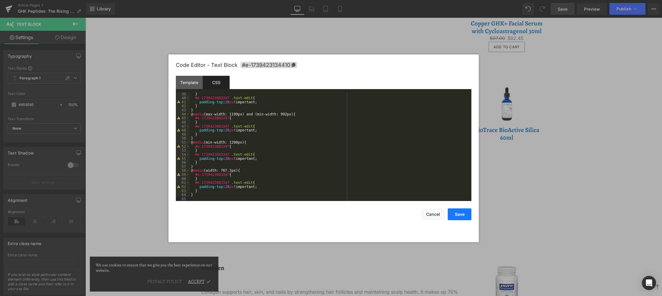
click at [463, 214] on button "Save" at bounding box center [460, 214] width 24 height 12
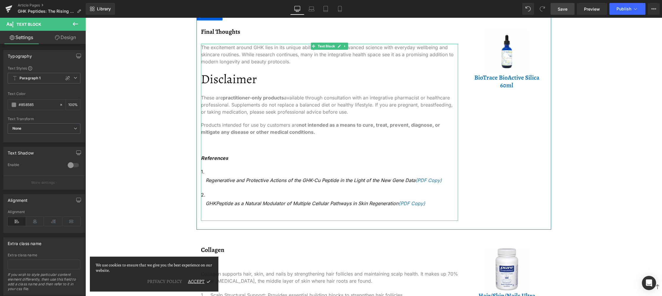
scroll to position [964, 0]
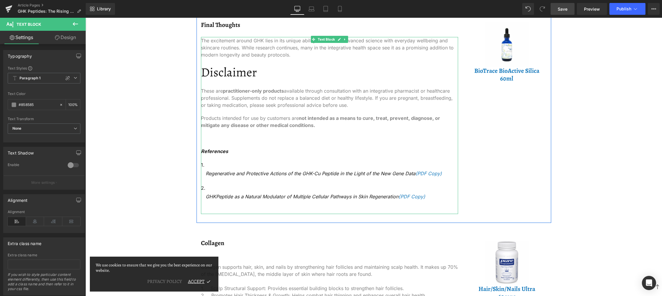
click at [222, 182] on ol "Regenerative and Protective Actions of the GHK-Cu Peptide in the Light of the N…" at bounding box center [329, 181] width 257 height 40
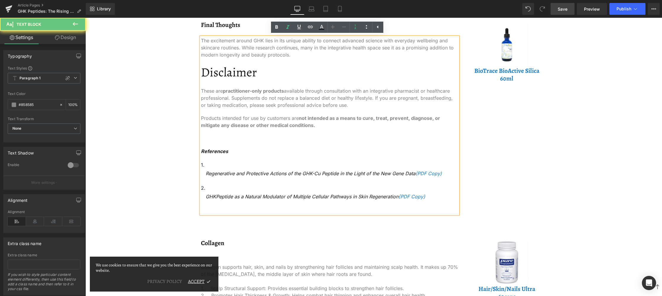
click at [218, 186] on li "GHKPeptide as a Natural Modulator of Multiple Cellular Pathways in Skin Regener…" at bounding box center [329, 192] width 257 height 17
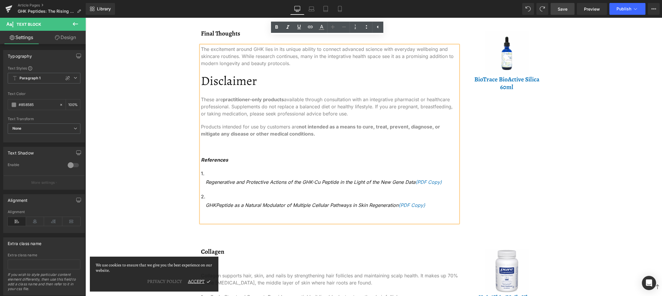
scroll to position [934, 0]
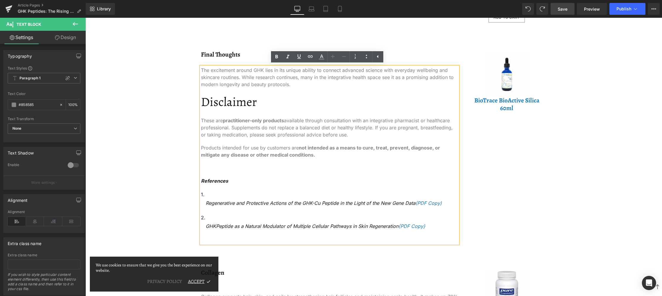
click at [295, 152] on strong "not intended as a means to cure, treat, prevent, diagnose, or mitigate any dise…" at bounding box center [320, 151] width 239 height 13
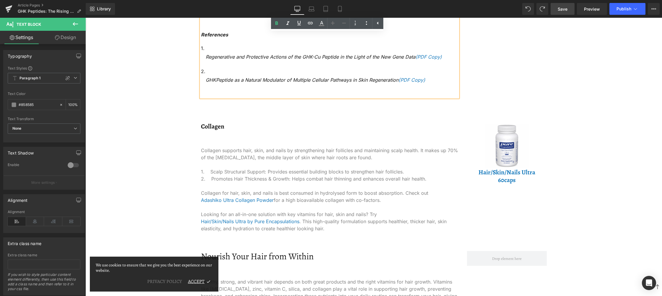
scroll to position [1082, 0]
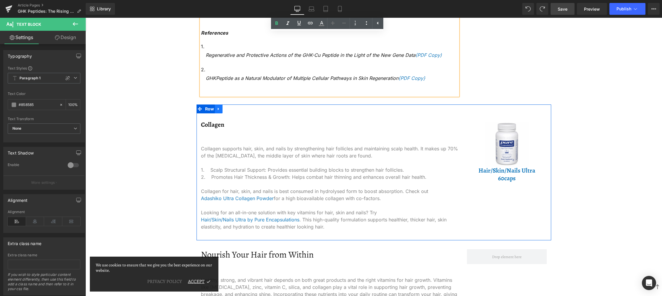
click at [219, 109] on link at bounding box center [219, 108] width 8 height 9
click at [232, 108] on icon at bounding box center [234, 109] width 4 height 4
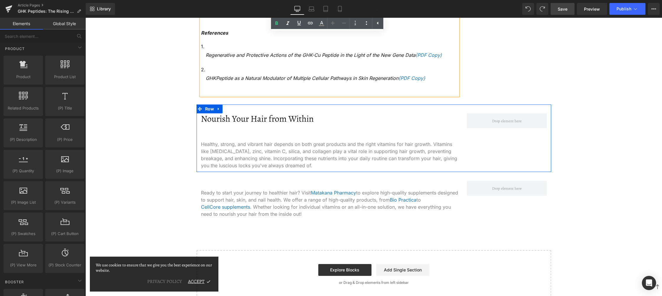
click at [217, 108] on icon at bounding box center [219, 108] width 4 height 4
click at [232, 108] on icon at bounding box center [234, 108] width 4 height 4
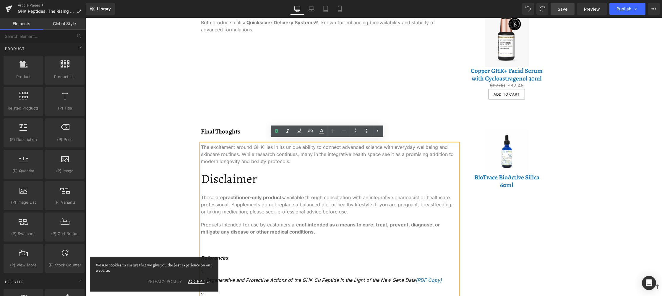
scroll to position [875, 0]
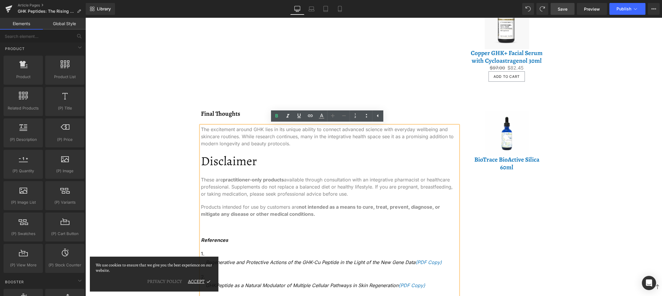
click at [226, 163] on h3 "Disclaimer" at bounding box center [329, 161] width 257 height 16
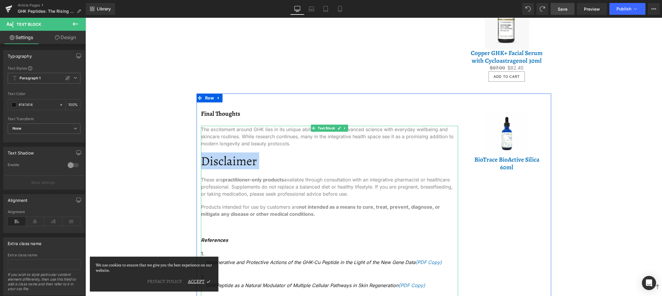
click at [248, 158] on h3 "Disclaimer" at bounding box center [329, 161] width 257 height 16
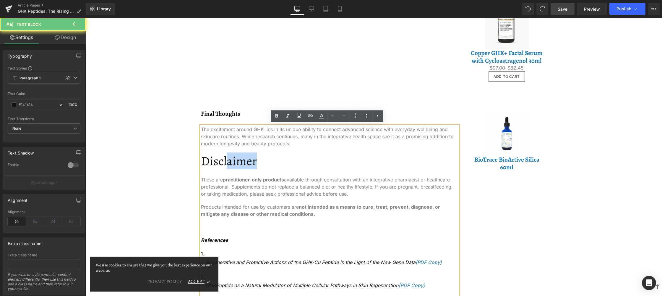
drag, startPoint x: 258, startPoint y: 159, endPoint x: 224, endPoint y: 162, distance: 34.5
click at [224, 162] on h3 "Disclaimer" at bounding box center [329, 161] width 257 height 16
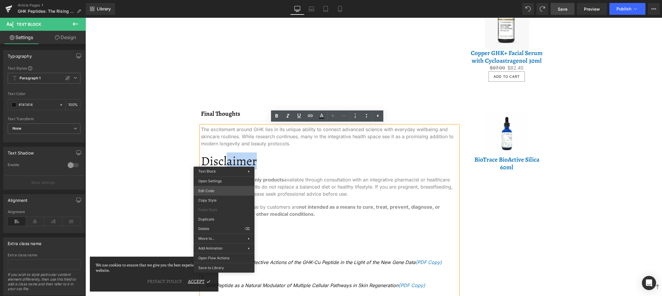
click at [231, 0] on div "Product You are previewing how the Live Preset 0 will restyle your page. You ca…" at bounding box center [331, 0] width 662 height 0
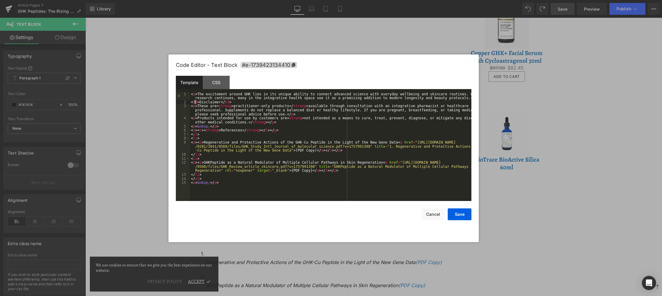
click at [195, 101] on div "< p > The excitement around GHK lies in its unique ability to connect advanced …" at bounding box center [331, 152] width 282 height 121
click at [226, 101] on div "< p > The excitement around GHK lies in its unique ability to connect advanced …" at bounding box center [331, 152] width 282 height 121
click at [465, 208] on button "Save" at bounding box center [460, 214] width 24 height 12
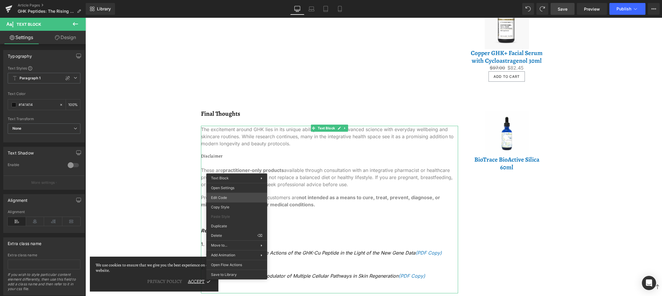
click at [242, 0] on div "Product You are previewing how the Live Preset 0 will restyle your page. You ca…" at bounding box center [331, 0] width 662 height 0
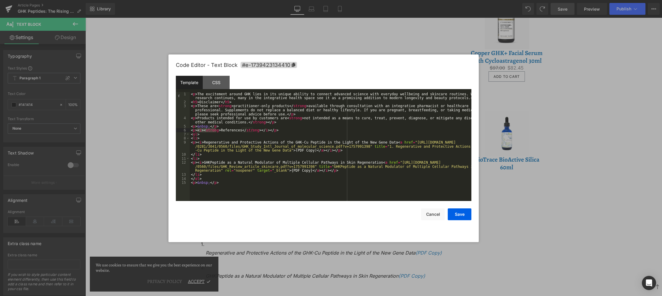
drag, startPoint x: 198, startPoint y: 130, endPoint x: 217, endPoint y: 129, distance: 18.7
click at [217, 129] on div "< p > The excitement around GHK lies in its unique ability to connect advanced …" at bounding box center [331, 152] width 282 height 121
click at [466, 211] on button "Save" at bounding box center [460, 214] width 24 height 12
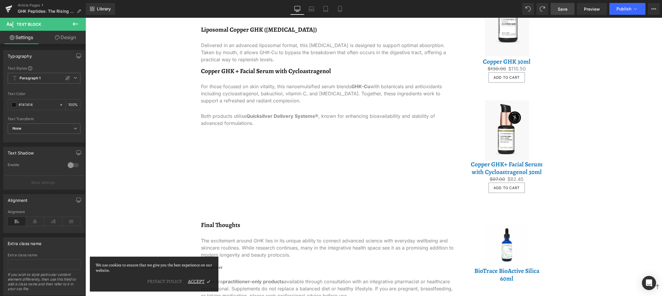
scroll to position [787, 0]
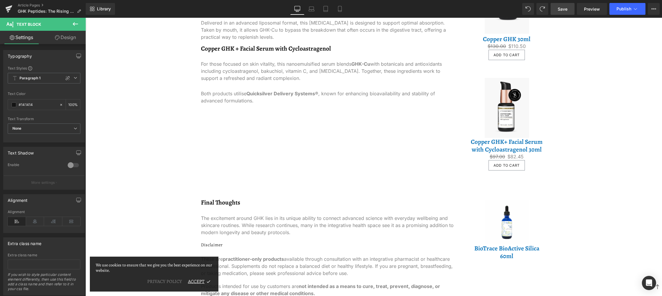
click at [223, 205] on h3 "Final Thoughts" at bounding box center [329, 202] width 257 height 8
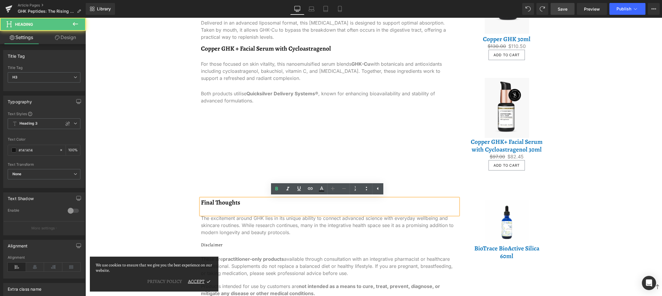
click at [221, 202] on h3 "Final Thoughts" at bounding box center [329, 202] width 257 height 8
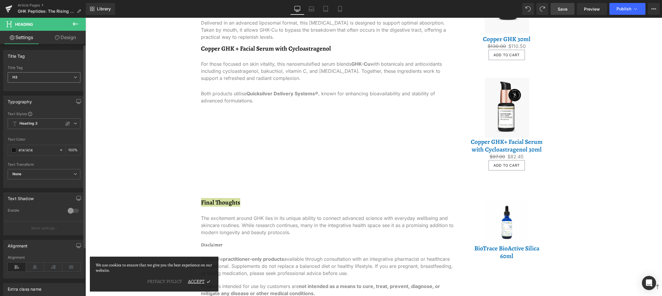
click at [27, 80] on span "H3" at bounding box center [44, 77] width 73 height 10
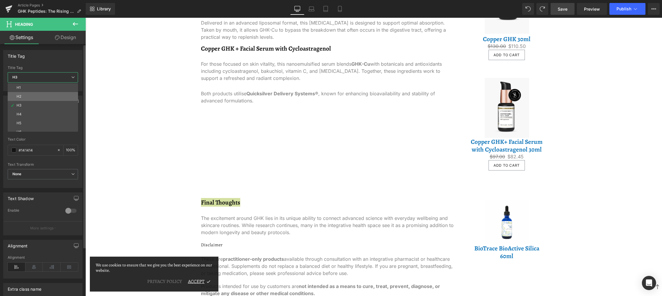
click at [27, 98] on li "H2" at bounding box center [44, 96] width 73 height 9
type input "100"
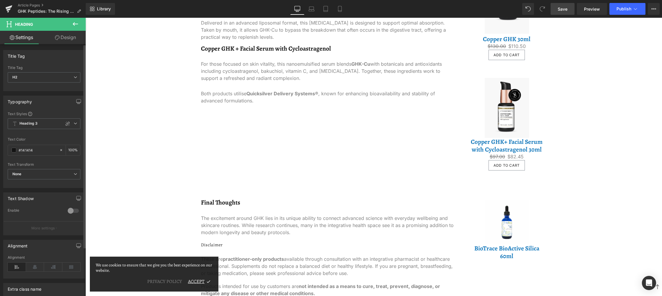
click at [30, 116] on div "Text Styles Custom Heading 1 Heading 2 Heading 3 Heading 4 Heading 5 Heading 6 …" at bounding box center [44, 149] width 81 height 76
click at [30, 122] on b "Heading 3" at bounding box center [29, 123] width 18 height 5
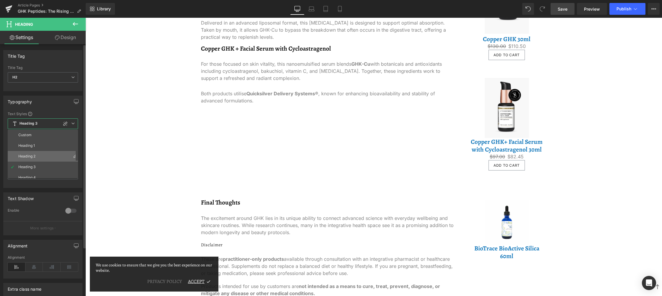
click at [29, 151] on li "Heading 2" at bounding box center [44, 156] width 73 height 11
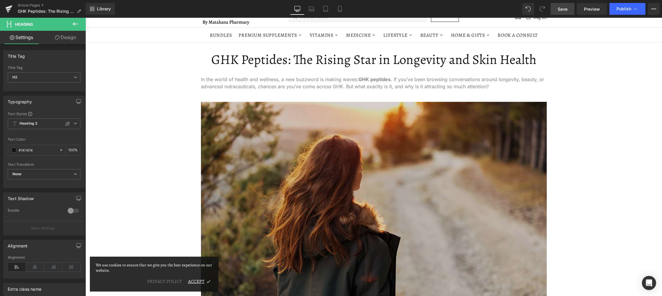
scroll to position [30, 0]
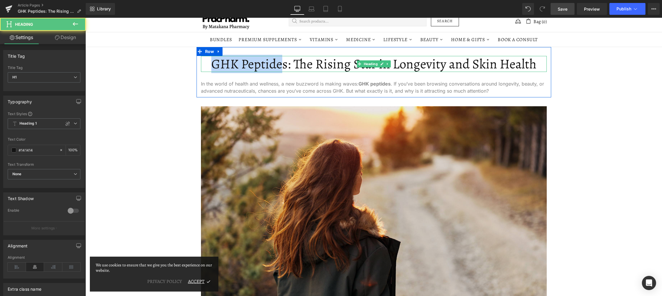
drag, startPoint x: 210, startPoint y: 64, endPoint x: 283, endPoint y: 68, distance: 73.1
click at [283, 68] on h1 "GHK Peptides: The Rising Star in Longevity and Skin Health" at bounding box center [374, 64] width 346 height 16
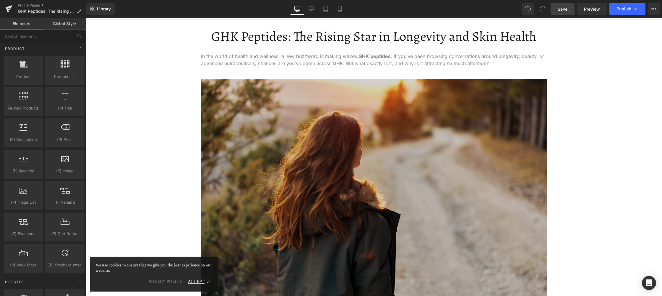
scroll to position [59, 0]
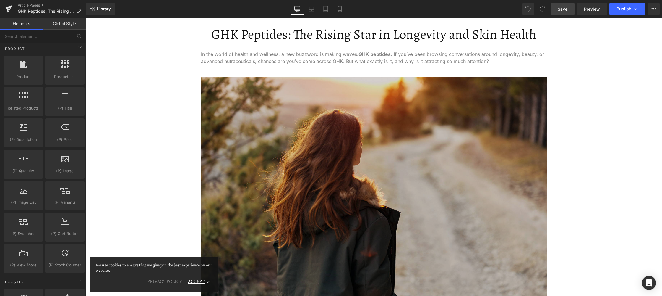
drag, startPoint x: 304, startPoint y: 166, endPoint x: 281, endPoint y: 140, distance: 35.8
click at [304, 166] on img at bounding box center [374, 192] width 346 height 231
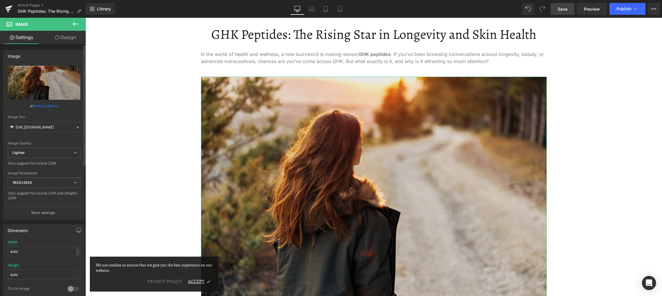
click at [44, 106] on link "Browse gallery" at bounding box center [45, 106] width 25 height 10
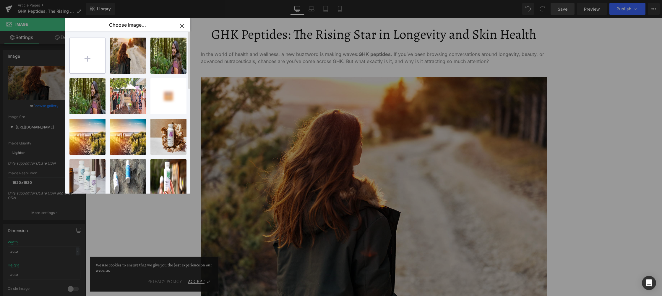
click at [82, 55] on input "file" at bounding box center [87, 55] width 35 height 35
type input "C:\fakepath\Copper GHK.png"
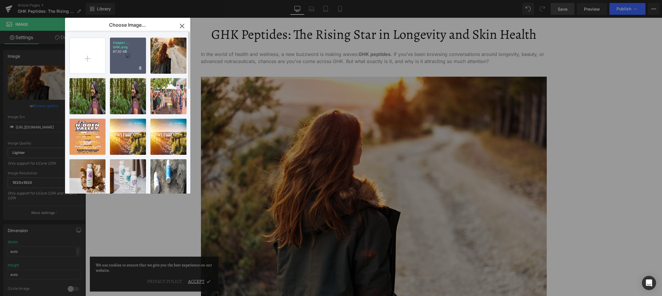
click at [118, 65] on div "Copper ... GHK.png 87.30 KB" at bounding box center [128, 56] width 36 height 36
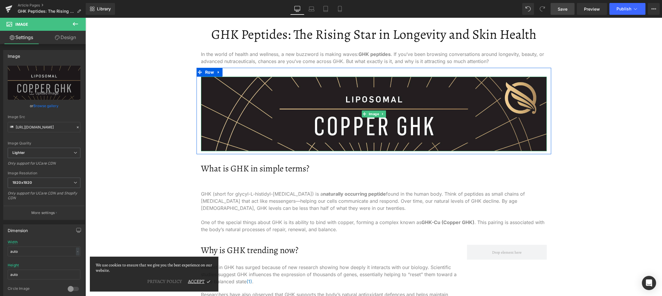
type input "[URL][DOMAIN_NAME]"
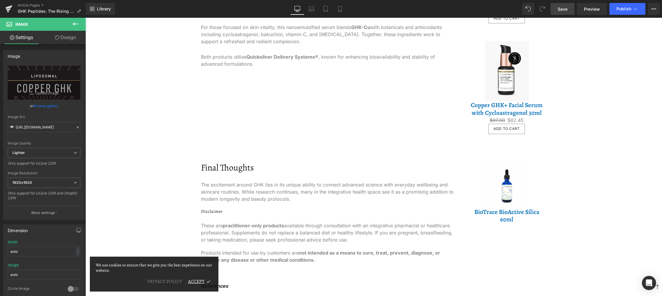
scroll to position [710, 0]
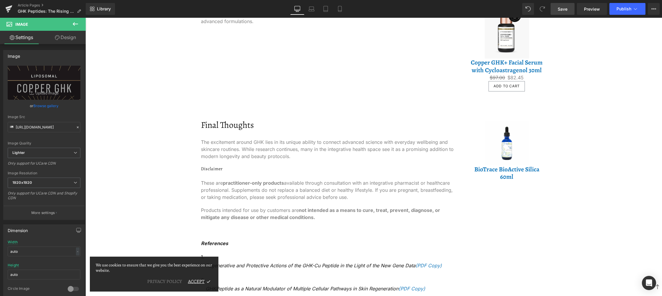
click at [542, 151] on div "Sale Off (P) Image BioTrace BioActive Silica 60ml (P) Title Product" at bounding box center [507, 150] width 80 height 77
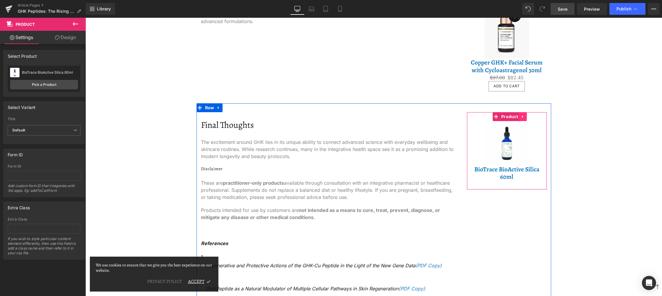
click at [522, 118] on icon at bounding box center [523, 116] width 4 height 4
click at [525, 118] on icon at bounding box center [527, 116] width 4 height 4
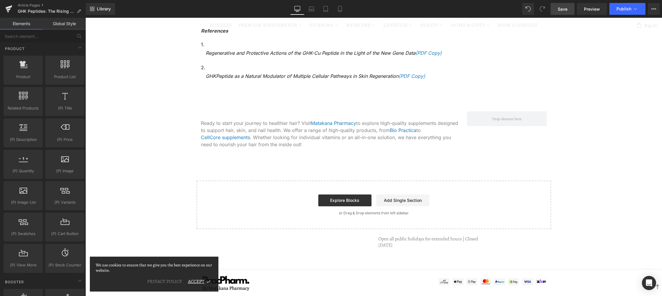
scroll to position [917, 0]
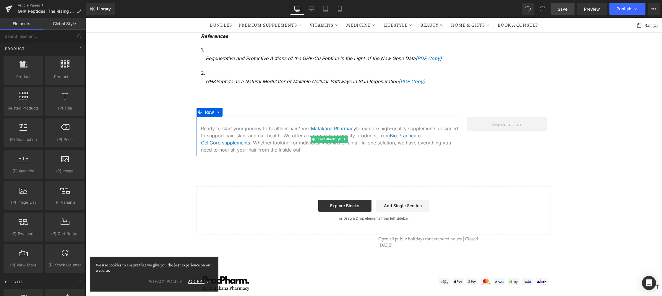
click at [287, 138] on div "Ready to start your journey to healthier hair? Visit Matakana Pharmacy to explo…" at bounding box center [329, 135] width 257 height 37
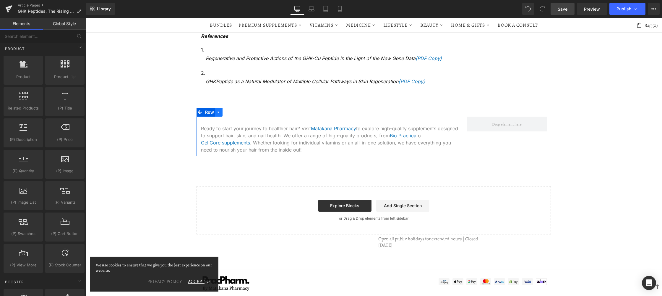
click at [219, 113] on link at bounding box center [219, 112] width 8 height 9
click at [230, 114] on link at bounding box center [234, 112] width 8 height 9
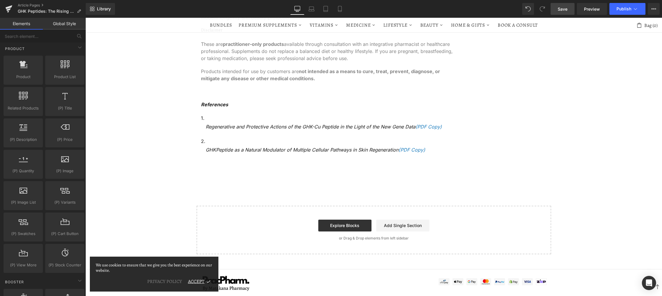
scroll to position [798, 0]
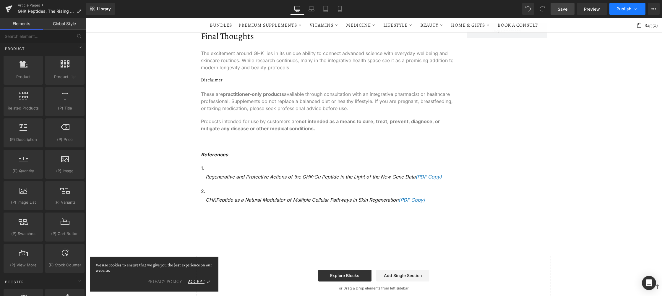
click at [635, 9] on icon at bounding box center [636, 9] width 6 height 6
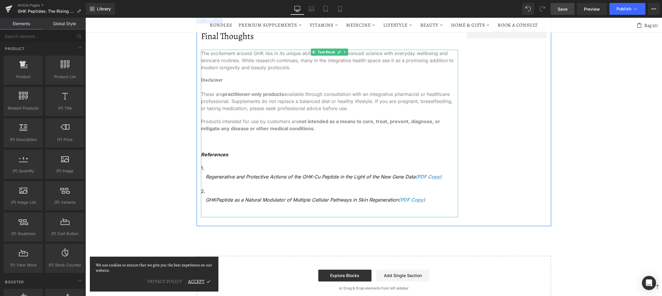
click at [241, 120] on p "Products intended for use by customers are not intended as a means to cure, tre…" at bounding box center [329, 125] width 257 height 14
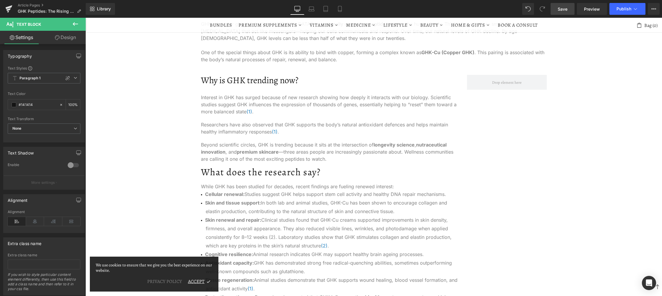
scroll to position [177, 0]
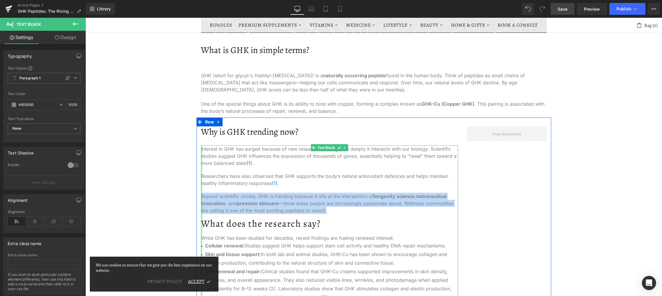
drag, startPoint x: 325, startPoint y: 211, endPoint x: 199, endPoint y: 196, distance: 127.1
click at [201, 196] on div "Interest in GHK has surged because of new research showing how deeply it intera…" at bounding box center [329, 263] width 257 height 237
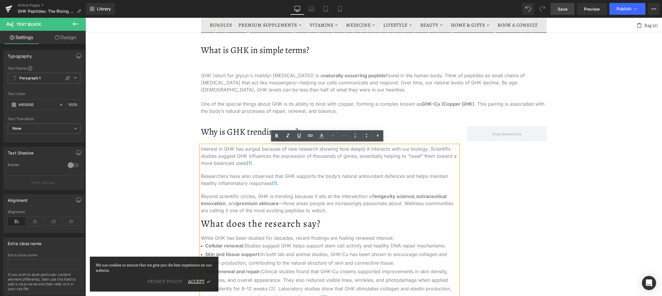
click at [208, 156] on p "Interest in GHK has surged because of new research showing how deeply it intera…" at bounding box center [329, 155] width 257 height 21
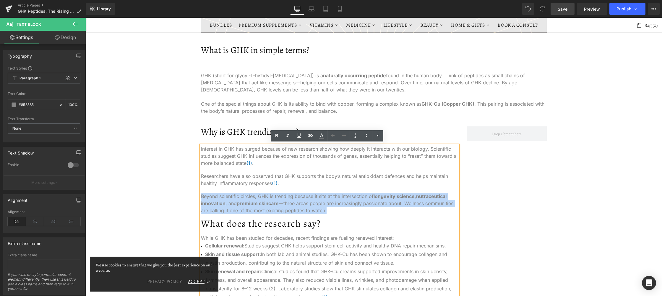
drag, startPoint x: 331, startPoint y: 208, endPoint x: 198, endPoint y: 191, distance: 133.5
click at [201, 191] on div "Interest in GHK has surged because of new research showing how deeply it intera…" at bounding box center [329, 263] width 257 height 237
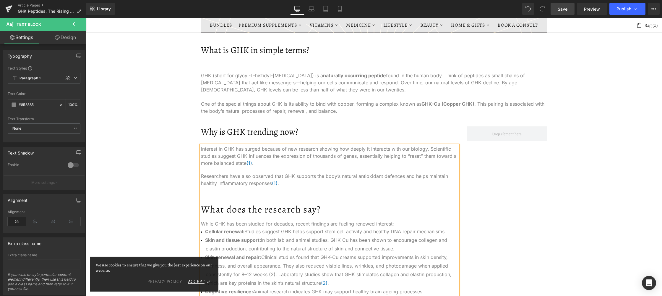
click at [201, 148] on p "Interest in GHK has surged because of new research showing how deeply it intera…" at bounding box center [329, 155] width 257 height 21
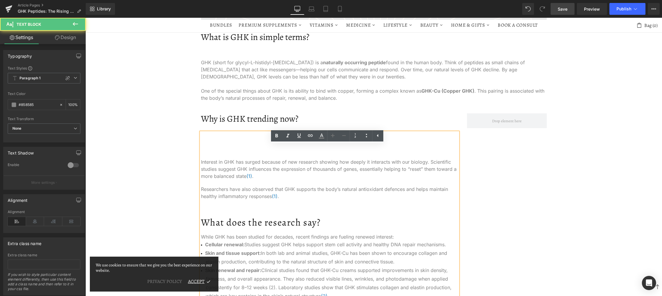
scroll to position [203, 0]
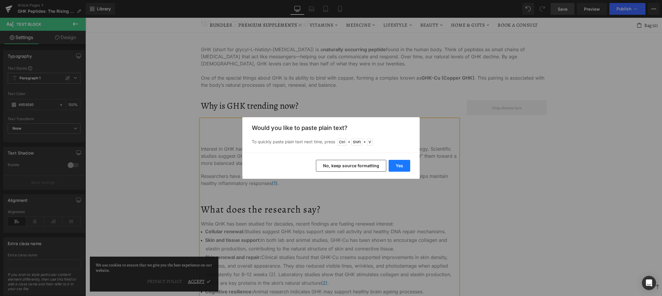
click at [396, 164] on button "Yes" at bounding box center [400, 166] width 22 height 12
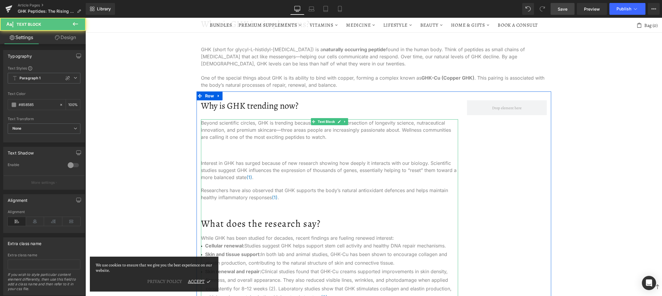
click at [235, 151] on p at bounding box center [329, 149] width 257 height 7
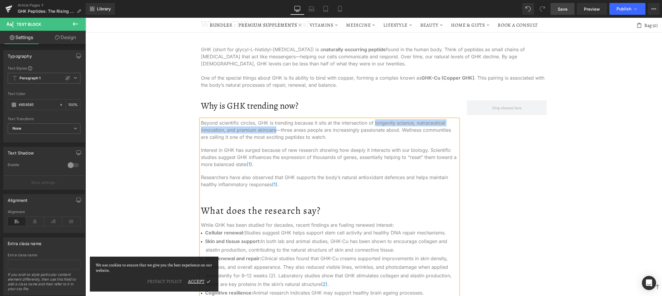
drag, startPoint x: 373, startPoint y: 121, endPoint x: 274, endPoint y: 127, distance: 99.3
click at [274, 127] on p "Beyond scientific circles, GHK is trending because it sits at the intersection …" at bounding box center [329, 129] width 257 height 21
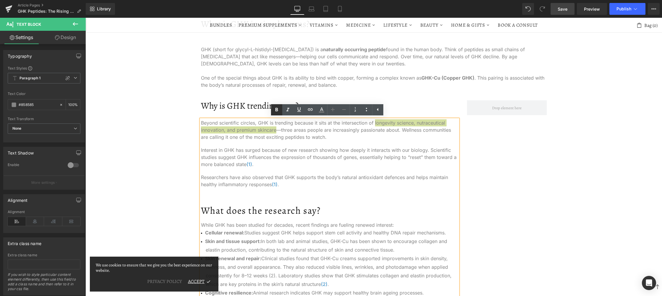
click at [277, 108] on icon at bounding box center [277, 110] width 3 height 4
click at [288, 137] on p "Beyond scientific circles, GHK is trending because it sits at the intersection …" at bounding box center [329, 129] width 257 height 21
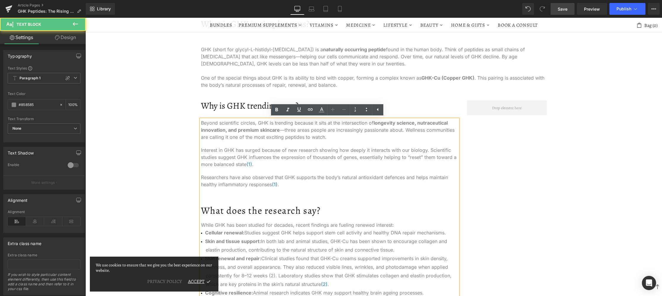
click at [334, 139] on p "Beyond scientific circles, GHK is trending because it sits at the intersection …" at bounding box center [329, 129] width 257 height 21
drag, startPoint x: 281, startPoint y: 127, endPoint x: 278, endPoint y: 127, distance: 3.0
click at [278, 127] on p "Beyond scientific circles, GHK is trending because it sits at the intersection …" at bounding box center [329, 129] width 257 height 21
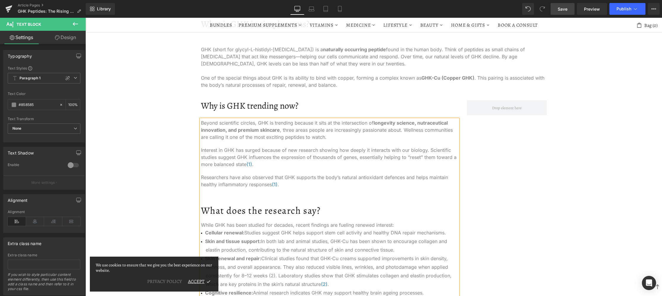
click at [331, 135] on p "Beyond scientific circles, GHK is trending because it sits at the intersection …" at bounding box center [329, 129] width 257 height 21
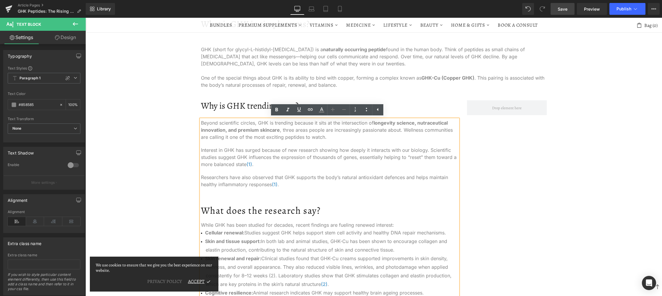
click at [287, 165] on p "Interest in GHK has surged because of new research showing how deeply it intera…" at bounding box center [329, 156] width 257 height 21
click at [292, 183] on p "Researchers have also observed that GHK supports the body’s natural antioxidant…" at bounding box center [329, 181] width 257 height 14
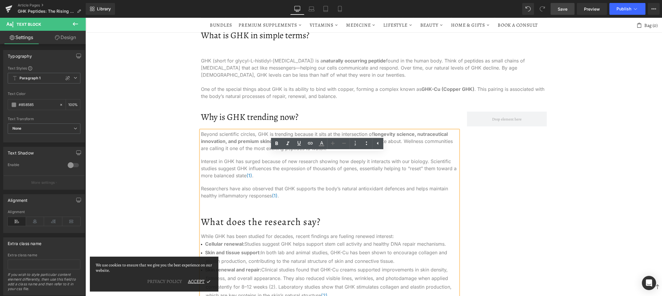
scroll to position [144, 0]
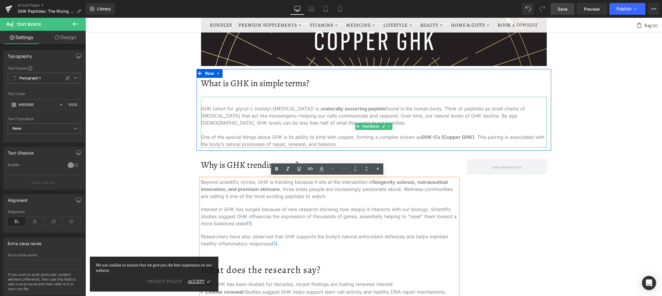
click at [417, 106] on div "GHK (short for glycyl-L-histidyl-[MEDICAL_DATA]) is a naturally occurring pepti…" at bounding box center [374, 122] width 346 height 51
click at [422, 108] on div "GHK (short for glycyl-L-histidyl-[MEDICAL_DATA]) is a naturally occurring pepti…" at bounding box center [374, 122] width 346 height 51
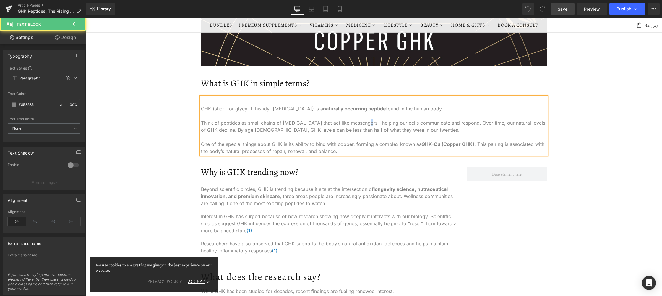
click at [363, 121] on div "Think of peptides as small chains of [MEDICAL_DATA] that act like messengers—he…" at bounding box center [374, 136] width 346 height 35
click at [464, 120] on div "Think of peptides as small chains of [MEDICAL_DATA] that act like messengers, h…" at bounding box center [374, 136] width 346 height 35
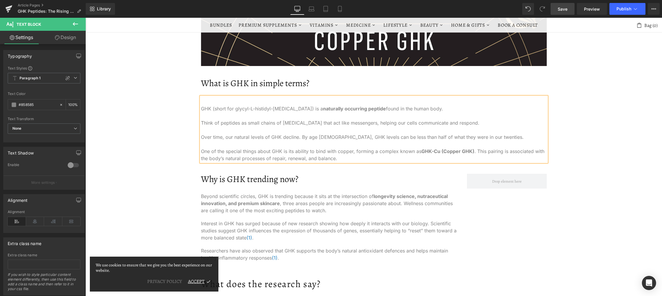
click at [492, 136] on div "Over time, our natural levels of GHK decline. By age [DEMOGRAPHIC_DATA], GHK le…" at bounding box center [374, 147] width 346 height 28
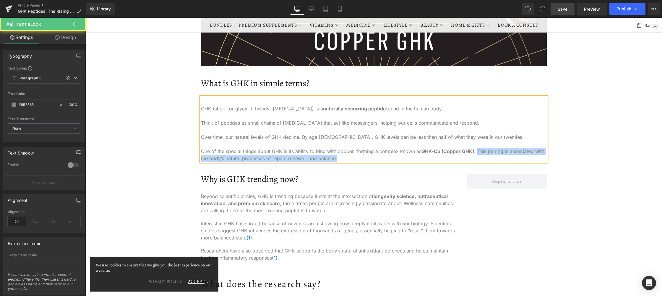
drag, startPoint x: 474, startPoint y: 148, endPoint x: 479, endPoint y: 159, distance: 11.4
click at [479, 159] on div "Over time, our natural levels of GHK decline. By age [DEMOGRAPHIC_DATA], GHK le…" at bounding box center [374, 147] width 346 height 28
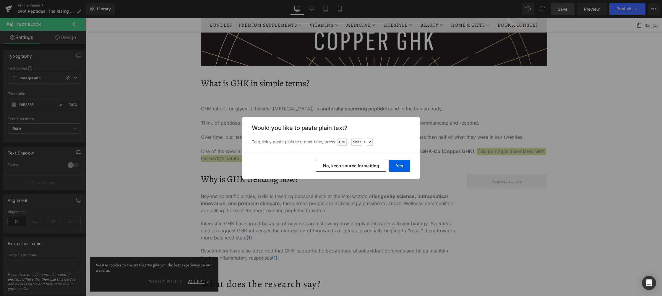
click at [376, 166] on button "No, keep source formatting" at bounding box center [351, 166] width 70 height 12
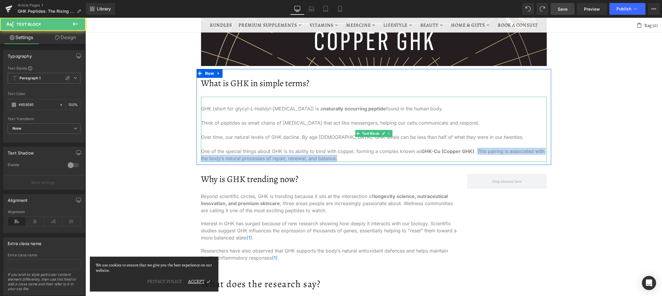
drag, startPoint x: 434, startPoint y: 157, endPoint x: 474, endPoint y: 152, distance: 40.5
click at [474, 152] on div "Over time, our natural levels of GHK decline. By age [DEMOGRAPHIC_DATA], GHK le…" at bounding box center [374, 147] width 346 height 28
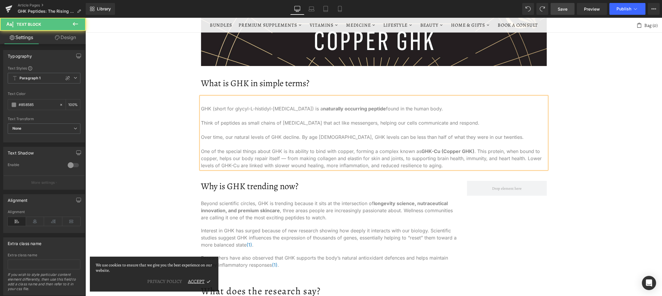
click at [487, 166] on div "Over time, our natural levels of GHK decline. By age [DEMOGRAPHIC_DATA], GHK le…" at bounding box center [374, 150] width 346 height 35
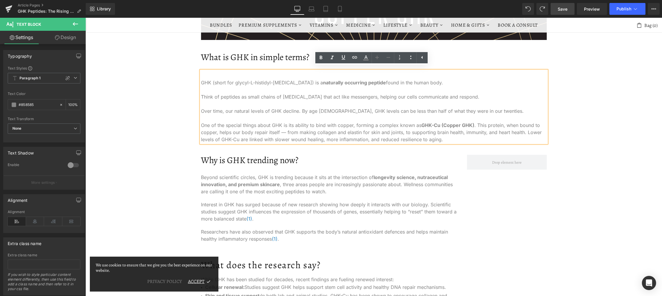
scroll to position [174, 0]
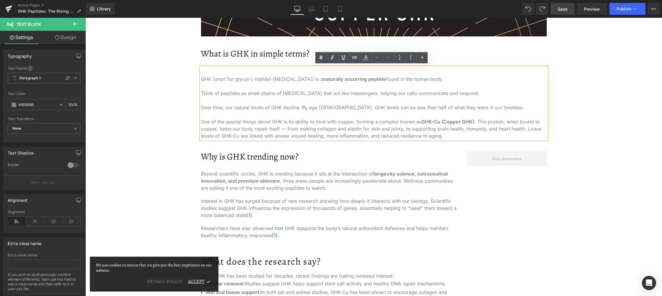
click at [457, 134] on div "Over time, our natural levels of GHK decline. By age [DEMOGRAPHIC_DATA], GHK le…" at bounding box center [374, 121] width 346 height 35
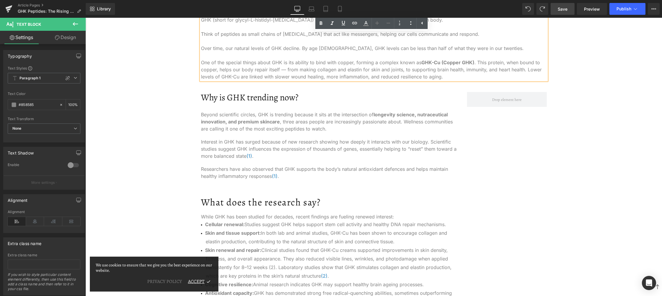
click at [305, 189] on p at bounding box center [329, 188] width 257 height 7
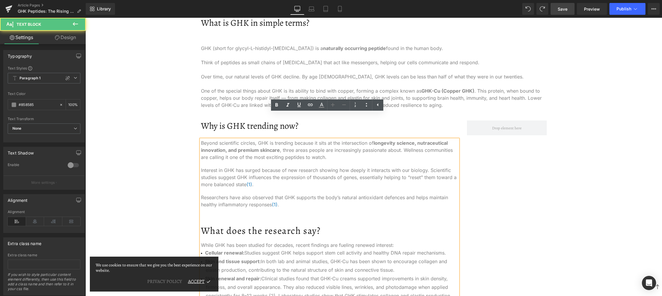
scroll to position [203, 0]
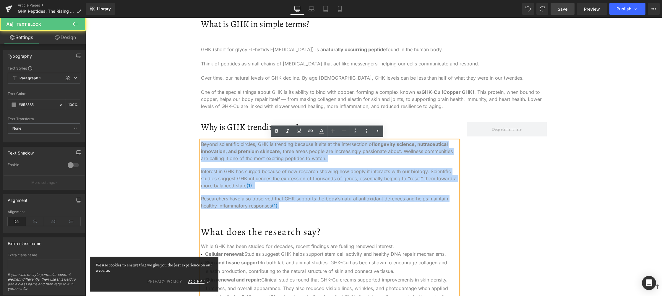
drag, startPoint x: 268, startPoint y: 199, endPoint x: 198, endPoint y: 144, distance: 88.6
click at [201, 144] on div "Beyond scientific circles, GHK is trending because it sits at the intersection …" at bounding box center [329, 265] width 257 height 250
click at [237, 130] on h2 "Why is GHK trending now?" at bounding box center [329, 127] width 257 height 11
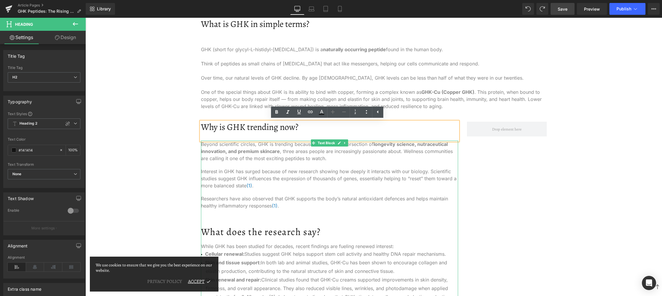
click at [218, 148] on strong "longevity science, nutraceutical innovation, and premium skincare" at bounding box center [324, 147] width 247 height 13
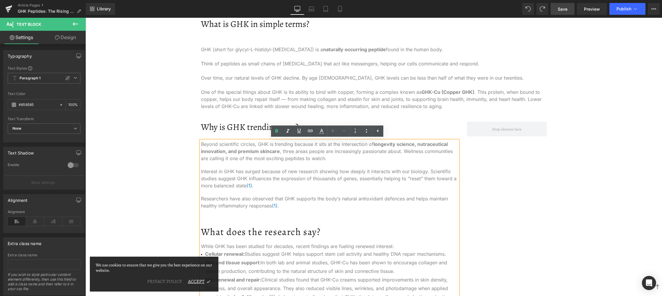
drag, startPoint x: 216, startPoint y: 167, endPoint x: 217, endPoint y: 149, distance: 17.8
click at [215, 167] on div "Beyond scientific circles, GHK is trending because it sits at the intersection …" at bounding box center [329, 265] width 257 height 250
click at [267, 77] on div "Over time, our natural levels of GHK decline. By age [DEMOGRAPHIC_DATA], GHK le…" at bounding box center [374, 91] width 346 height 35
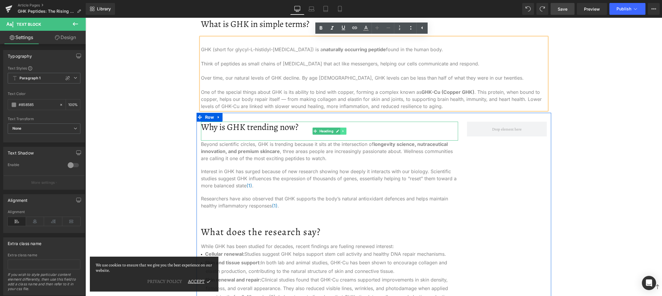
click at [340, 131] on link at bounding box center [343, 130] width 6 height 7
click at [339, 131] on icon at bounding box center [340, 131] width 3 height 3
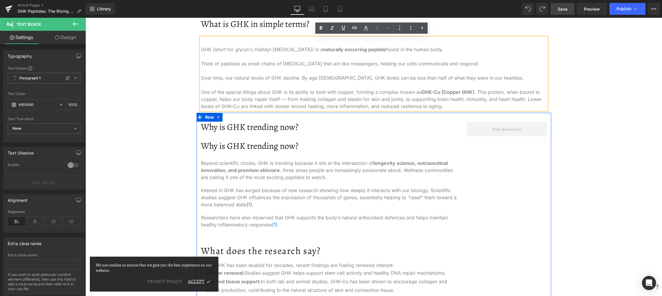
scroll to position [263, 0]
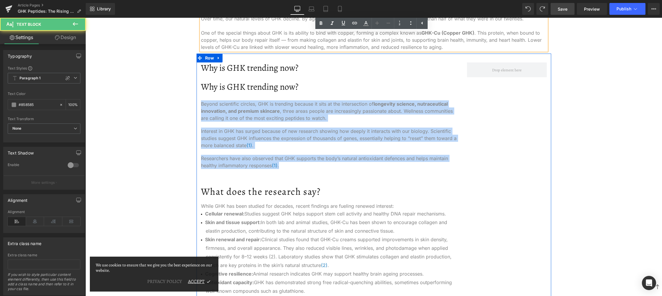
drag, startPoint x: 292, startPoint y: 164, endPoint x: 195, endPoint y: 103, distance: 114.4
click at [197, 103] on div "Why is GHK trending now? Heading Why is GHK trending now? Heading Beyond scient…" at bounding box center [330, 209] width 266 height 294
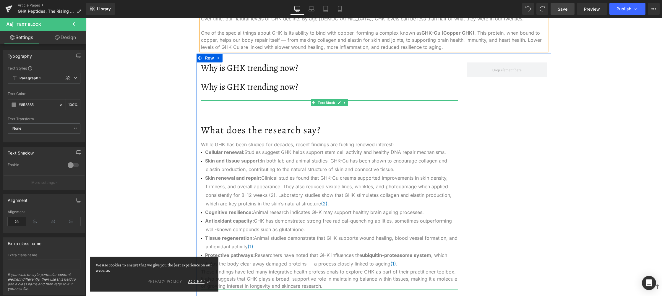
click at [241, 110] on div "What does the research say? While GHK has been studied for decades, recent find…" at bounding box center [329, 194] width 257 height 189
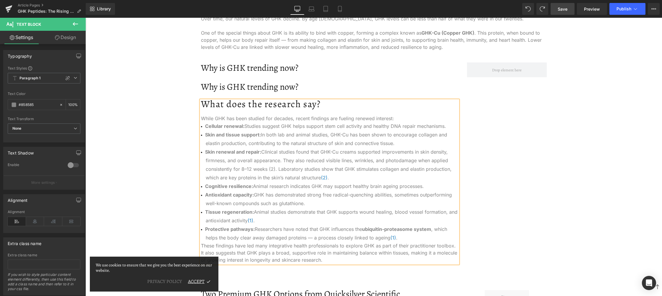
click at [319, 92] on span "Heading" at bounding box center [326, 90] width 16 height 7
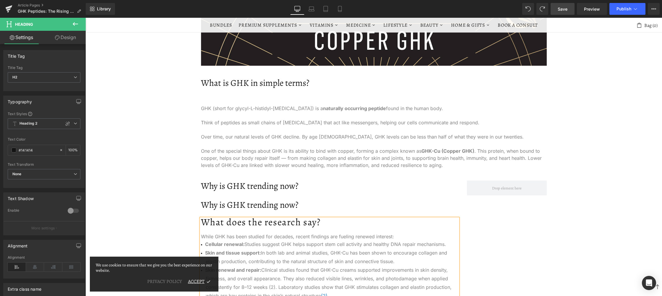
scroll to position [144, 0]
click at [282, 118] on div at bounding box center [374, 115] width 346 height 7
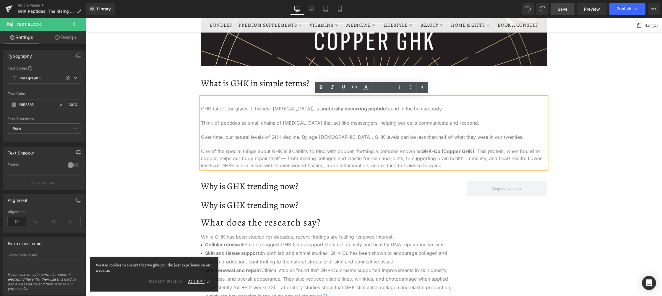
drag, startPoint x: 119, startPoint y: 113, endPoint x: 122, endPoint y: 114, distance: 3.3
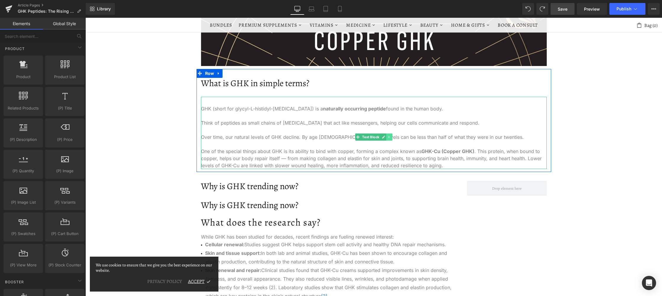
click at [387, 139] on link at bounding box center [389, 136] width 6 height 7
click at [385, 138] on icon at bounding box center [386, 136] width 3 height 3
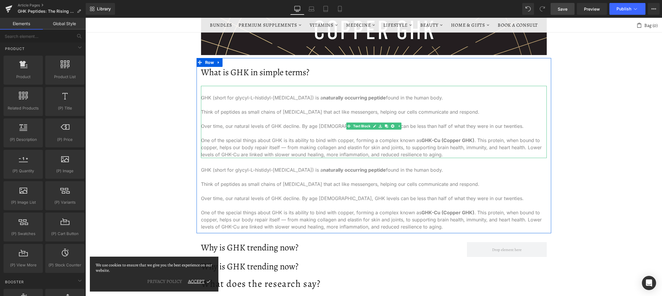
scroll to position [203, 0]
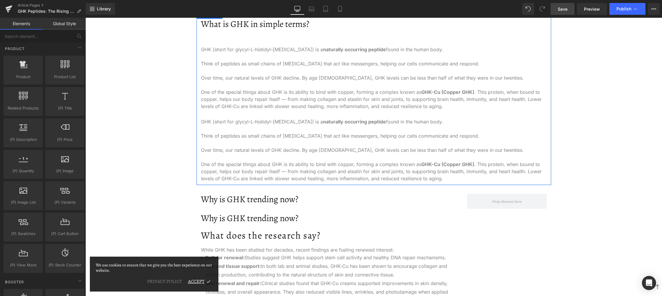
click at [229, 134] on div "Think of peptides as small chains of [MEDICAL_DATA] that act like messengers, h…" at bounding box center [374, 135] width 346 height 7
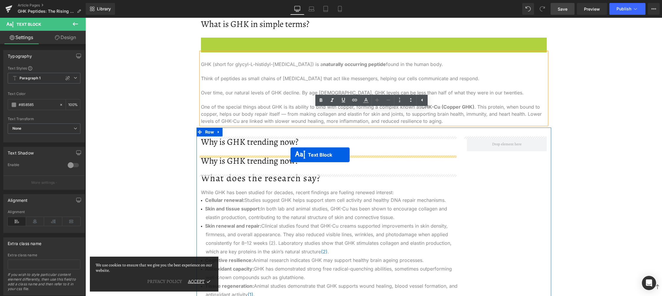
drag, startPoint x: 346, startPoint y: 78, endPoint x: 291, endPoint y: 154, distance: 94.2
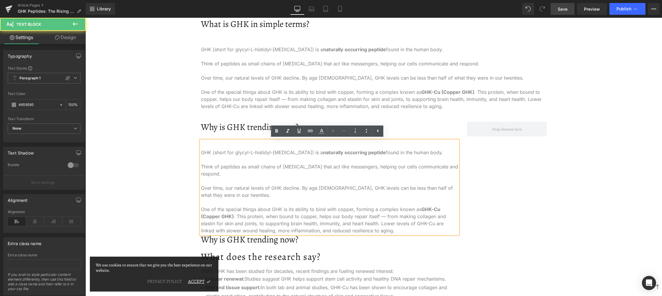
click at [287, 161] on div at bounding box center [329, 159] width 257 height 7
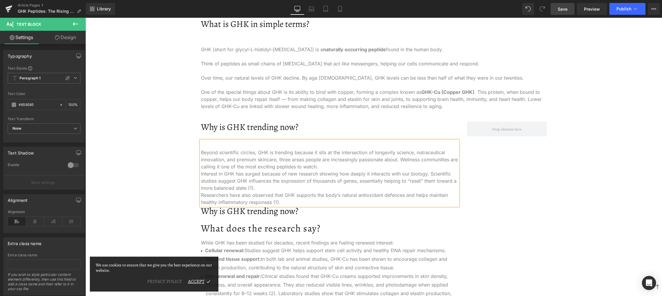
click at [330, 165] on div "Beyond scientific circles, GHK is trending because it sits at the intersection …" at bounding box center [329, 172] width 257 height 65
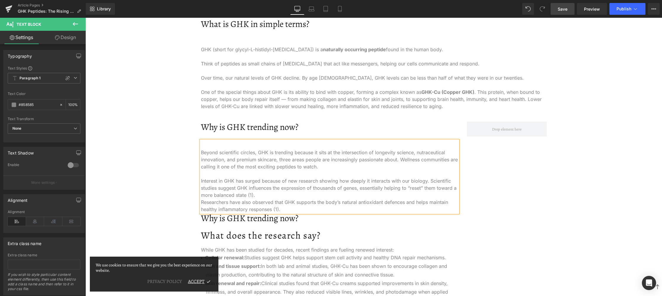
click at [285, 196] on div "Interest in GHK has surged because of new research showing how deeply it intera…" at bounding box center [329, 187] width 257 height 21
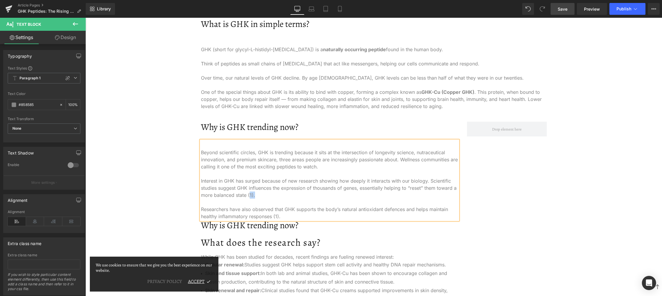
drag, startPoint x: 253, startPoint y: 197, endPoint x: 247, endPoint y: 196, distance: 6.0
click at [247, 196] on div "Interest in GHK has surged because of new research showing how deeply it intera…" at bounding box center [329, 187] width 257 height 21
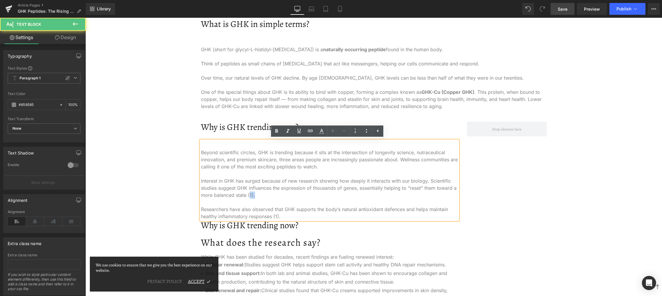
click at [297, 197] on div "Interest in GHK has surged because of new research showing how deeply it intera…" at bounding box center [329, 187] width 257 height 21
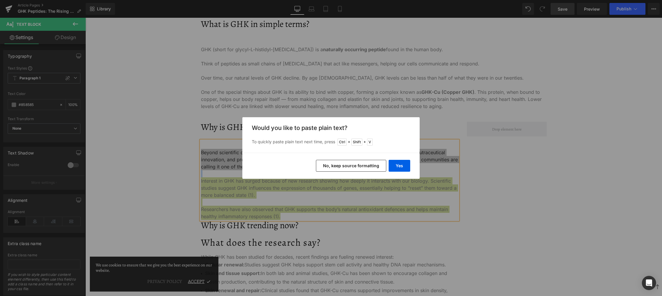
click at [370, 167] on button "No, keep source formatting" at bounding box center [351, 166] width 70 height 12
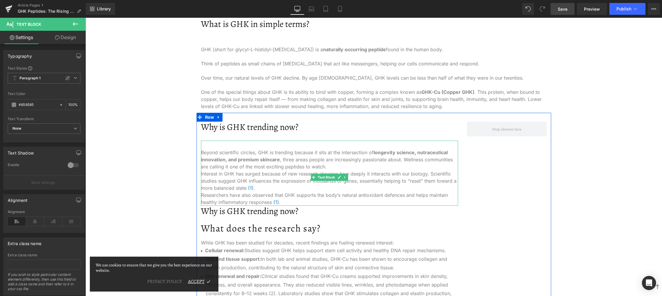
click at [336, 166] on p "Beyond scientific circles, GHK is trending because it sits at the intersection …" at bounding box center [329, 159] width 257 height 21
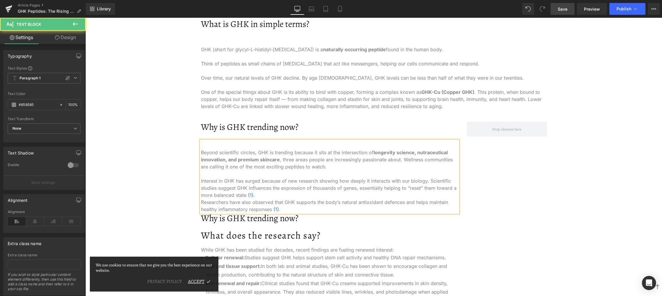
click at [298, 193] on p "Interest in GHK has surged because of new research showing how deeply it intera…" at bounding box center [329, 187] width 257 height 21
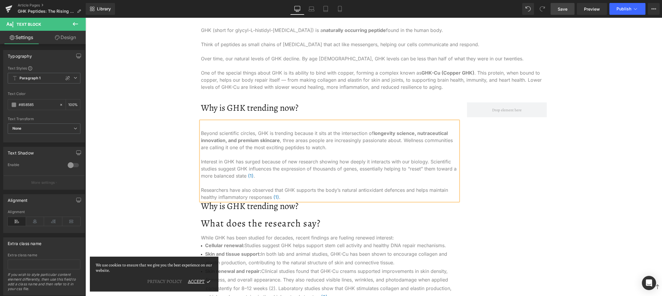
scroll to position [263, 0]
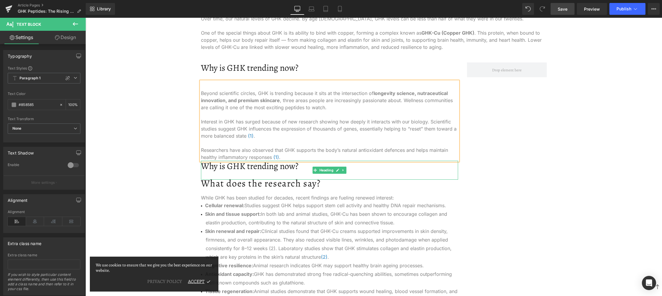
click at [297, 169] on h2 "Why is GHK trending now?" at bounding box center [329, 166] width 257 height 11
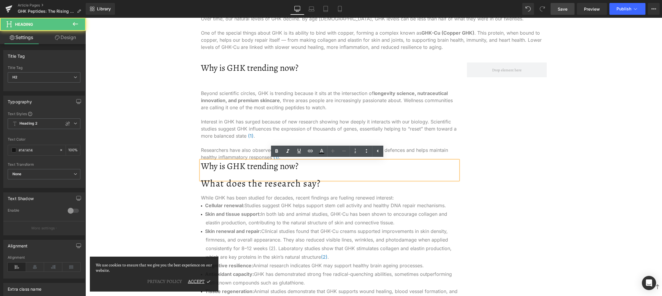
click at [226, 166] on h2 "Why is GHK trending now?" at bounding box center [329, 166] width 257 height 11
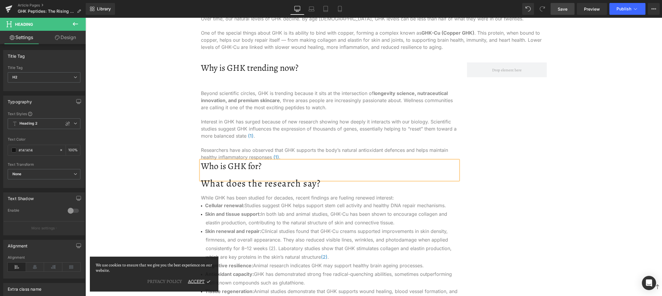
click at [283, 138] on p "Interest in GHK has surged because of new research showing how deeply it intera…" at bounding box center [329, 128] width 257 height 21
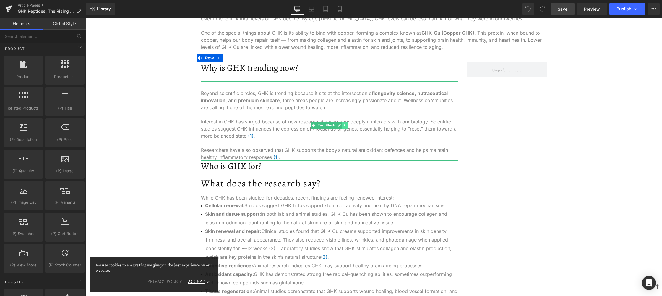
click at [342, 128] on link at bounding box center [345, 125] width 6 height 7
click at [341, 126] on icon at bounding box center [342, 125] width 3 height 4
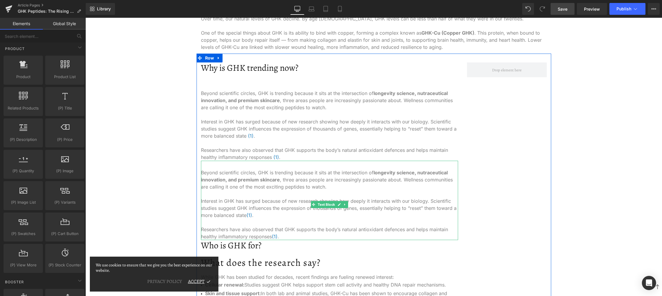
click at [242, 181] on span "longevity science, nutraceutical innovation, and premium skincare" at bounding box center [324, 175] width 247 height 13
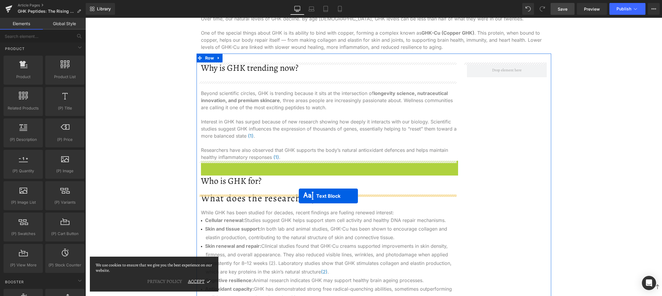
drag, startPoint x: 310, startPoint y: 205, endPoint x: 299, endPoint y: 196, distance: 14.6
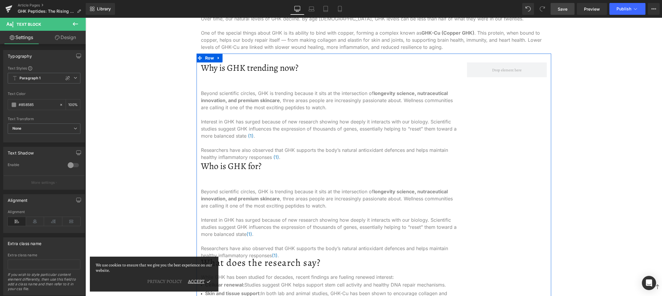
click at [253, 150] on span "Researchers have also observed that GHK supports the body’s natural antioxidant…" at bounding box center [324, 153] width 247 height 13
click at [58, 32] on link "Design" at bounding box center [65, 37] width 43 height 13
click at [0, 0] on div "Spacing" at bounding box center [0, 0] width 0 height 0
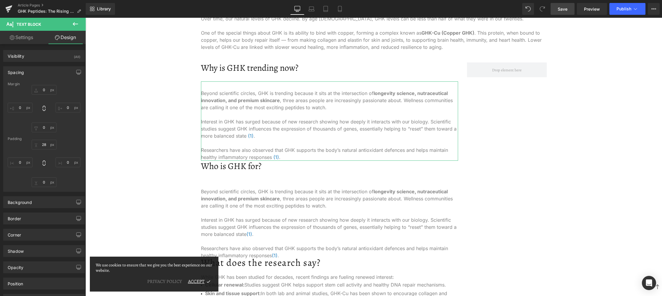
type input "0"
type input "28"
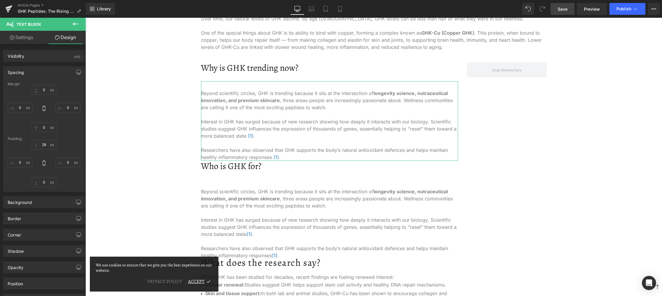
type input "0"
click at [45, 180] on input "0" at bounding box center [44, 182] width 25 height 10
type input "S"
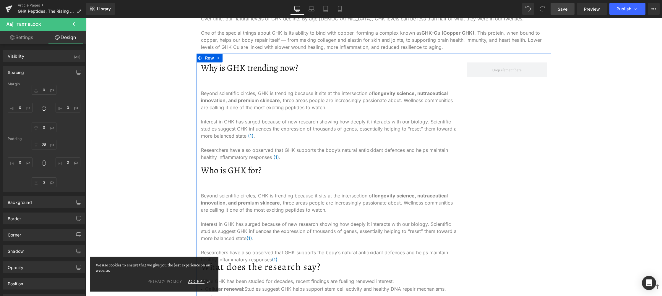
drag, startPoint x: 254, startPoint y: 200, endPoint x: 246, endPoint y: 203, distance: 8.0
click at [254, 200] on span "longevity science, nutraceutical innovation, and premium skincare" at bounding box center [324, 199] width 247 height 13
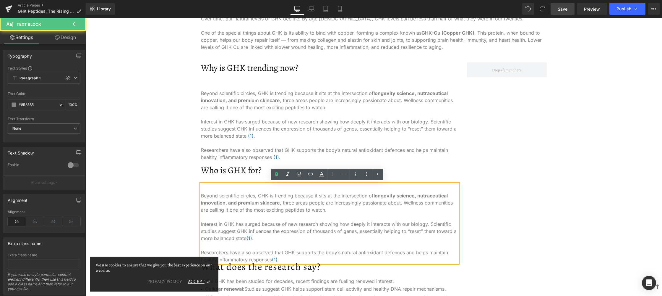
click at [243, 203] on span "longevity science, nutraceutical innovation, and premium skincare" at bounding box center [324, 199] width 247 height 13
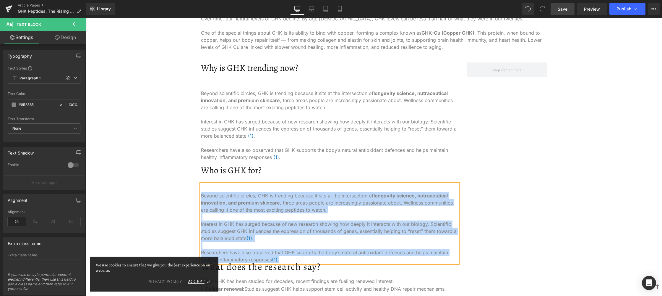
paste div
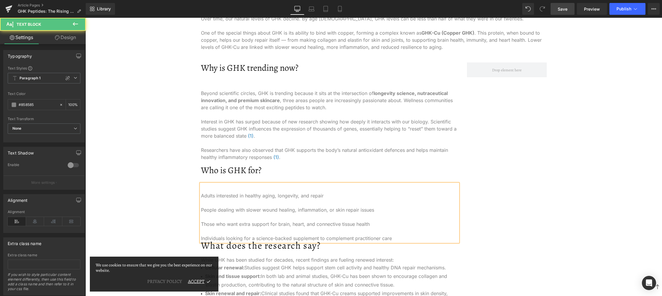
click at [285, 201] on p at bounding box center [329, 202] width 257 height 7
click at [268, 217] on p at bounding box center [329, 216] width 257 height 7
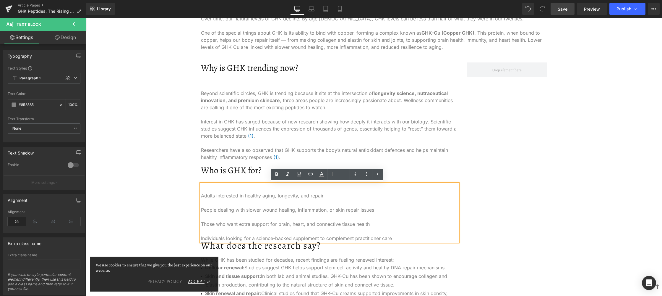
click at [258, 227] on p at bounding box center [329, 230] width 257 height 7
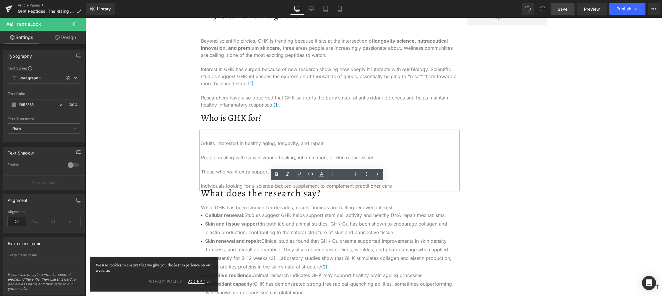
scroll to position [322, 0]
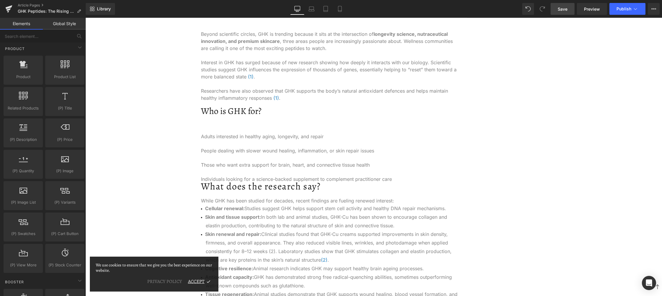
click at [227, 139] on p "Adults interested in healthy aging, longevity, and repair" at bounding box center [329, 136] width 257 height 7
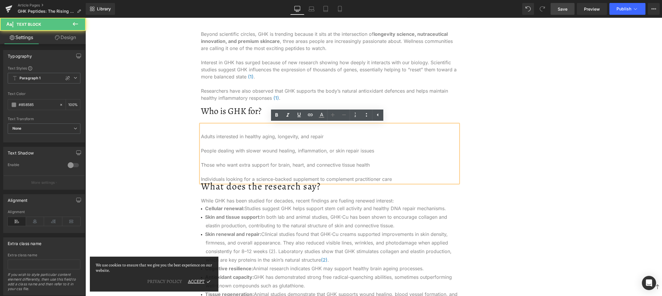
click at [216, 130] on div "Adults interested in healthy aging, longevity, and repair People dealing with s…" at bounding box center [329, 153] width 257 height 58
click at [213, 128] on div "Adults interested in healthy aging, longevity, and repair People dealing with s…" at bounding box center [329, 153] width 257 height 58
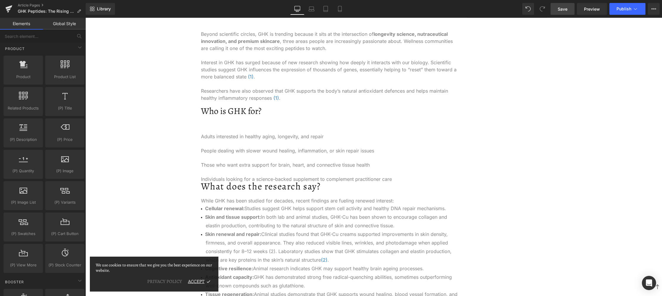
click at [231, 166] on p "Those who want extra support for brain, heart, and connective tissue health" at bounding box center [329, 164] width 257 height 7
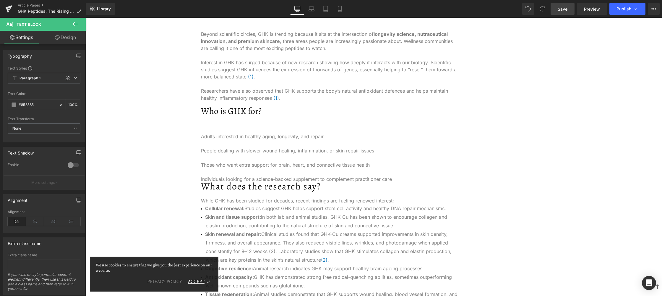
click at [62, 38] on link "Design" at bounding box center [65, 37] width 43 height 13
click at [0, 0] on div "Spacing" at bounding box center [0, 0] width 0 height 0
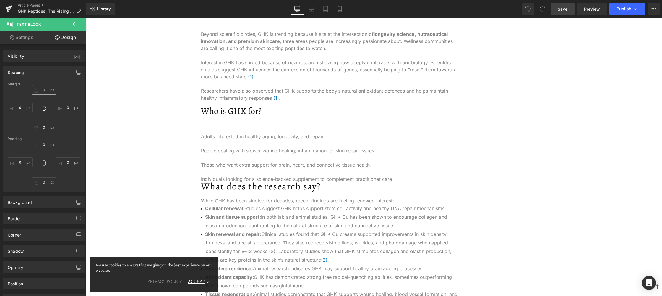
type input "0"
type input "28"
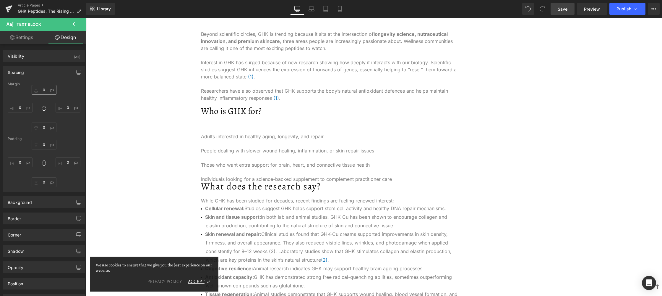
type input "0"
click at [46, 145] on input "28" at bounding box center [44, 145] width 25 height 10
type input "S"
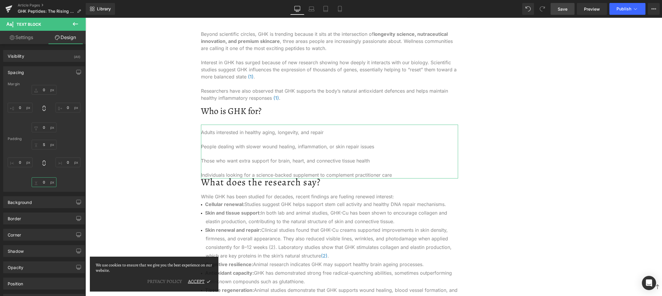
drag, startPoint x: 46, startPoint y: 178, endPoint x: 46, endPoint y: 185, distance: 6.8
click at [46, 178] on input "0" at bounding box center [44, 182] width 25 height 10
type input "S"
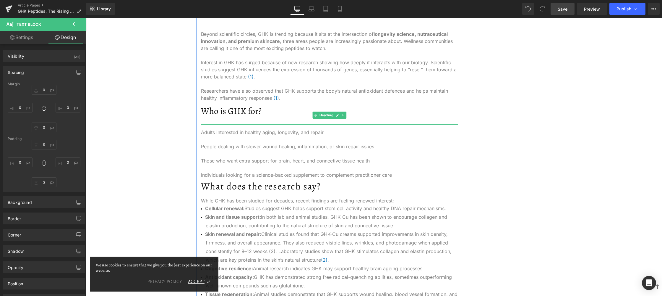
click at [234, 118] on div "Who is GHK for?" at bounding box center [329, 115] width 257 height 19
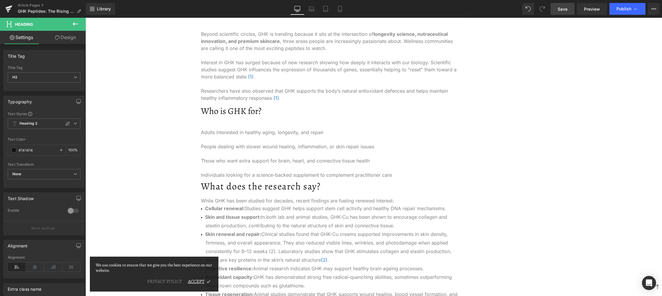
click at [67, 35] on link "Design" at bounding box center [65, 37] width 43 height 13
click at [0, 0] on div "Spacing" at bounding box center [0, 0] width 0 height 0
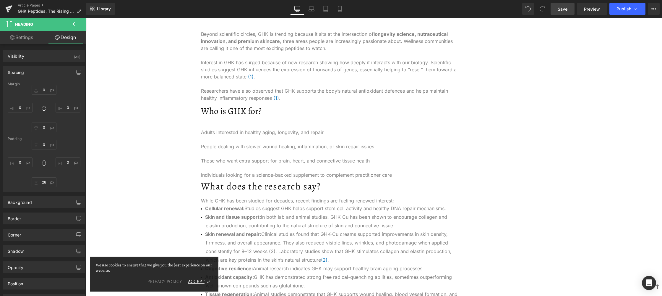
type input "0"
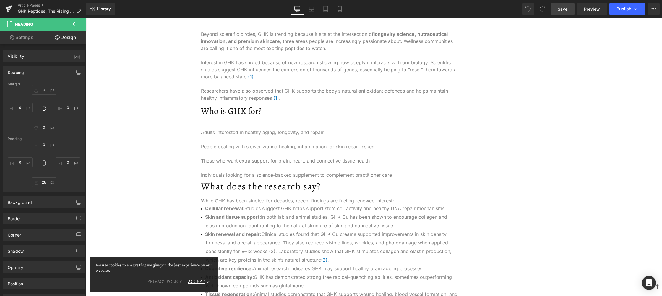
type input "0"
type input "28"
type input "0"
click at [46, 183] on input "28" at bounding box center [44, 182] width 25 height 10
type input "S"
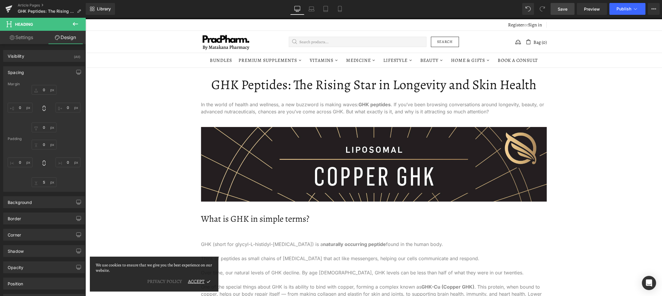
scroll to position [0, 0]
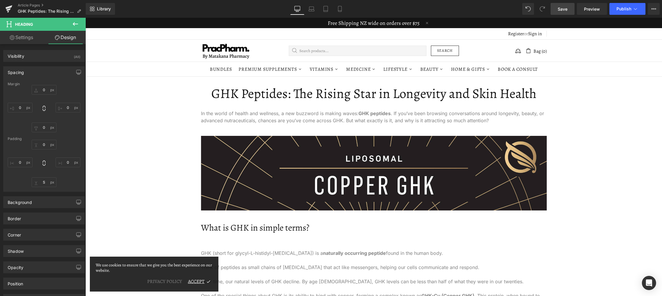
click at [484, 7] on div "Library Desktop Desktop Laptop Tablet Mobile Save Preview Publish Scheduled Vie…" at bounding box center [374, 9] width 577 height 12
click at [624, 7] on span "Publish" at bounding box center [624, 9] width 15 height 5
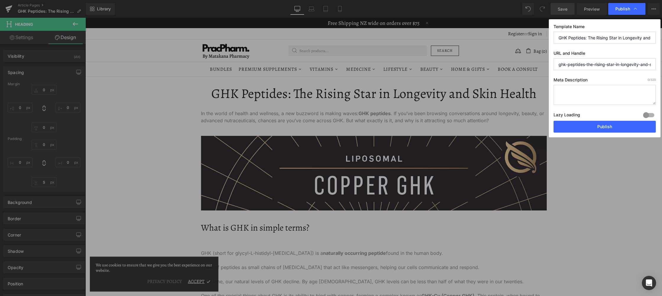
click at [590, 89] on textarea at bounding box center [605, 95] width 102 height 20
paste textarea "GHK peptide enhances skin repair and supports healthy aging. Discover Quicksilv…"
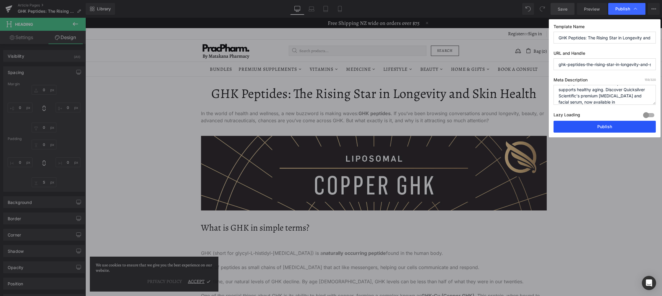
type textarea "GHK peptide enhances skin repair and supports healthy aging. Discover Quicksilv…"
click at [590, 125] on button "Publish" at bounding box center [605, 127] width 102 height 12
